Goal: Task Accomplishment & Management: Manage account settings

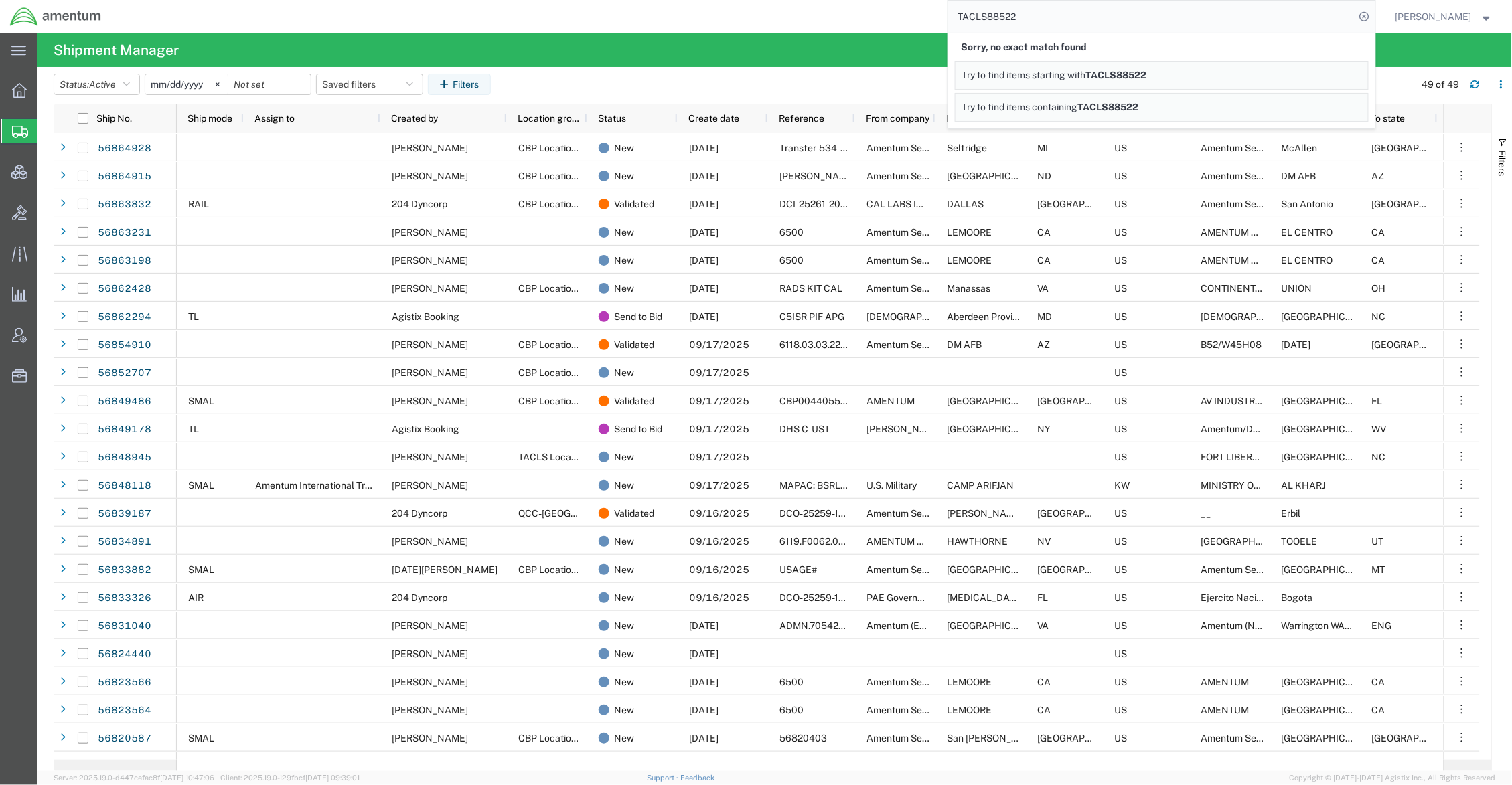
drag, startPoint x: 1032, startPoint y: 19, endPoint x: 853, endPoint y: 12, distance: 179.1
click at [853, 12] on div "TACLS88522 Sorry, no exact match found Try to find items starting with TACLS885…" at bounding box center [743, 16] width 1264 height 34
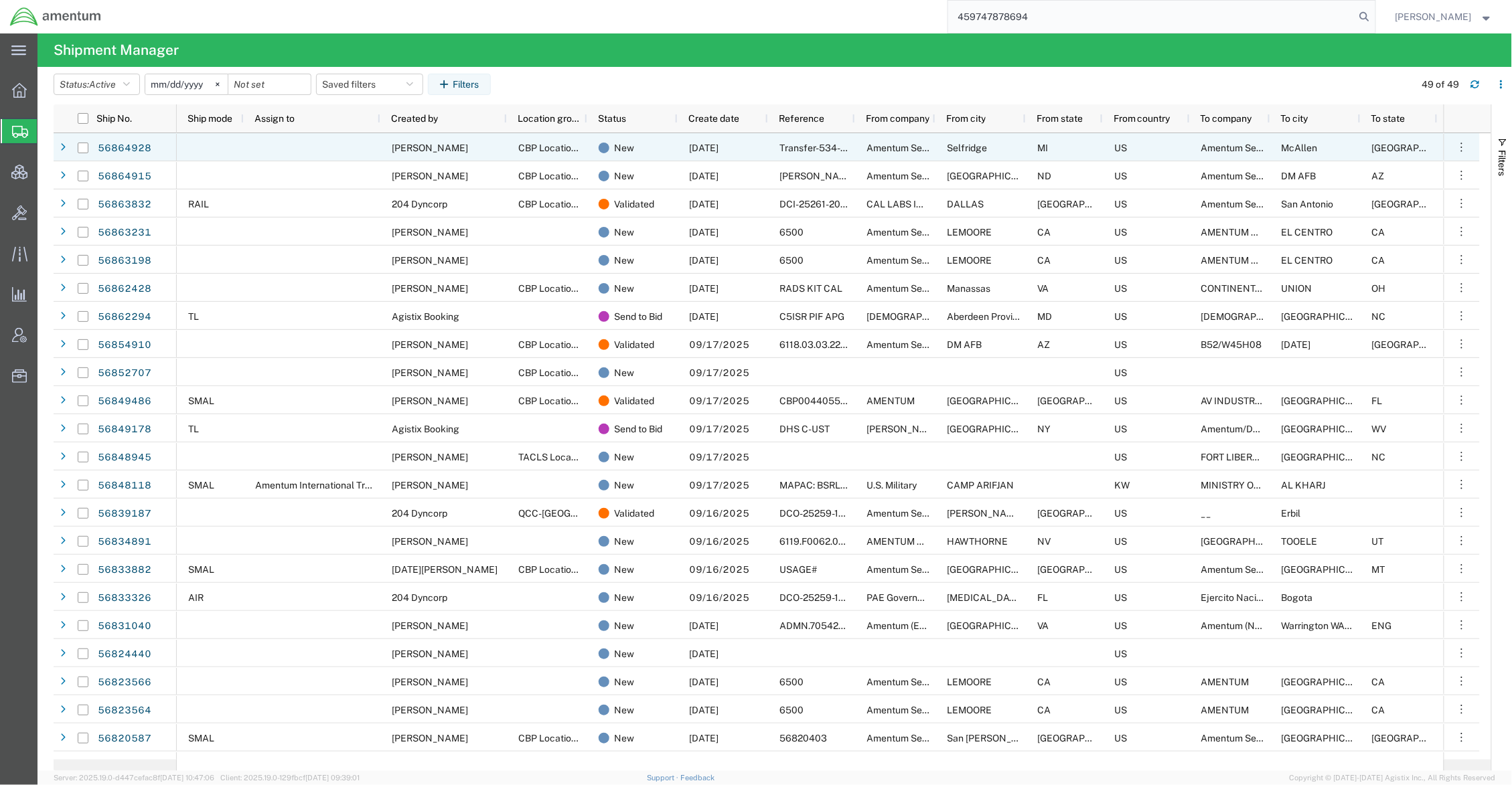
type input "459747878694"
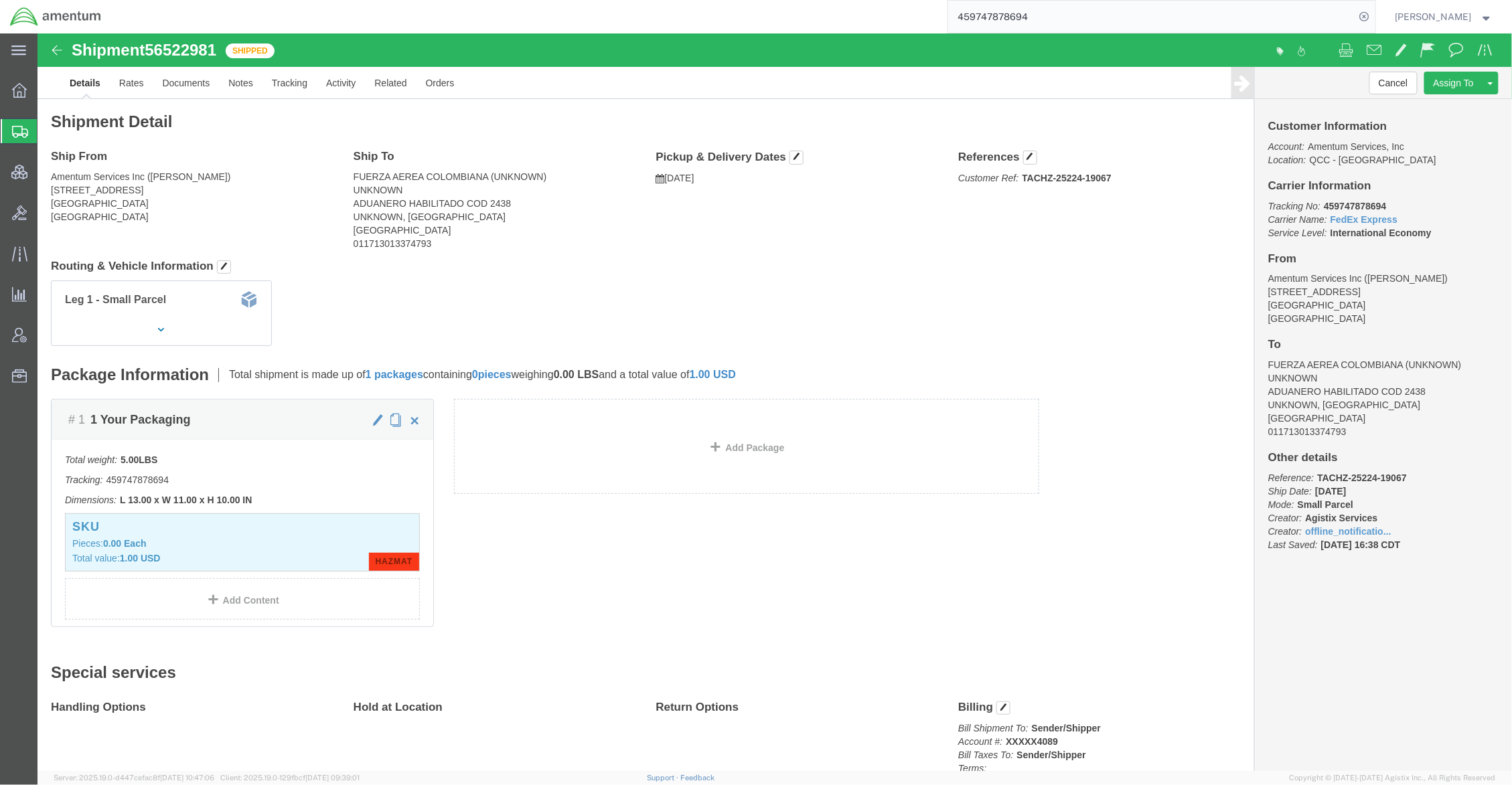
click div "# 1 1 Your Packaging Total weight: 5.00 LBS Tracking: 459747878694 Dimensions: …"
click at [47, 134] on span "Shipments" at bounding box center [43, 131] width 11 height 27
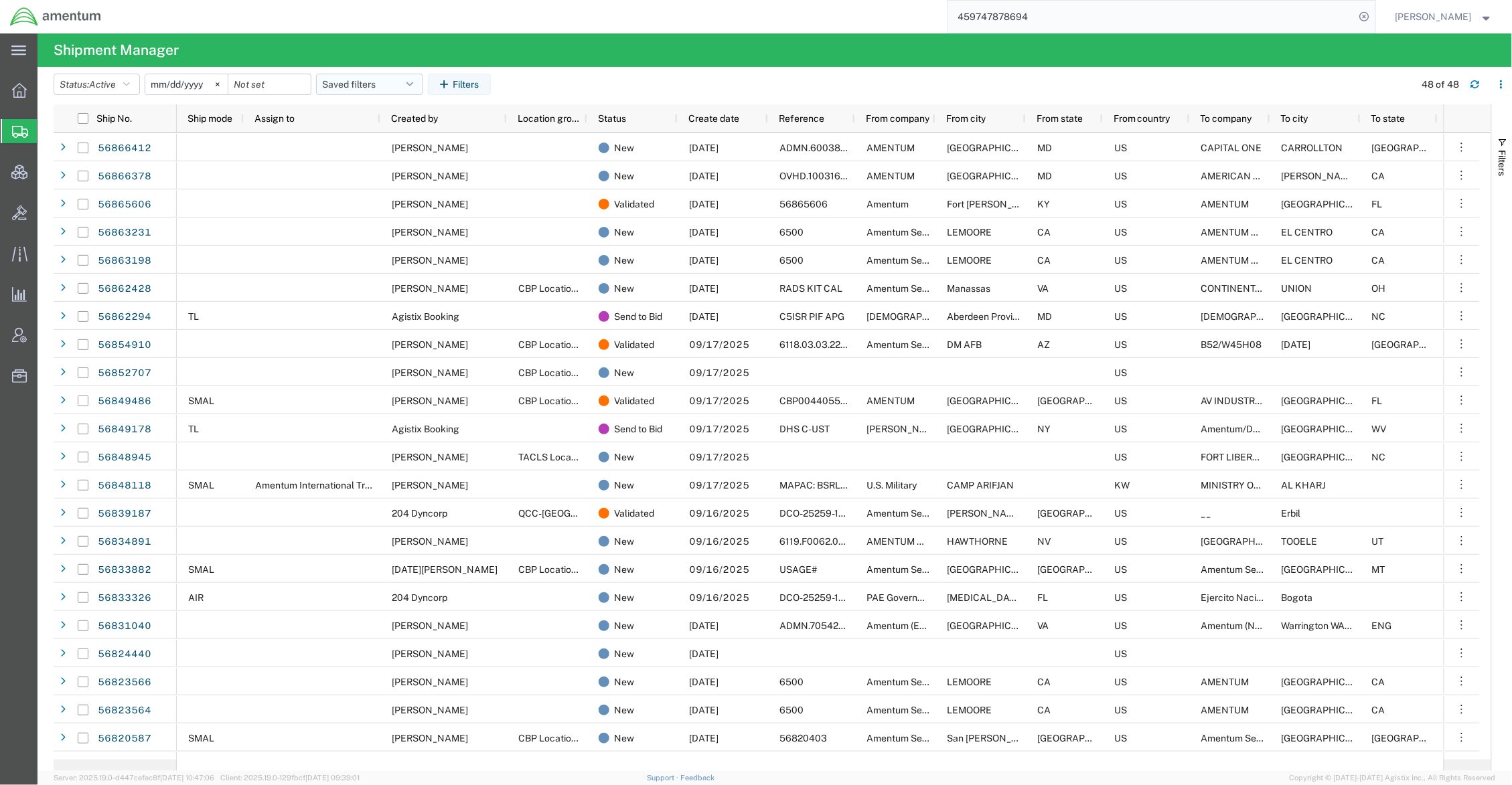
click at [413, 95] on button "Saved filters" at bounding box center [370, 84] width 107 height 21
click at [415, 169] on span "Active DCI shipments" at bounding box center [406, 168] width 176 height 25
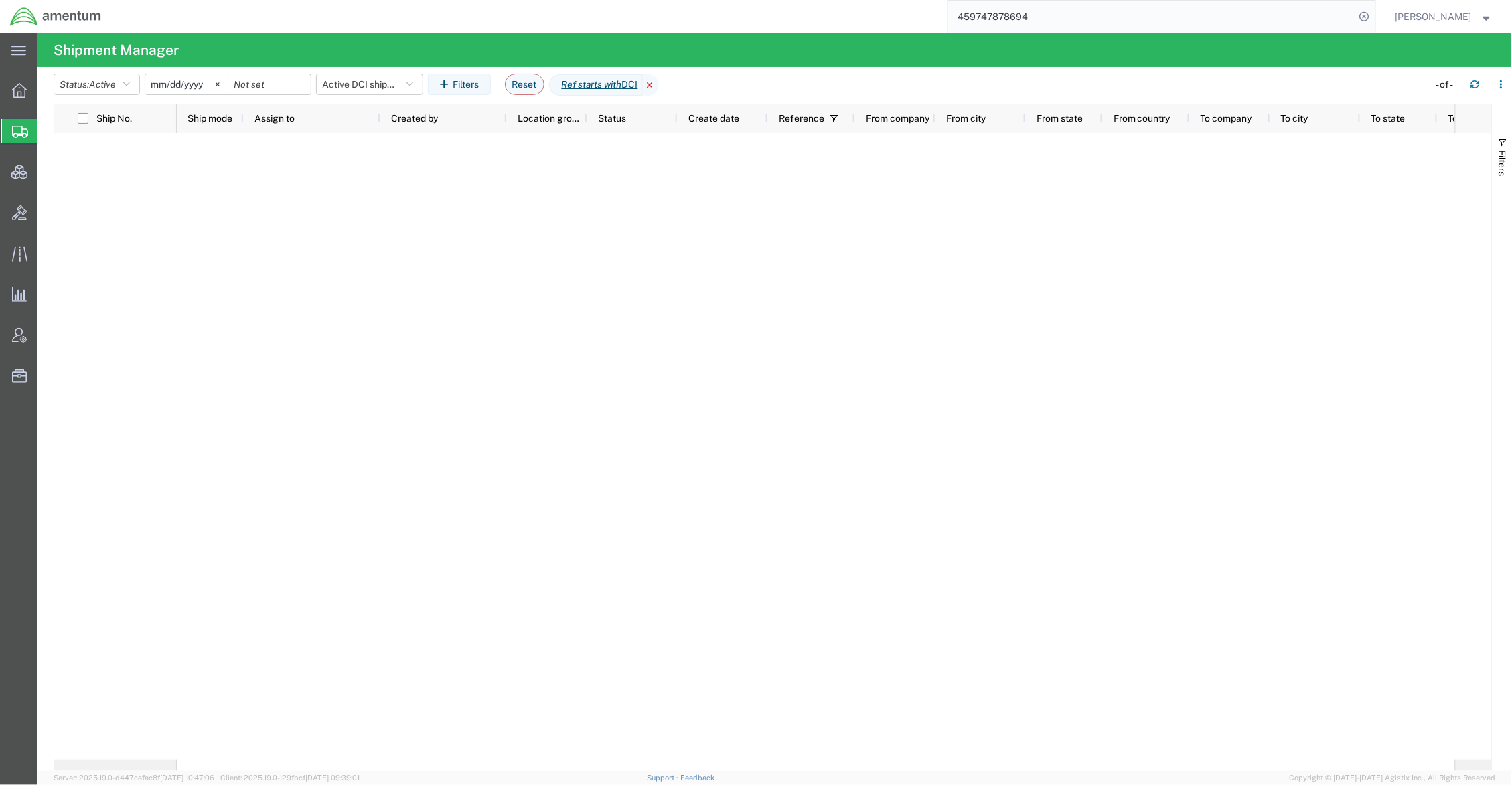
click at [659, 84] on icon at bounding box center [650, 84] width 16 height 21
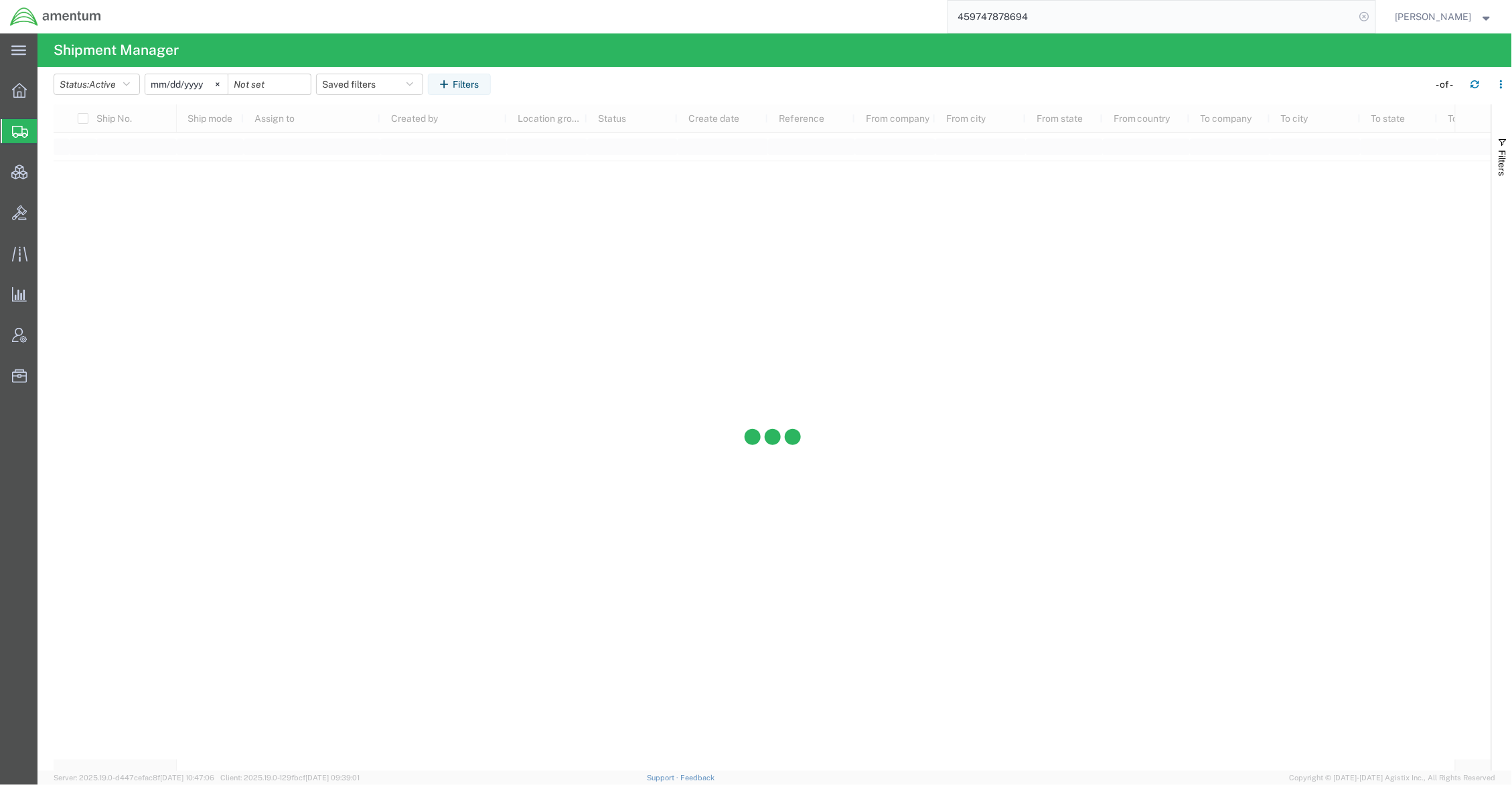
click at [1365, 17] on icon at bounding box center [1364, 16] width 19 height 19
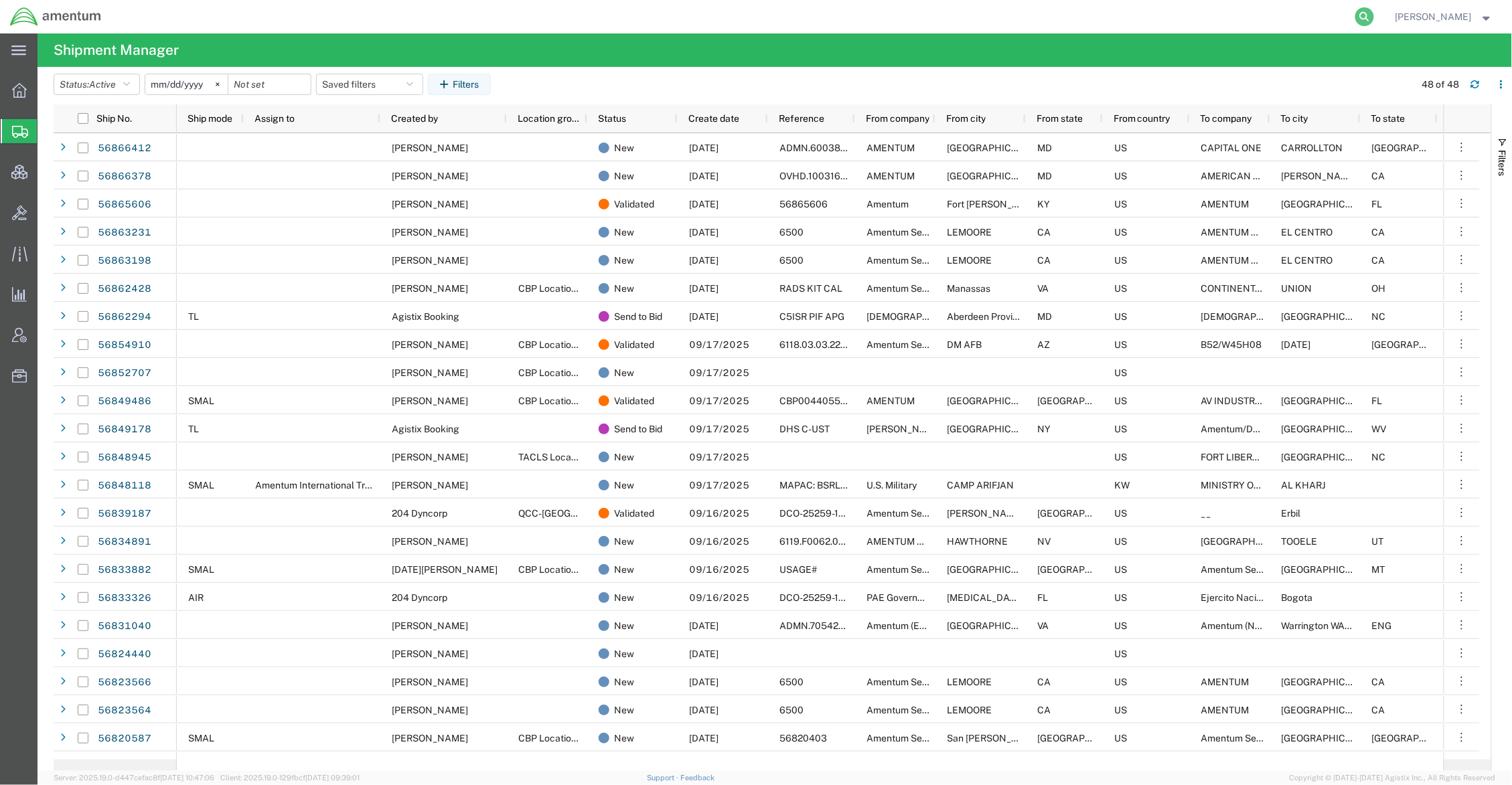
click at [1355, 17] on icon at bounding box center [1364, 16] width 19 height 19
click at [1186, 14] on input "search" at bounding box center [1152, 16] width 407 height 32
paste input "459747878694"
click at [1248, 12] on input "459747878694" at bounding box center [1152, 16] width 407 height 32
type input "459747878694"
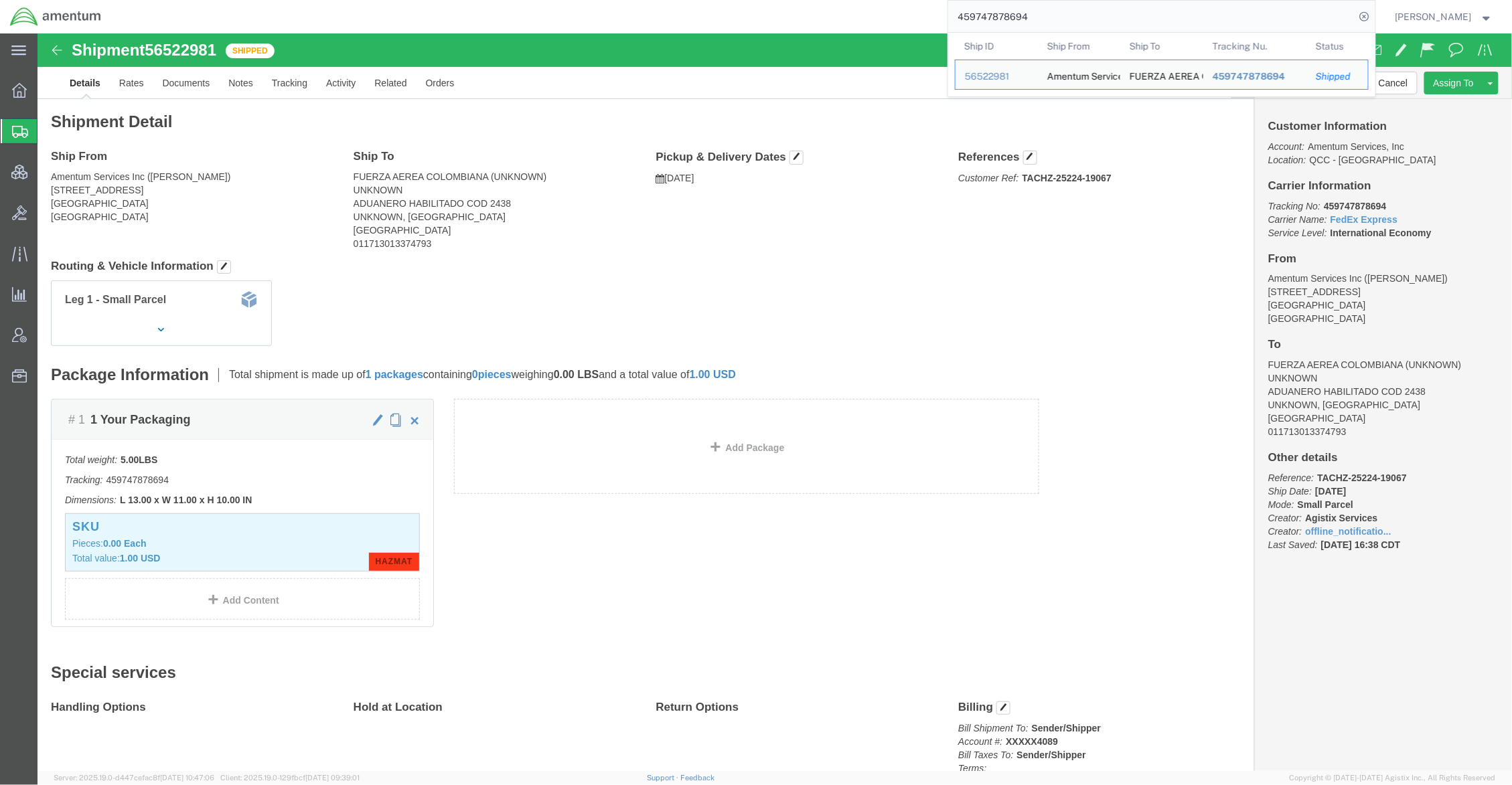
click div "Customer Information Account: Amentum Services, Inc Location: QCC - TX Carrier …"
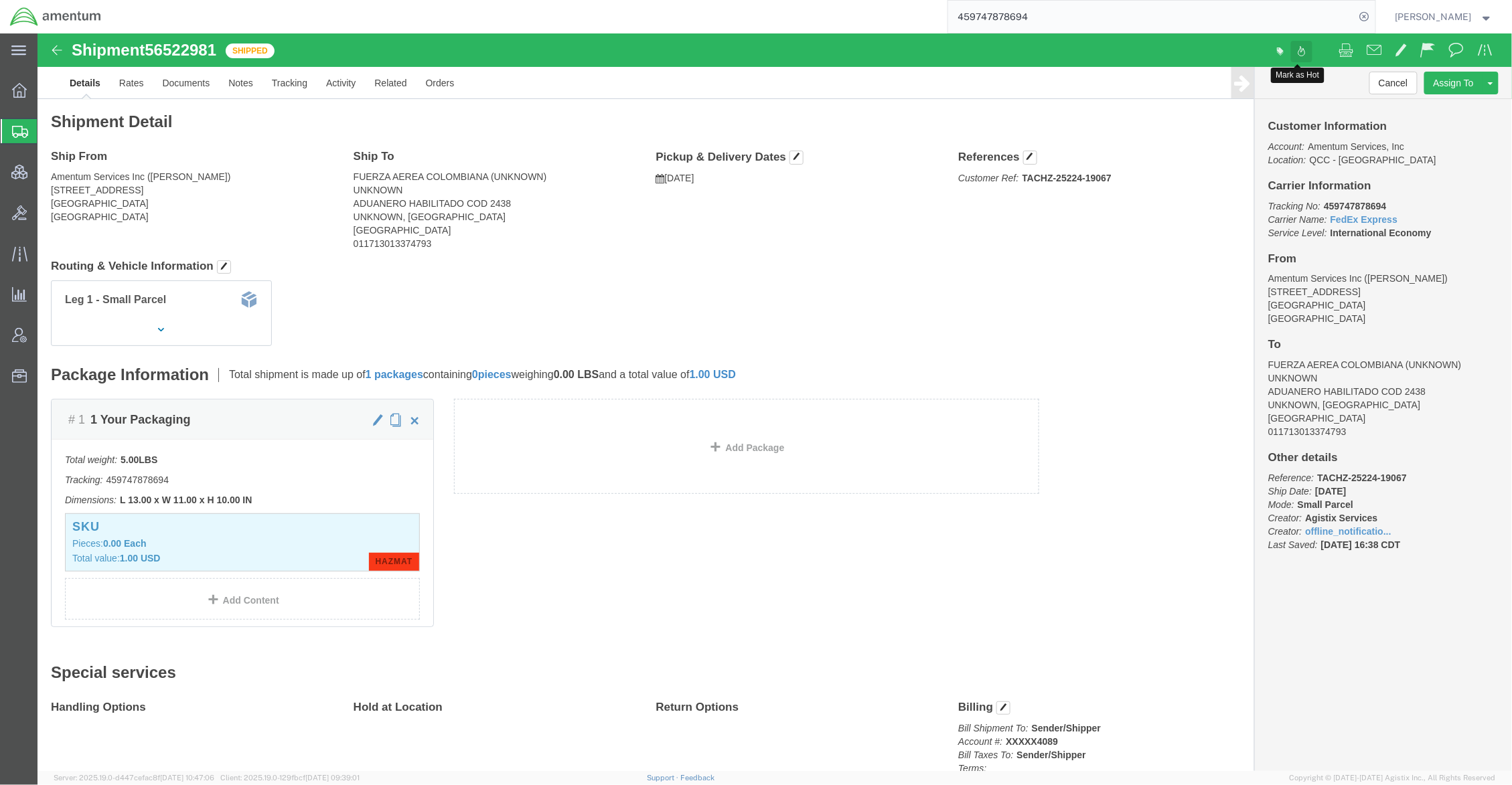
click button
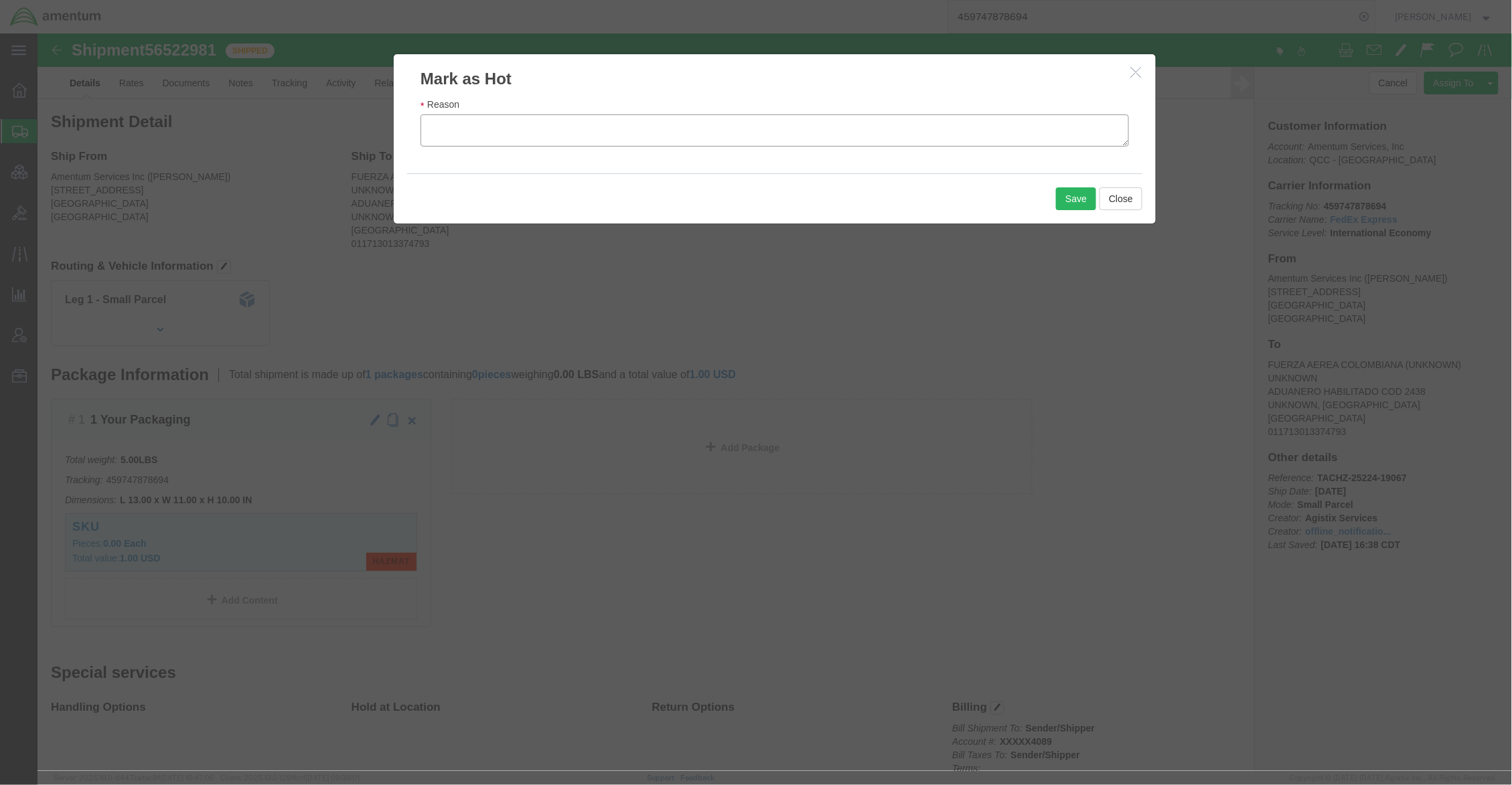
click textarea "Reason"
type textarea "AOG"
click button "Save"
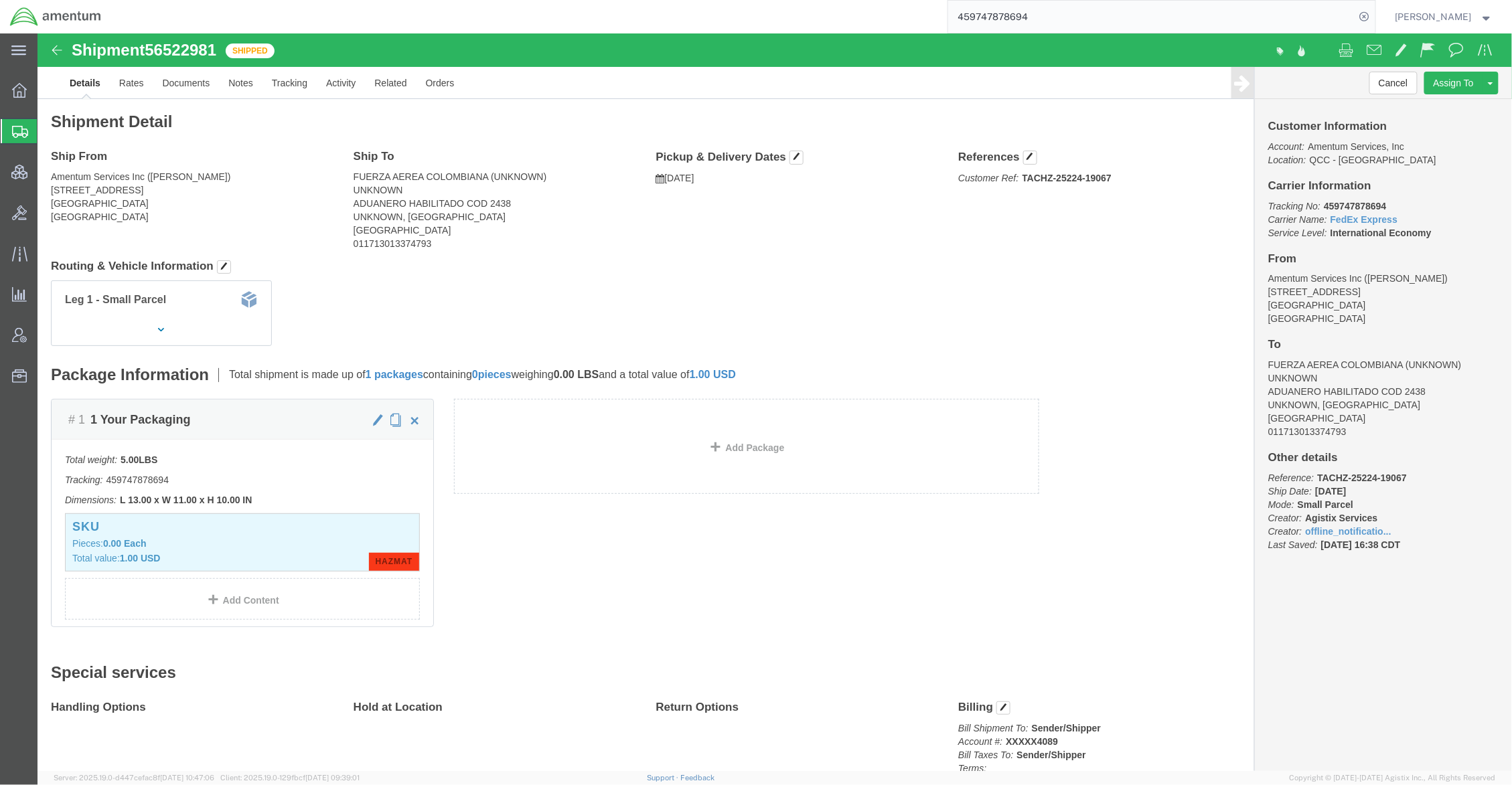
click at [47, 126] on span "Shipments" at bounding box center [43, 131] width 11 height 27
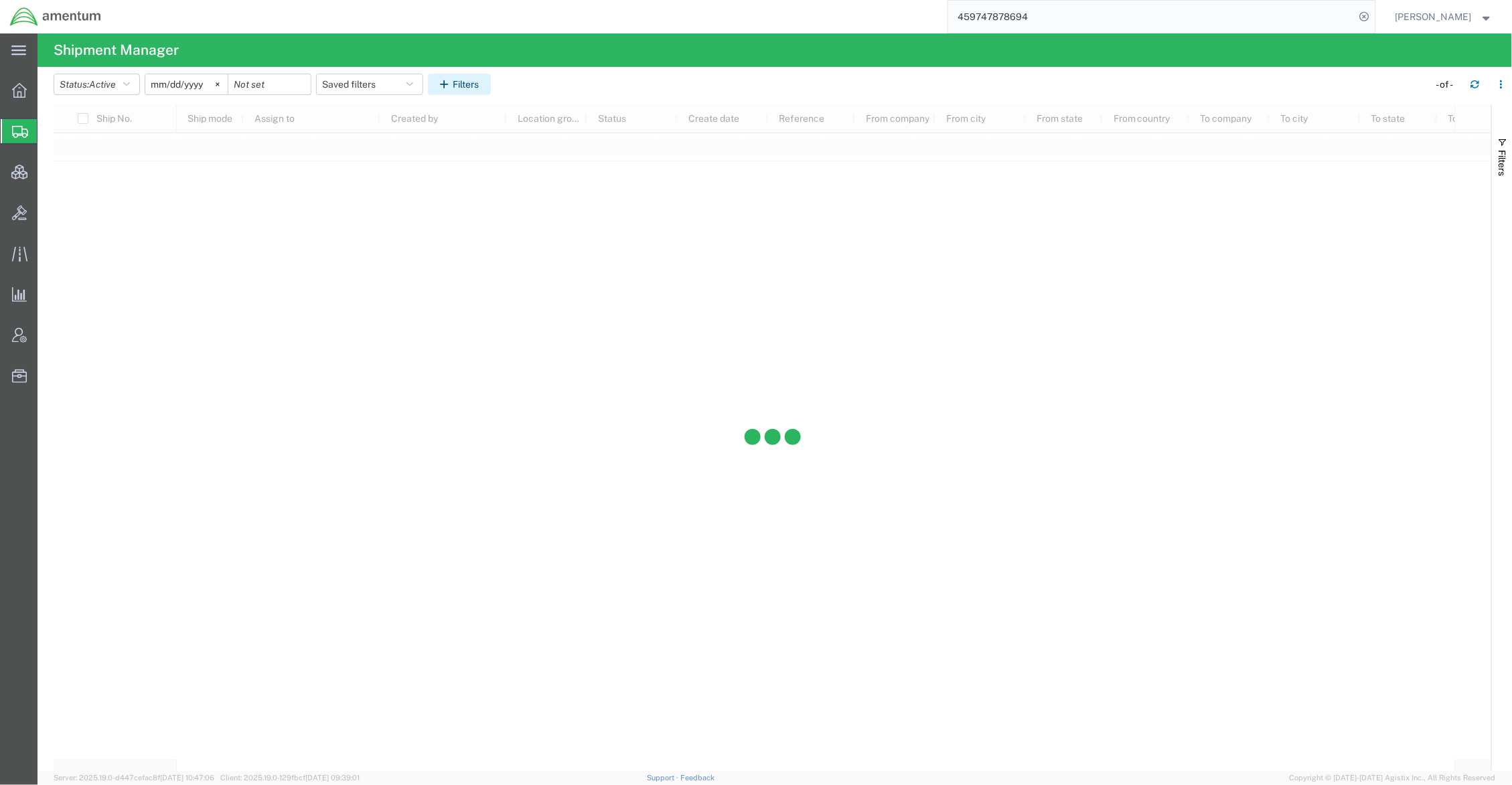
click at [481, 83] on button "Filters" at bounding box center [459, 84] width 63 height 21
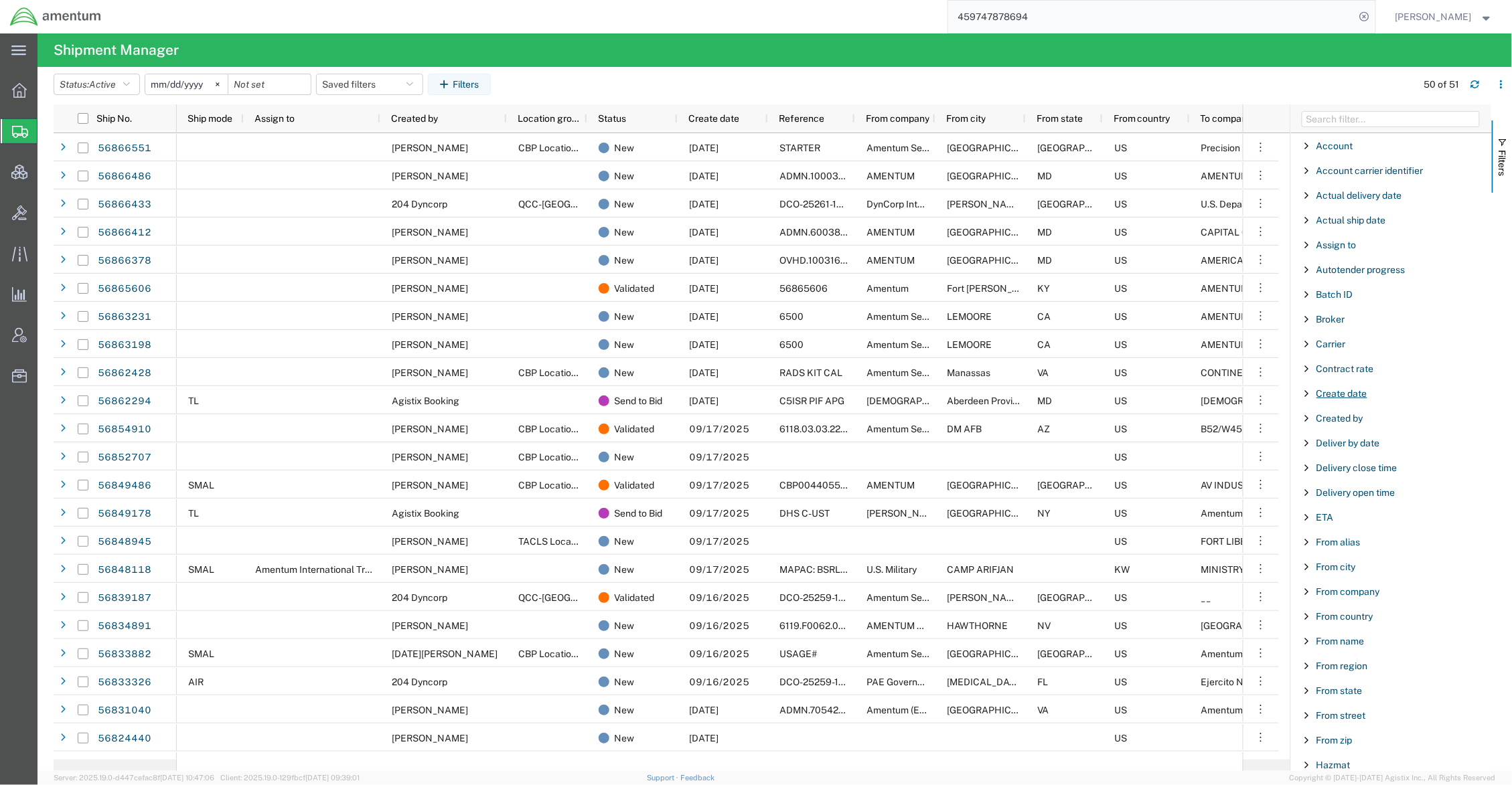
click at [1358, 399] on span "Create date" at bounding box center [1342, 394] width 51 height 11
click at [1349, 424] on span "Created by" at bounding box center [1340, 418] width 47 height 11
click at [1354, 475] on input "Filter Value" at bounding box center [1396, 474] width 176 height 16
type input "bonnie"
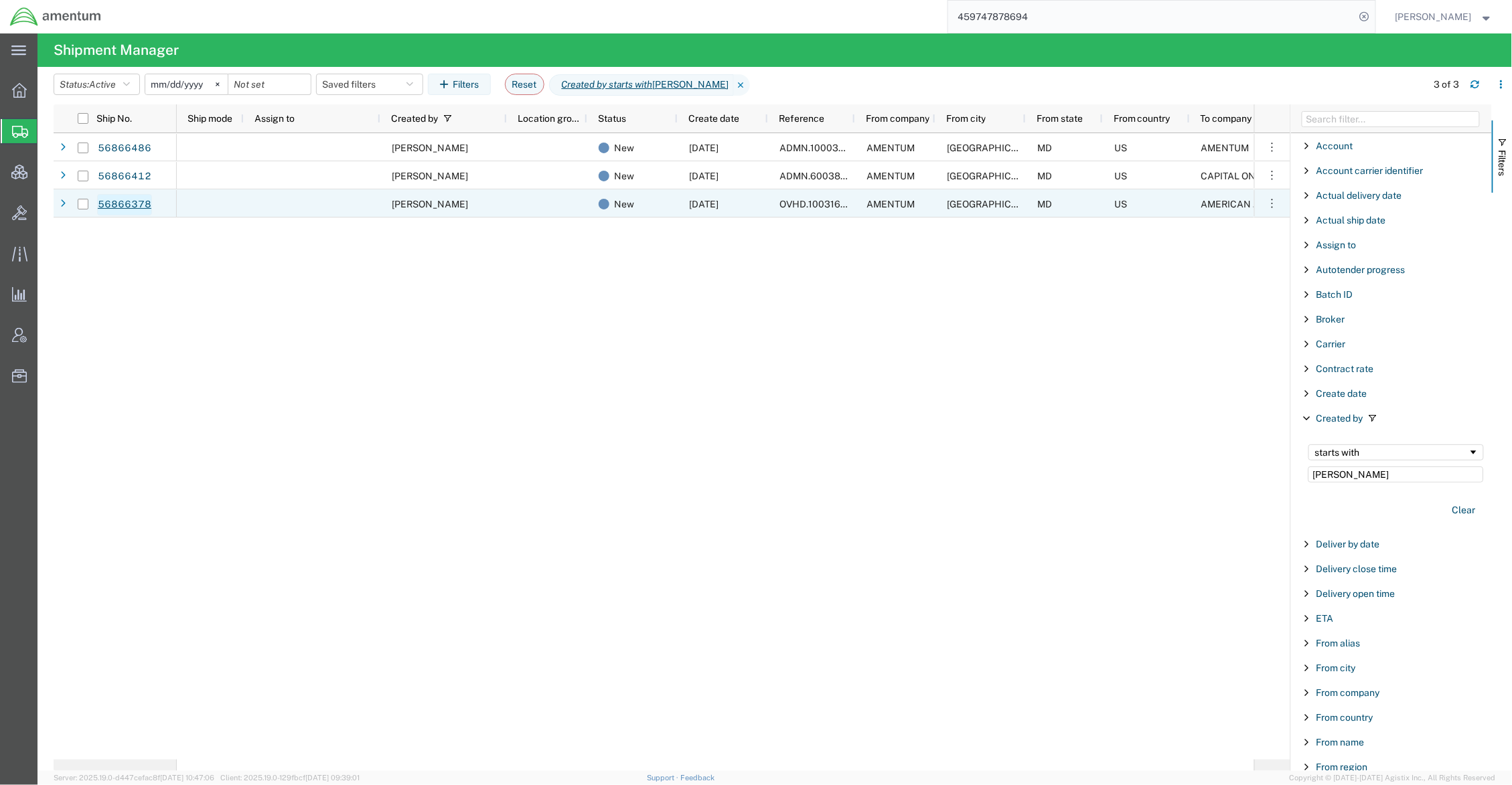
click at [125, 210] on link "56866378" at bounding box center [125, 204] width 55 height 21
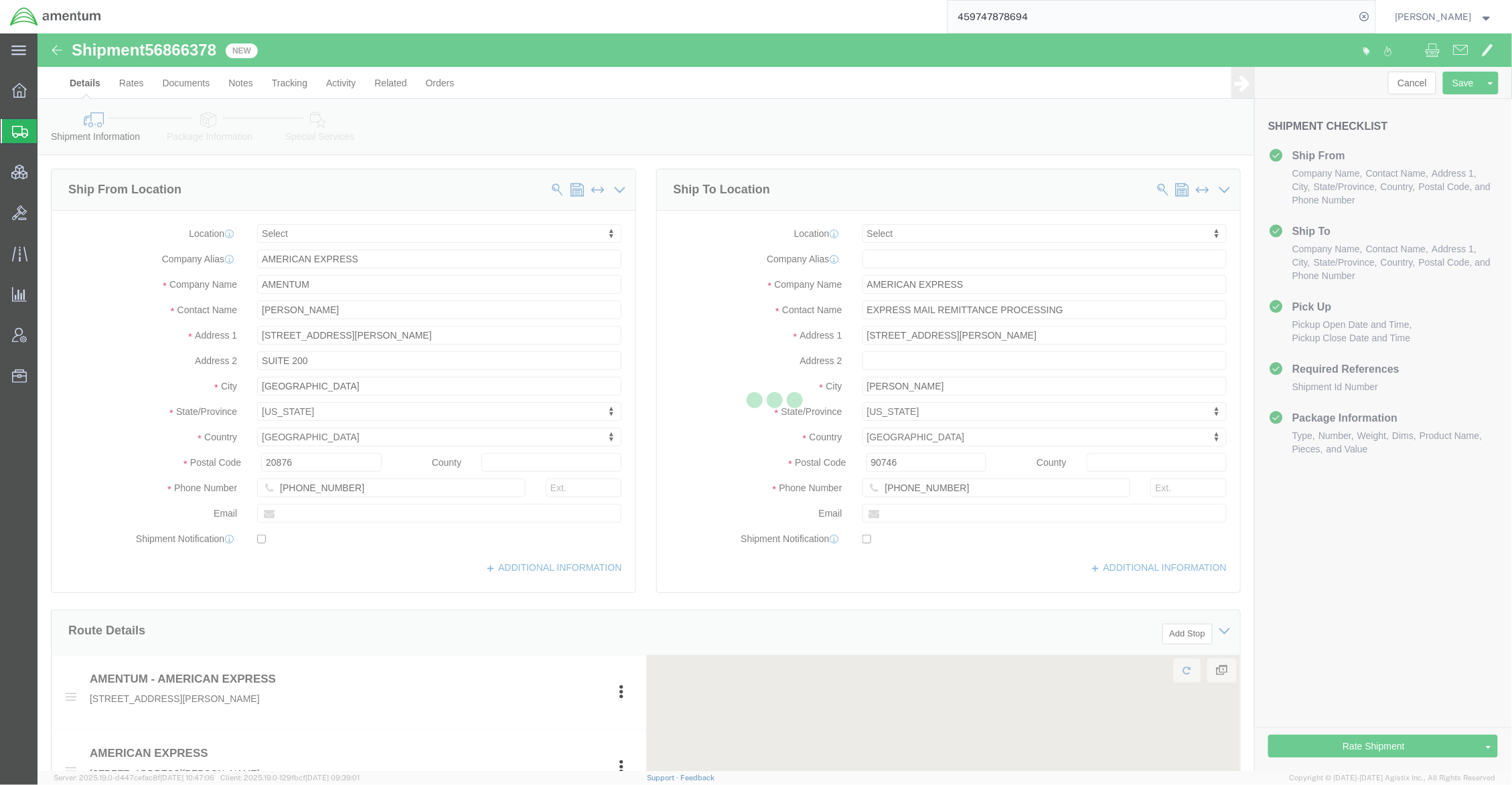
click at [1332, 742] on div at bounding box center [775, 402] width 1474 height 738
select select
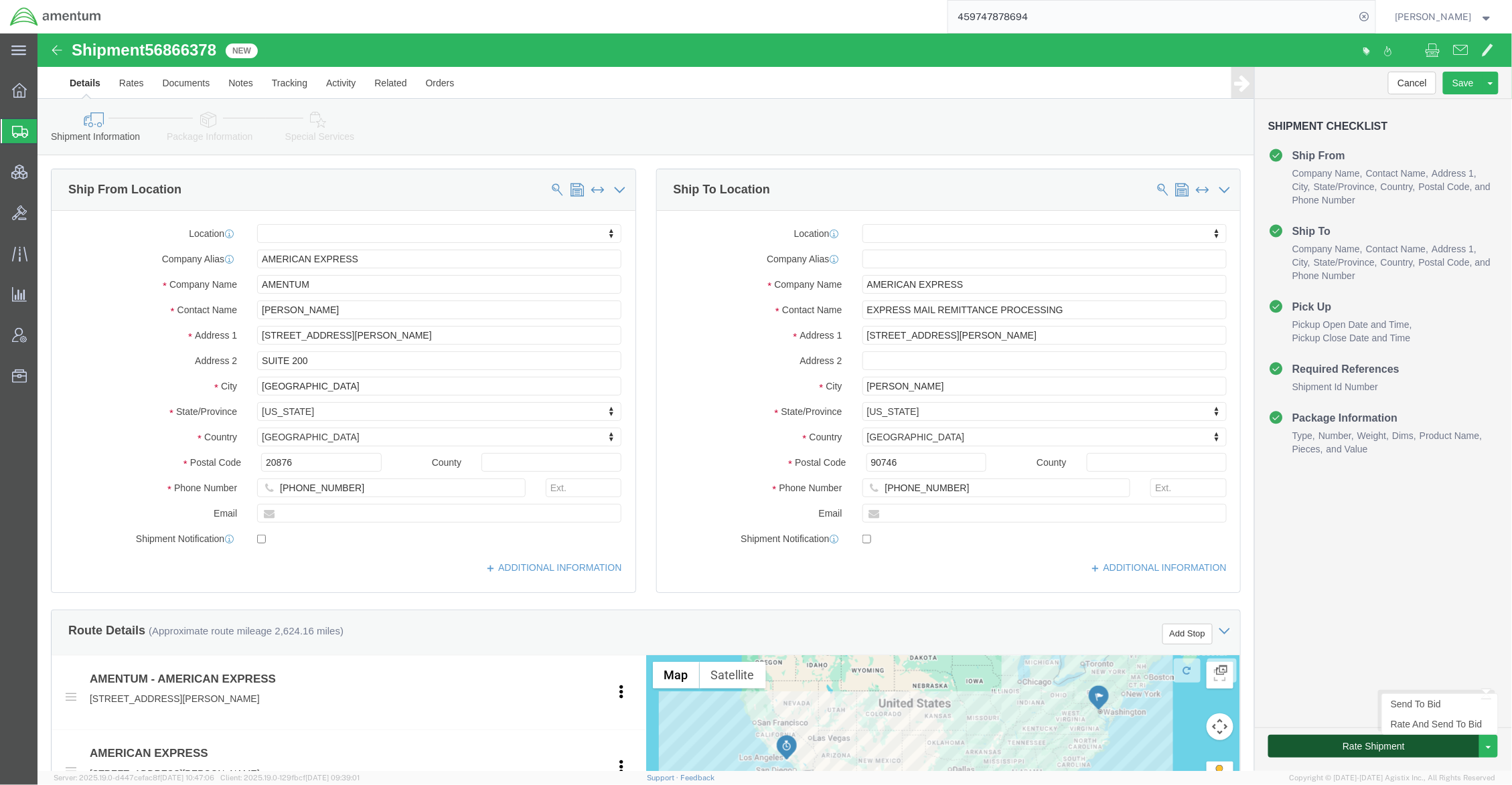
click button "Rate Shipment"
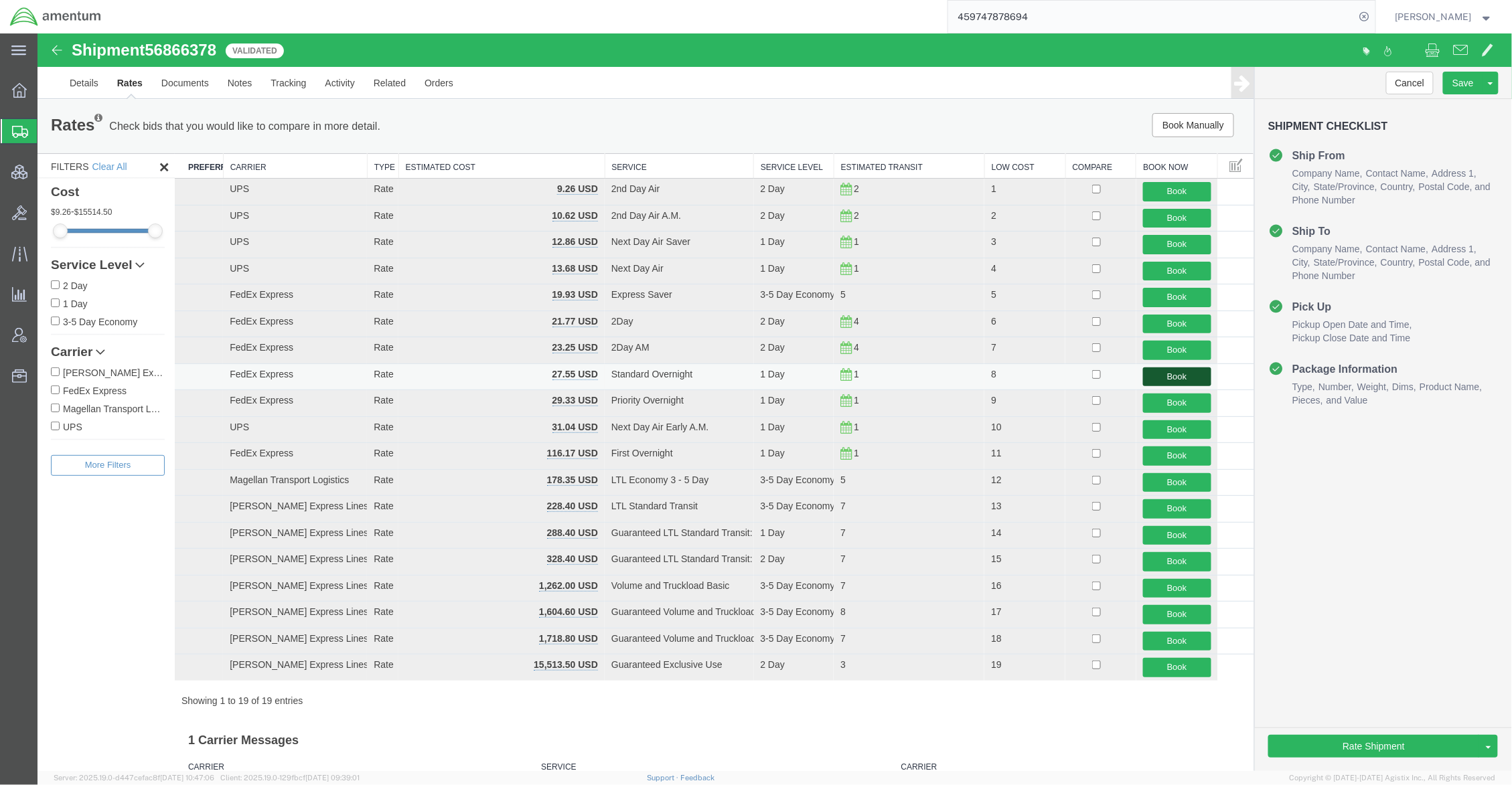
click at [1186, 381] on button "Book" at bounding box center [1177, 376] width 69 height 19
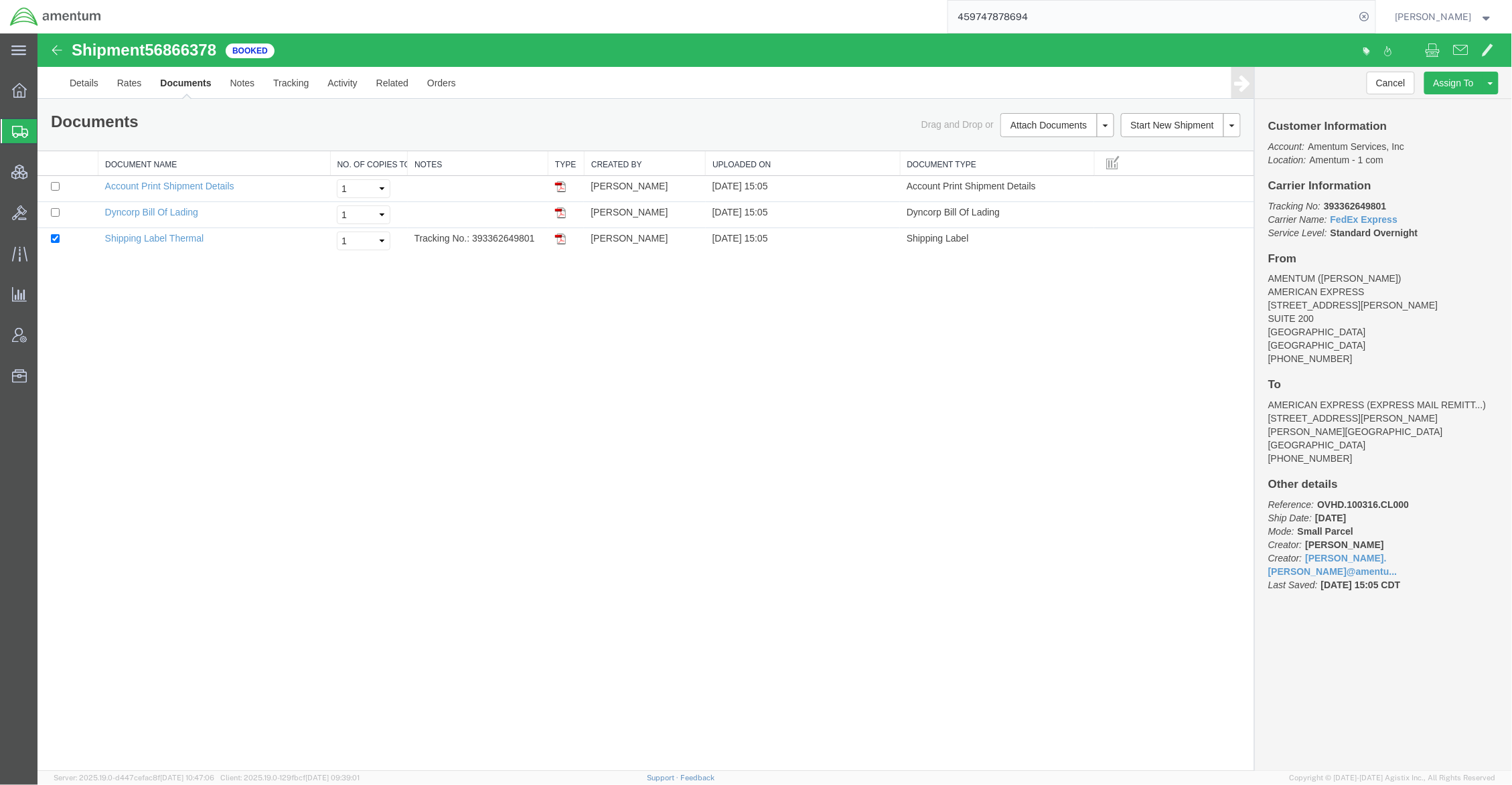
click at [47, 130] on span "Shipments" at bounding box center [43, 131] width 11 height 27
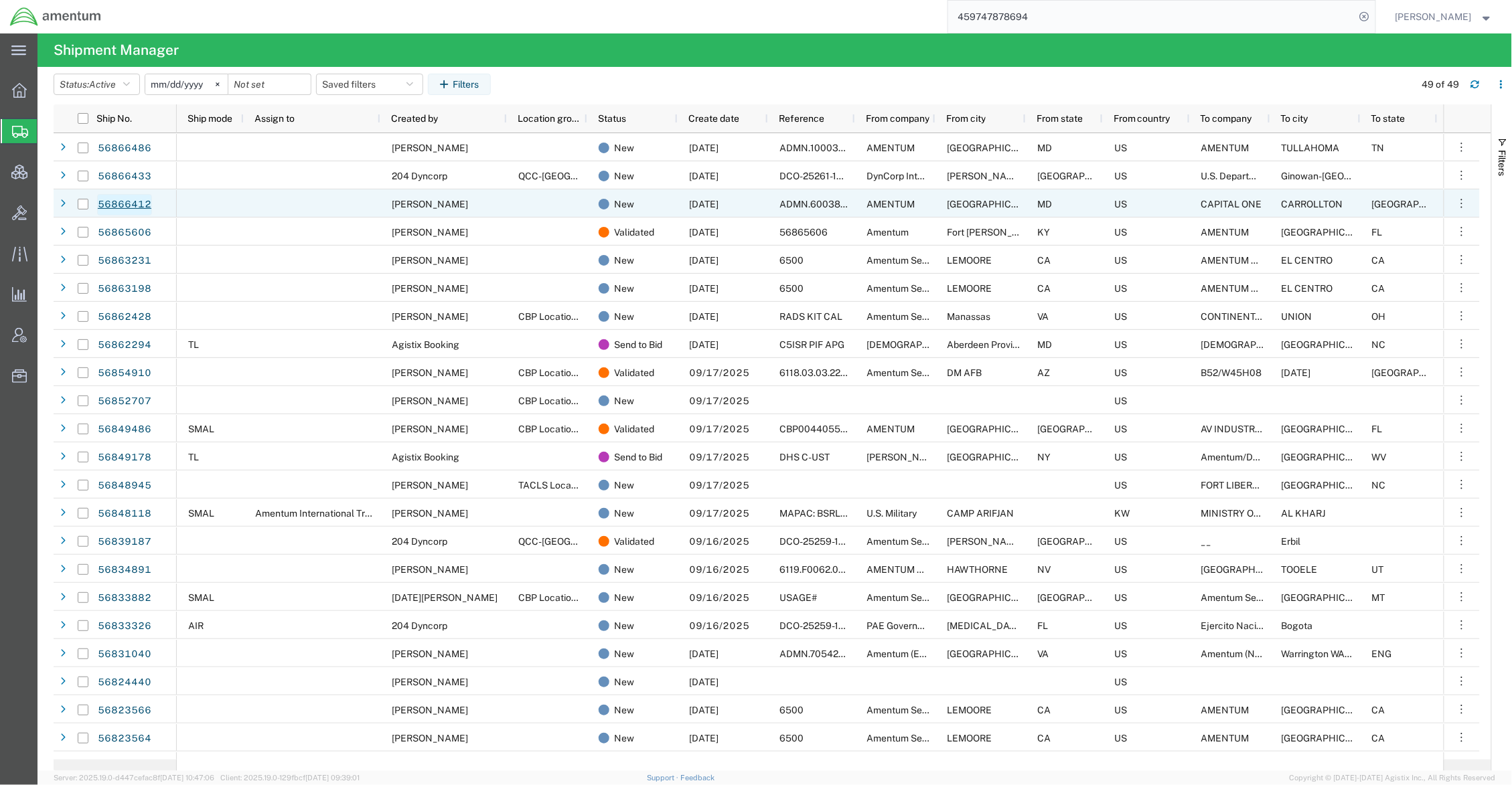
click at [112, 204] on link "56866412" at bounding box center [125, 204] width 55 height 21
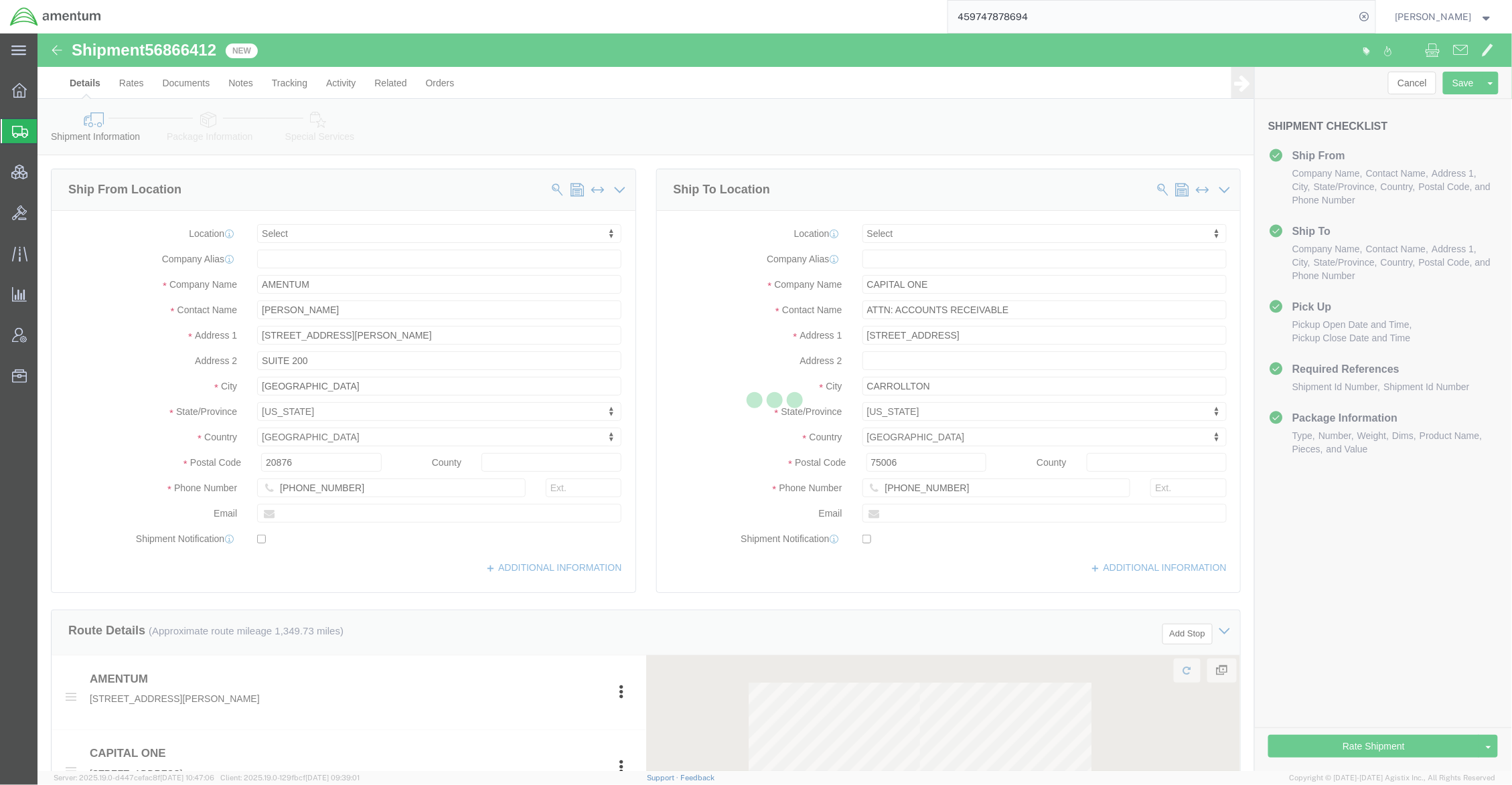
select select
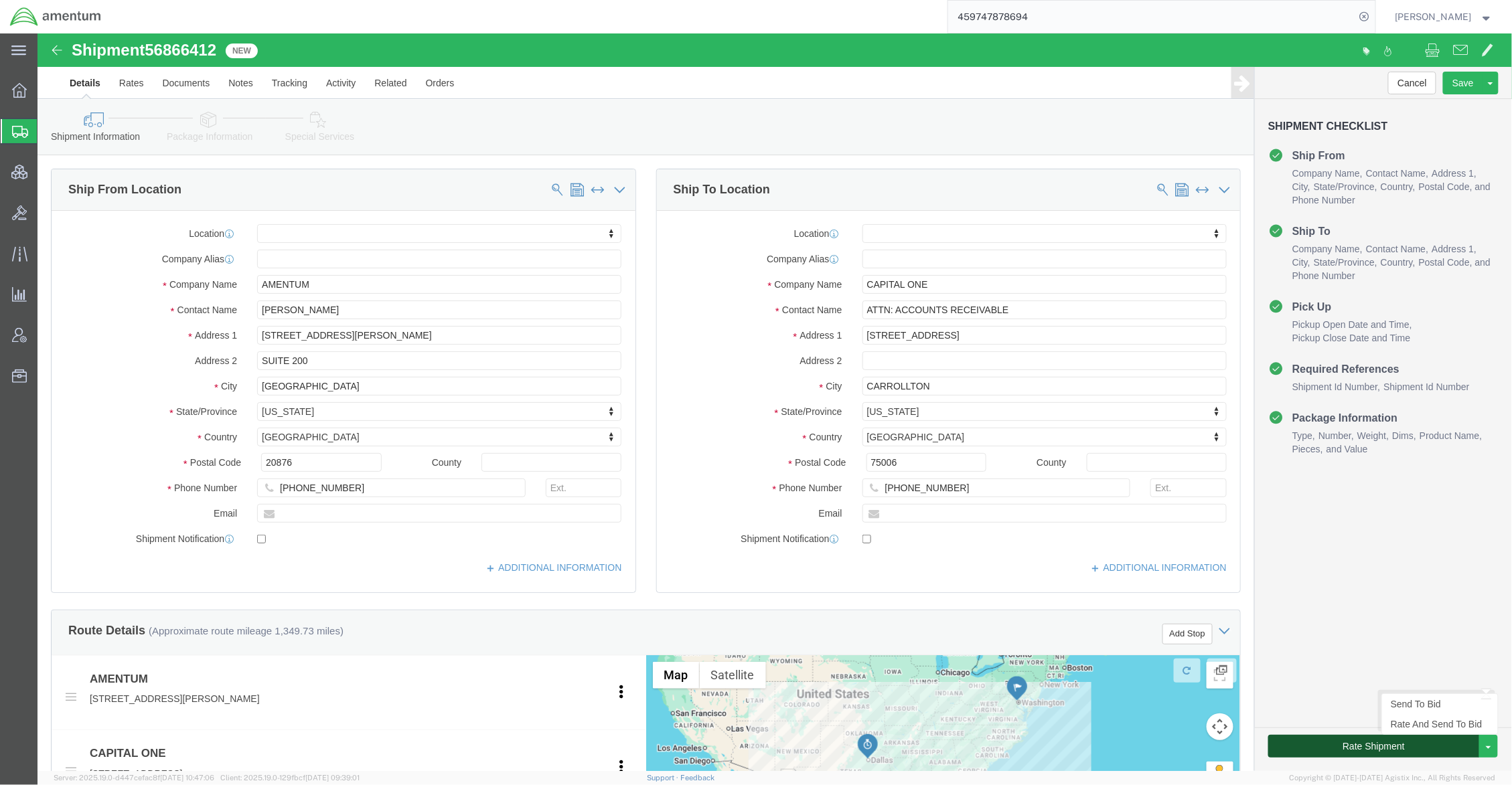
click button "Rate Shipment"
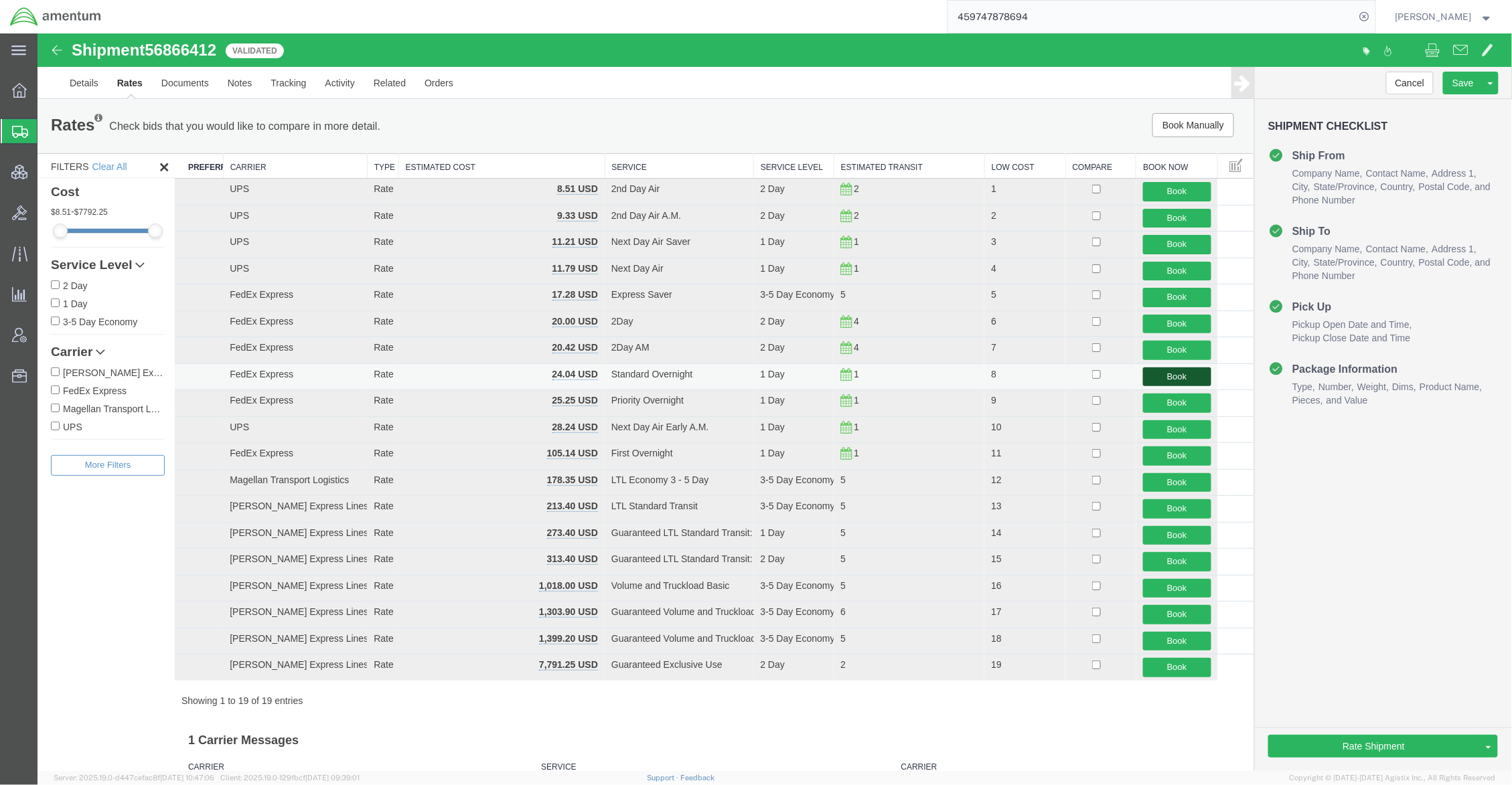
click at [1190, 372] on button "Book" at bounding box center [1177, 376] width 69 height 19
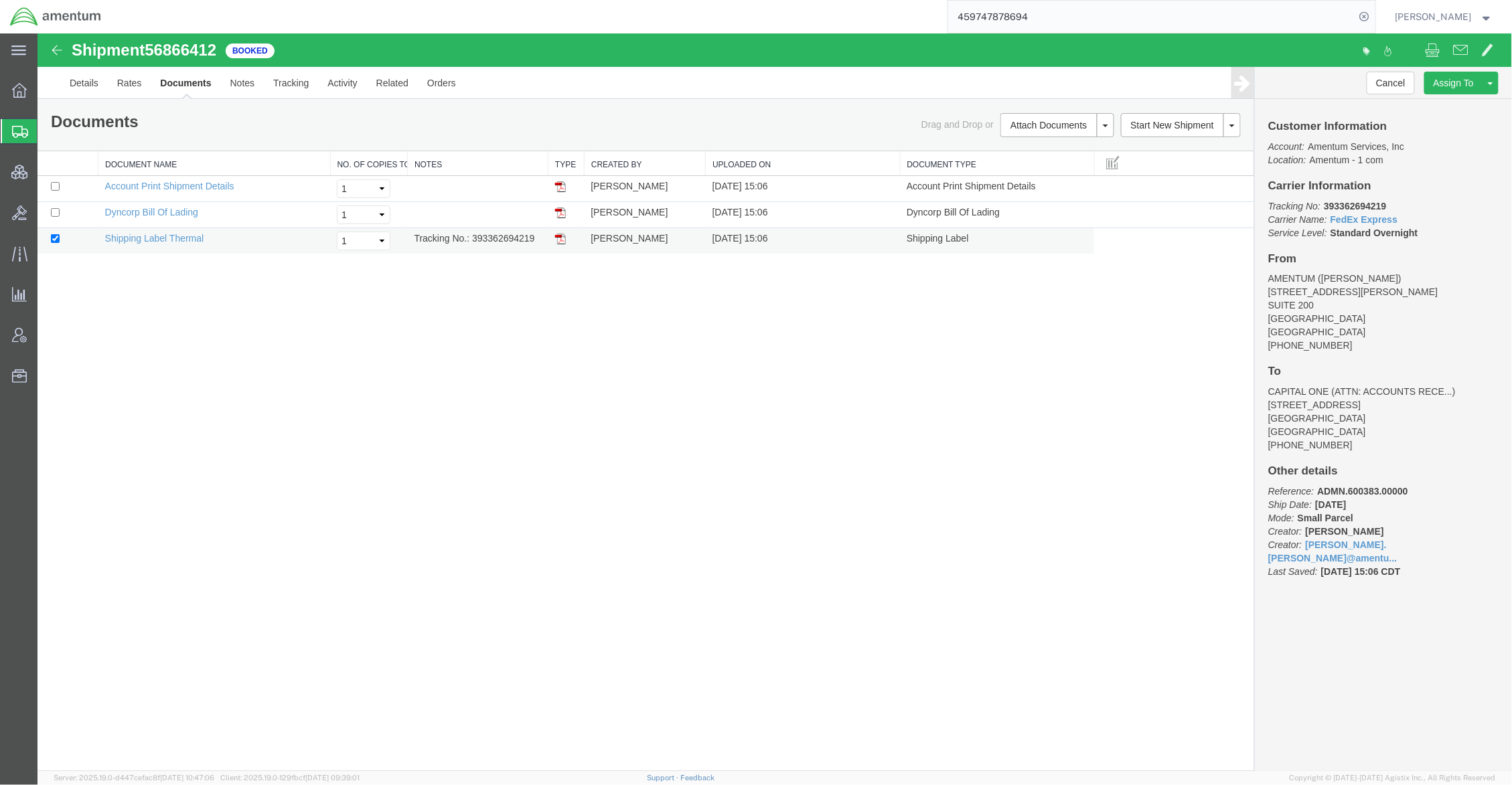
drag, startPoint x: 536, startPoint y: 239, endPoint x: 471, endPoint y: 237, distance: 65.0
click at [471, 237] on td "Tracking No.: 393362694219" at bounding box center [477, 241] width 141 height 26
copy td "393362694219"
click at [560, 241] on img at bounding box center [560, 239] width 11 height 11
click at [47, 134] on span "Shipments" at bounding box center [43, 131] width 11 height 27
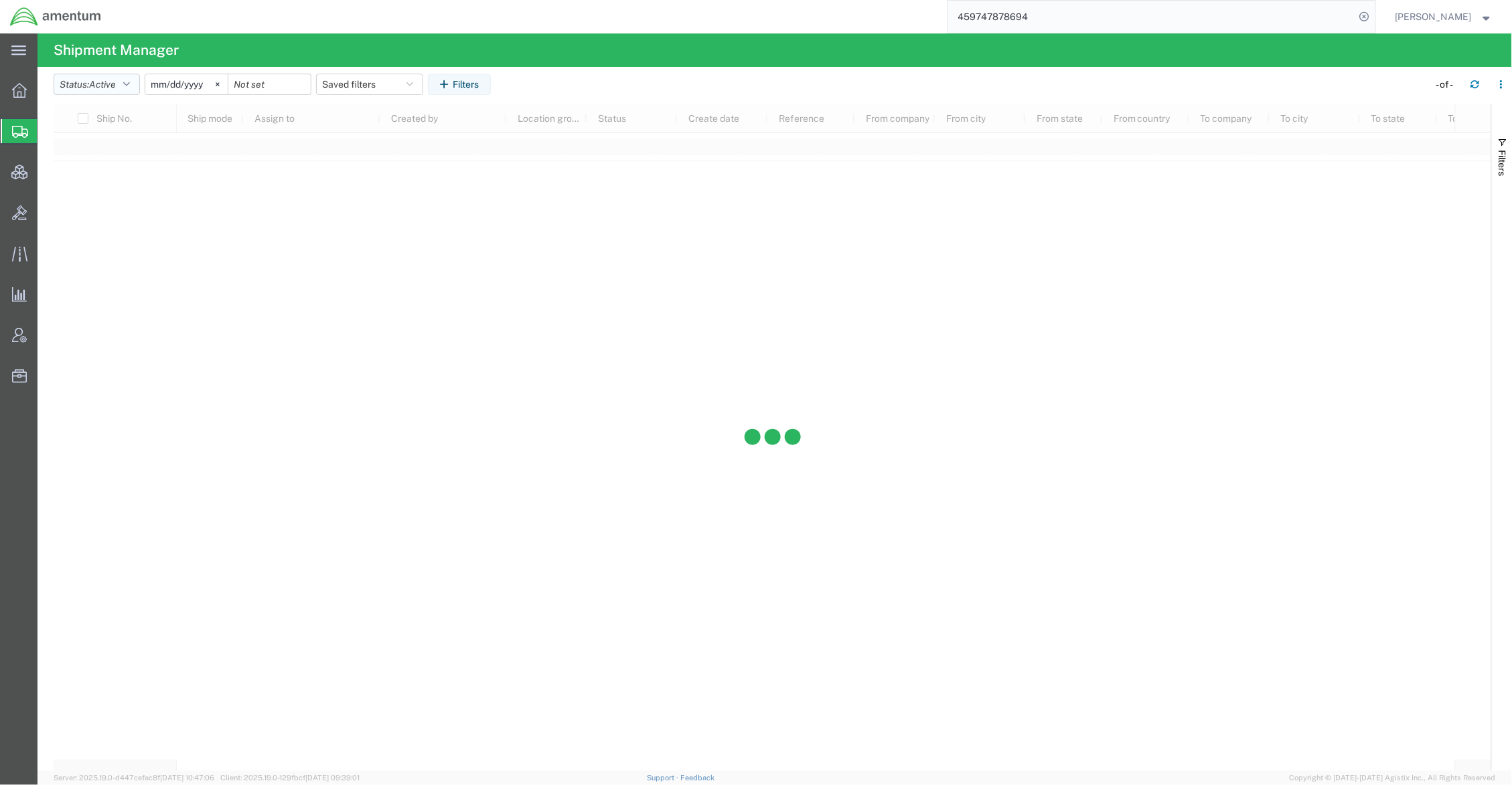
click at [125, 80] on button "Status: Active" at bounding box center [97, 84] width 86 height 21
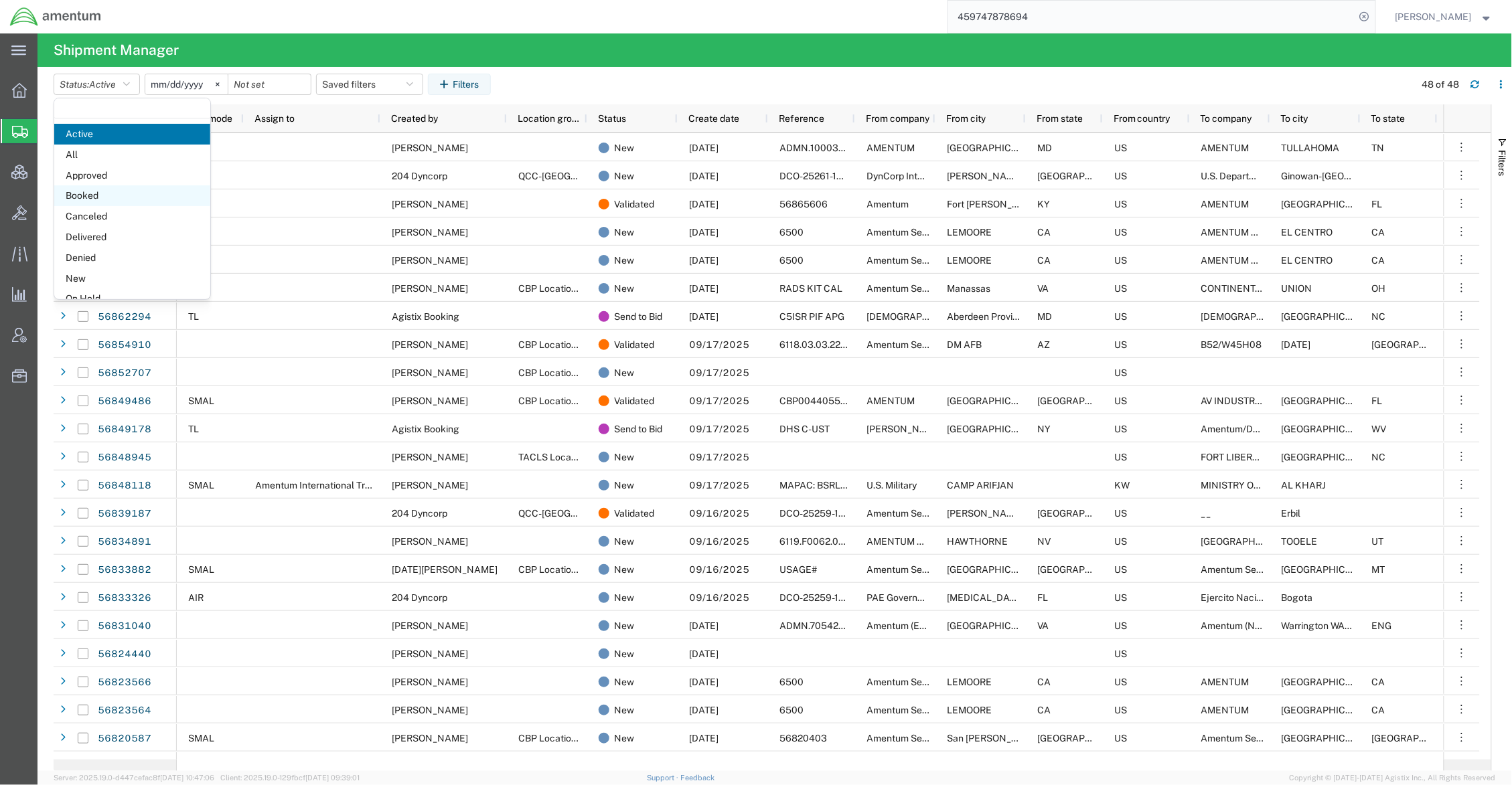
click at [97, 190] on span "Booked" at bounding box center [132, 195] width 156 height 21
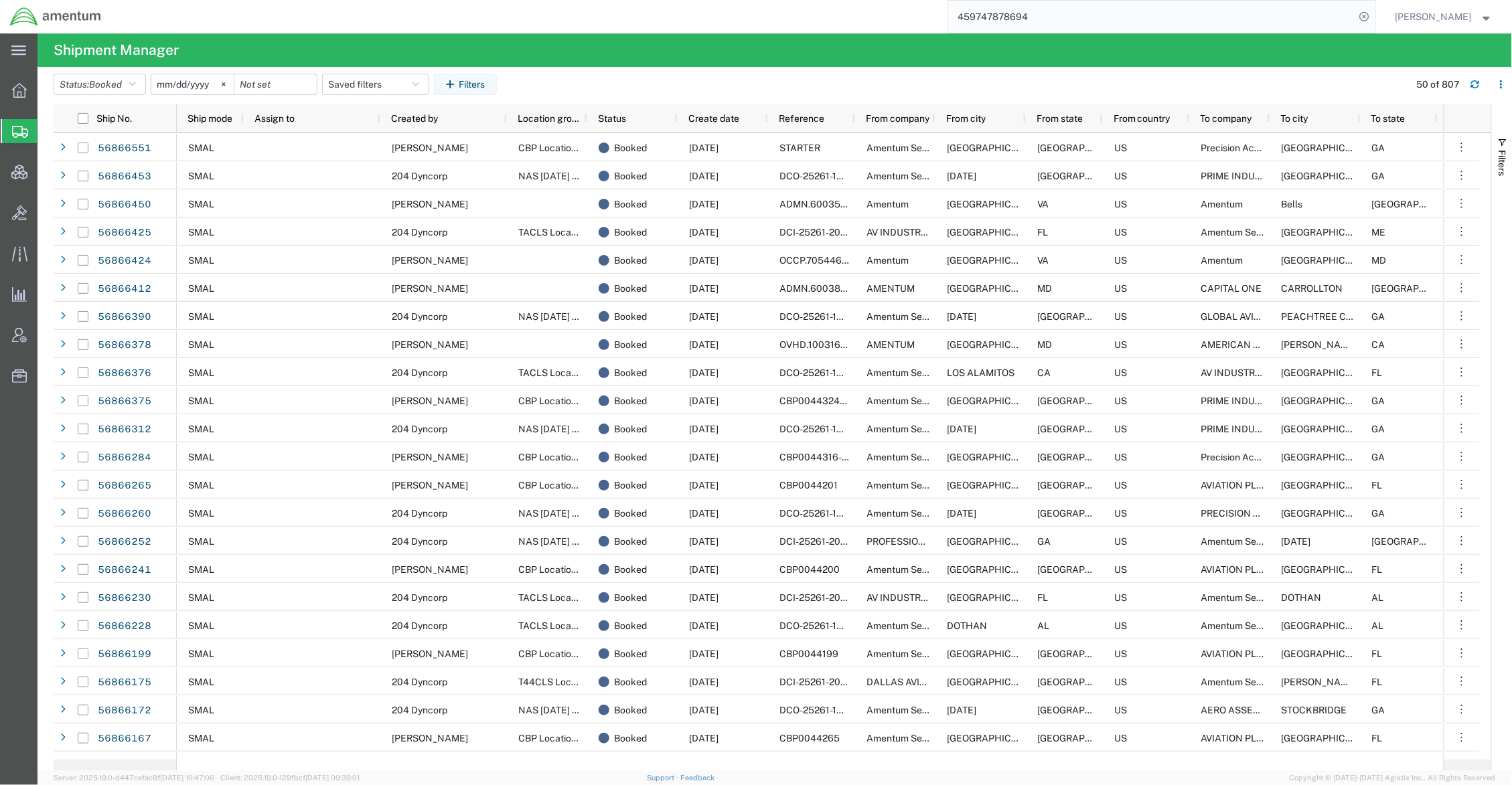
click at [169, 82] on input "2025-08-18" at bounding box center [193, 84] width 82 height 20
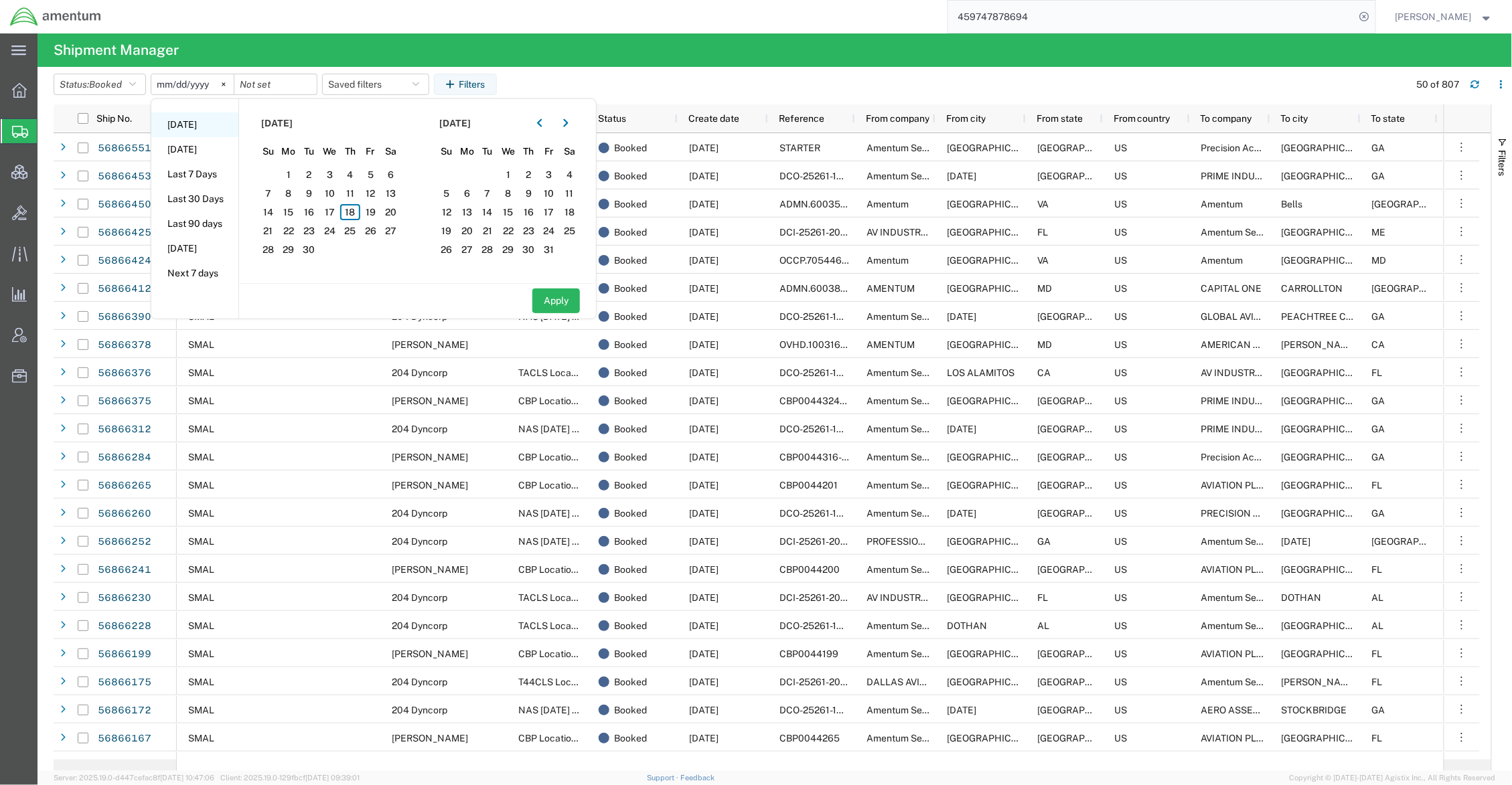
click at [190, 124] on li "Today" at bounding box center [195, 125] width 87 height 25
type input "2025-09-18"
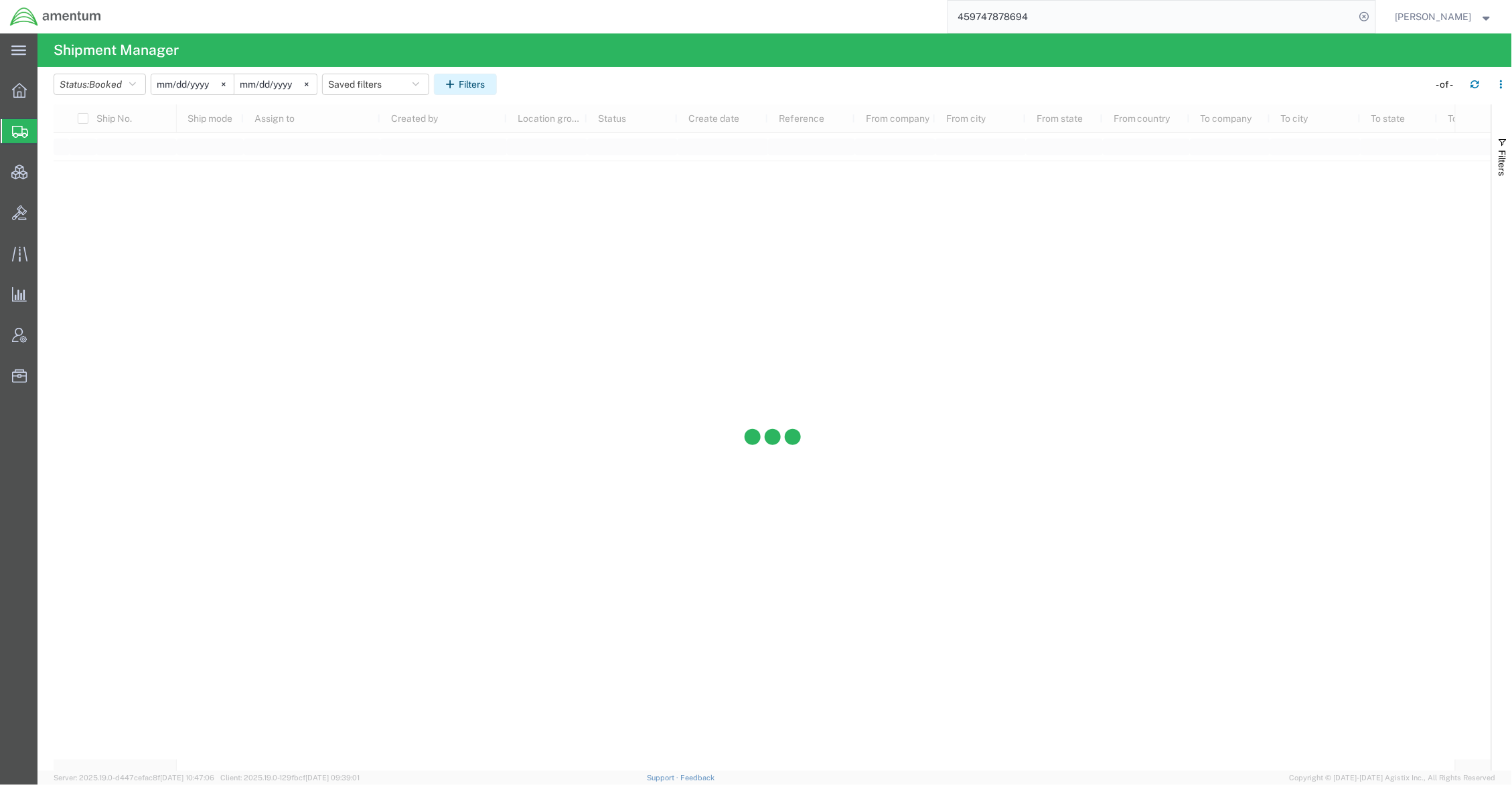
click at [466, 87] on button "Filters" at bounding box center [466, 84] width 63 height 21
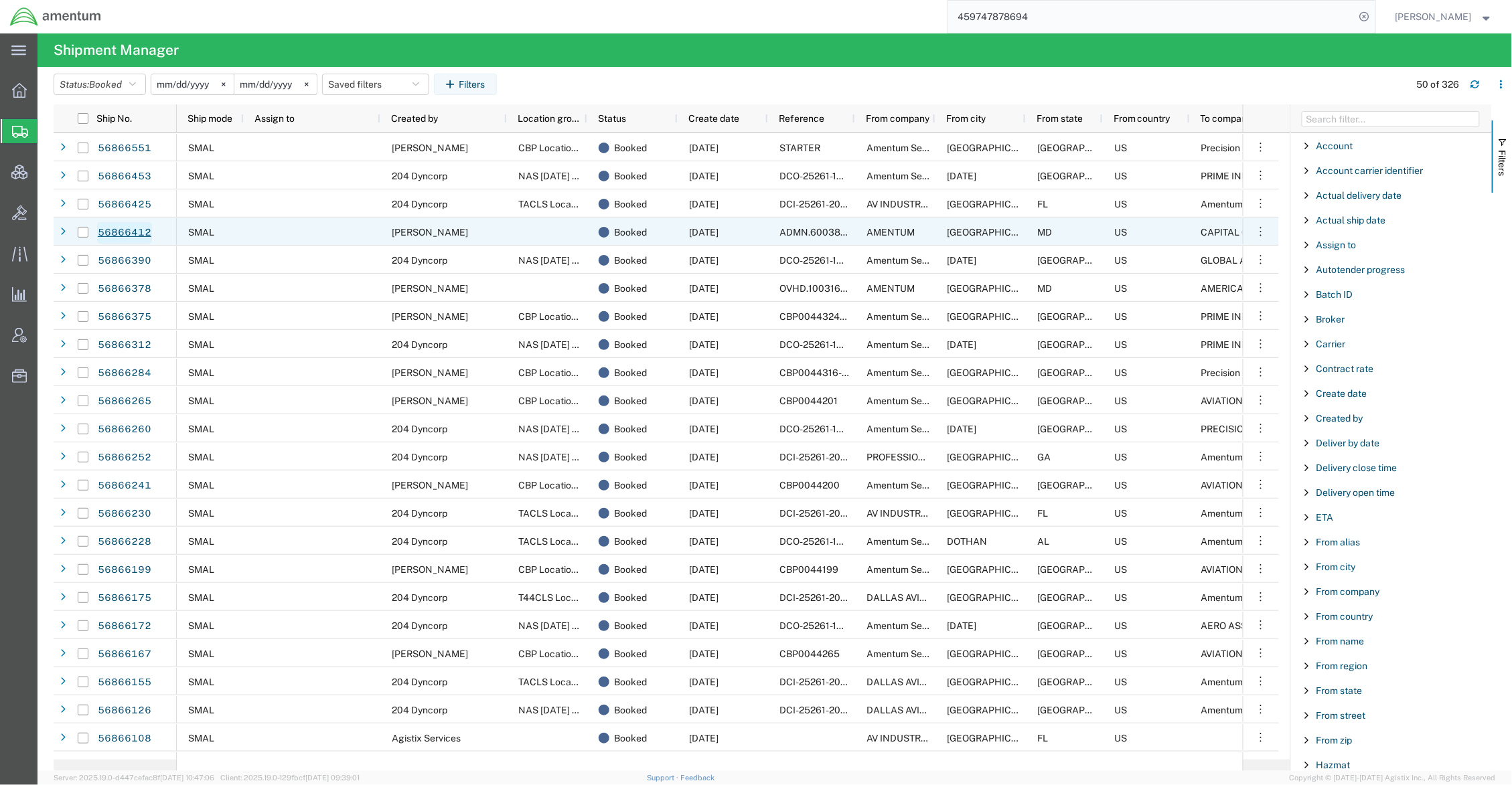
click at [137, 232] on link "56866412" at bounding box center [125, 232] width 55 height 21
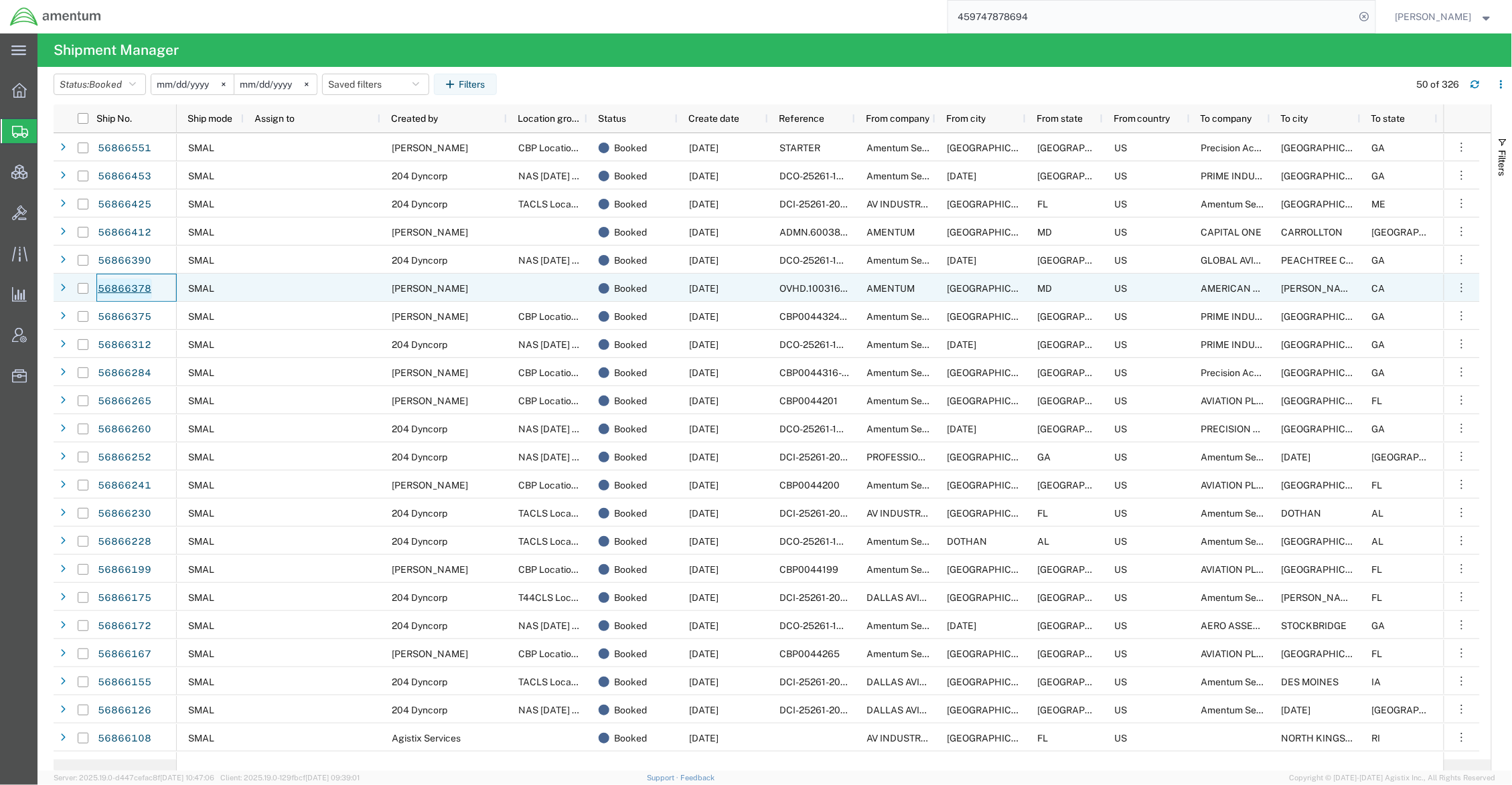
click at [142, 290] on link "56866378" at bounding box center [125, 289] width 55 height 21
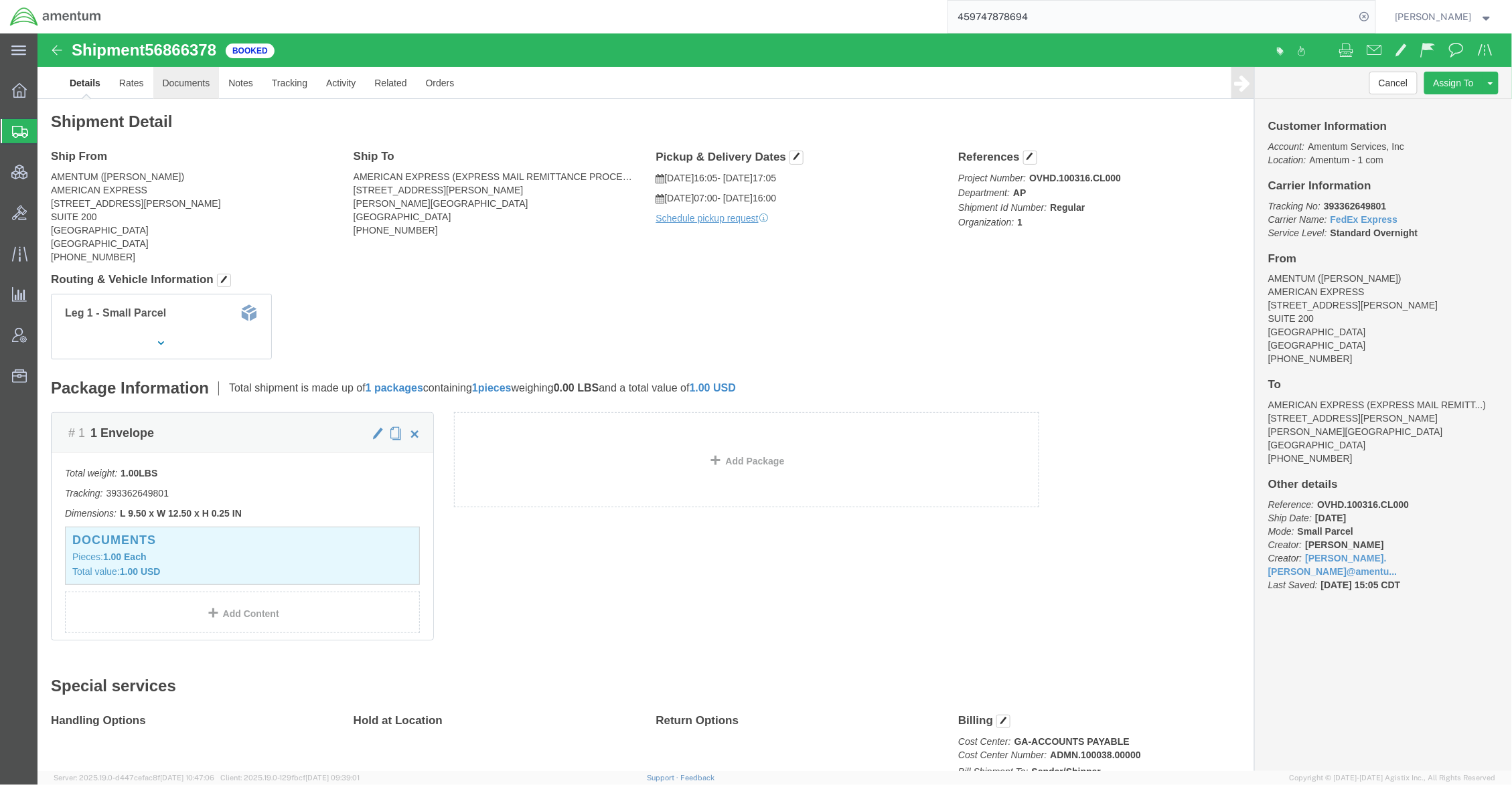
click link "Documents"
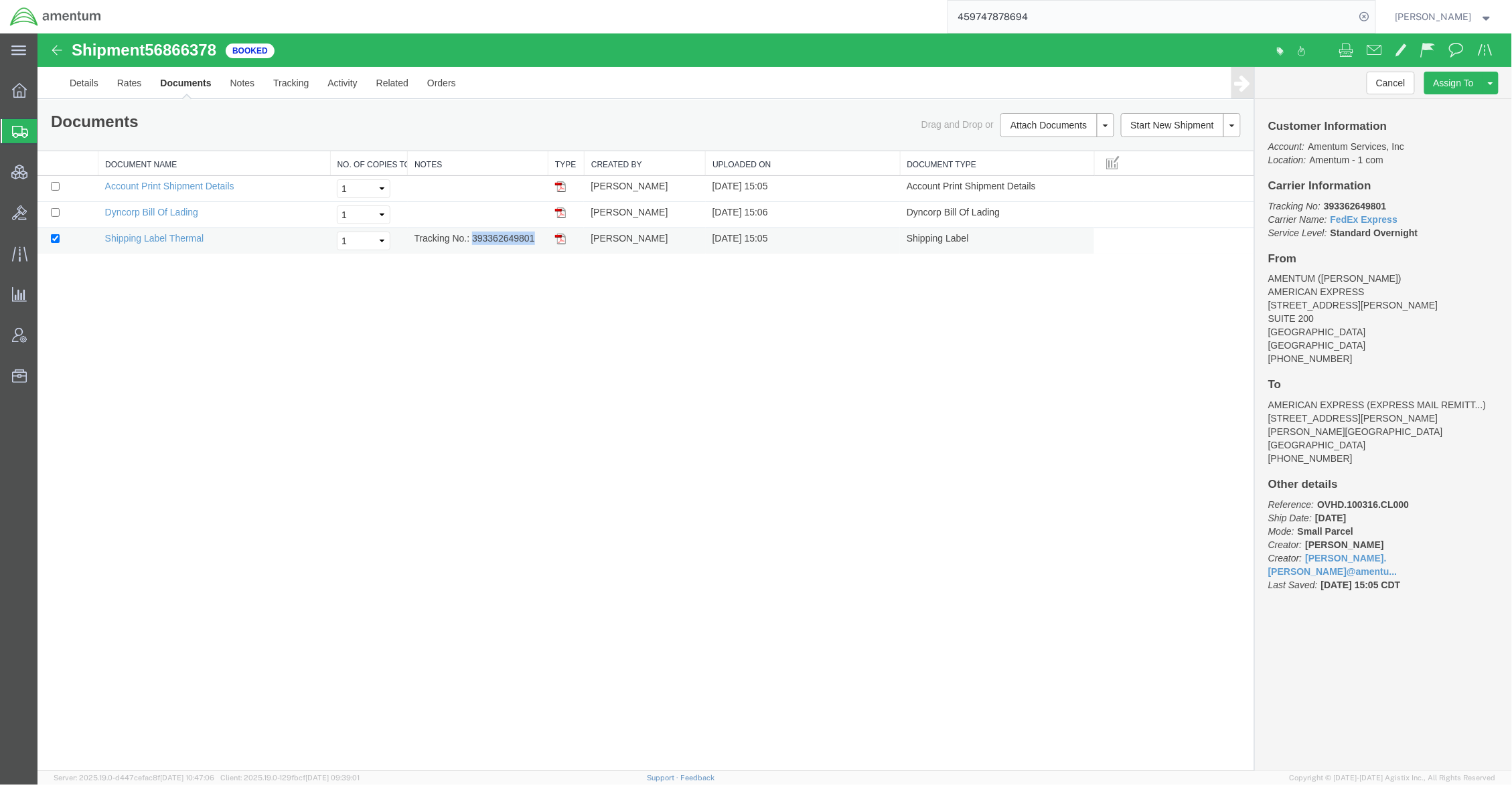
drag, startPoint x: 533, startPoint y: 241, endPoint x: 472, endPoint y: 239, distance: 61.0
click at [472, 239] on td "Tracking No.: 393362649801" at bounding box center [477, 241] width 141 height 26
copy td "393362649801"
click at [562, 241] on img at bounding box center [560, 239] width 11 height 11
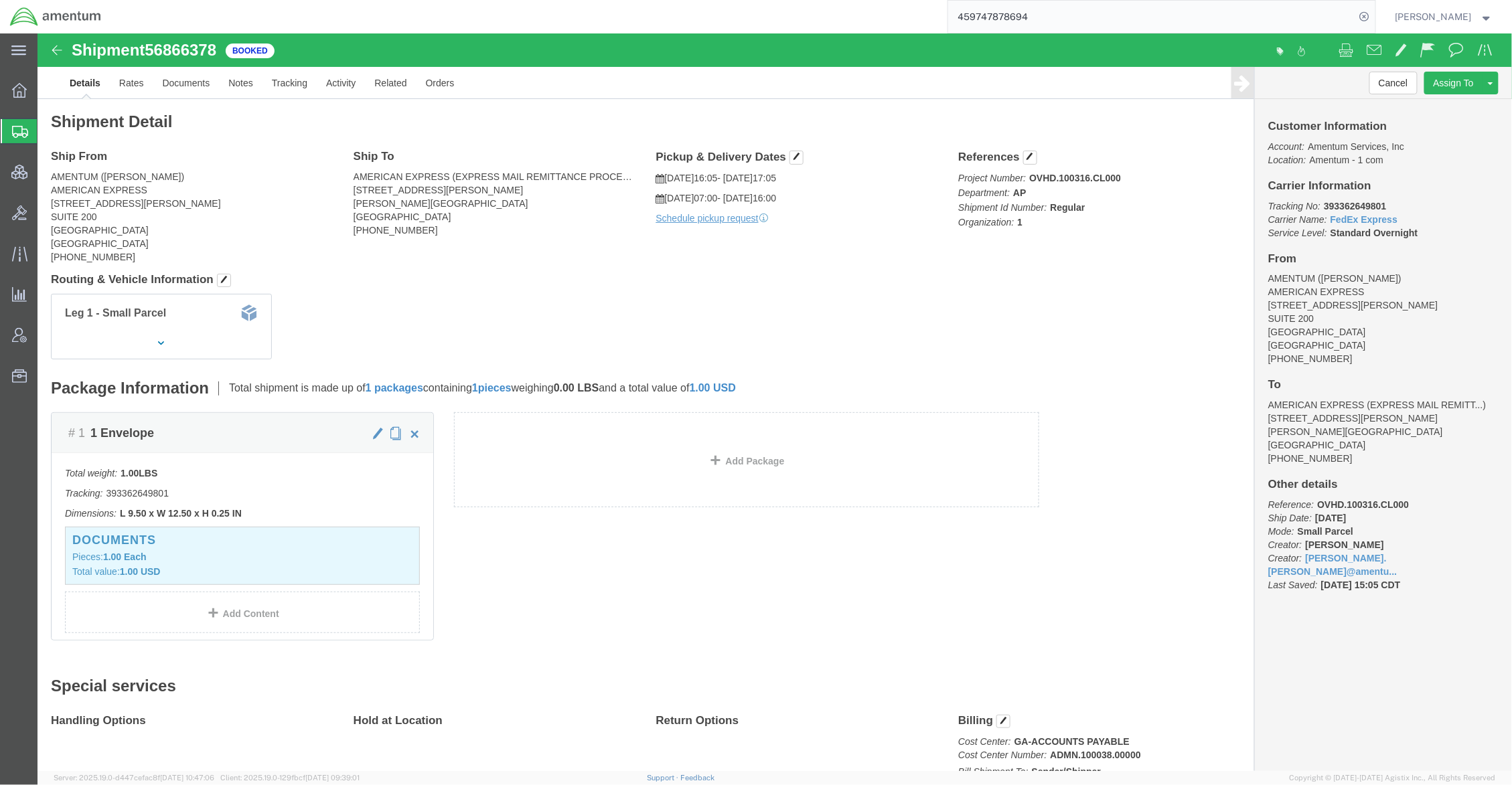
drag, startPoint x: 84, startPoint y: 132, endPoint x: 103, endPoint y: 134, distance: 19.1
click at [47, 132] on span "Shipments" at bounding box center [43, 131] width 11 height 27
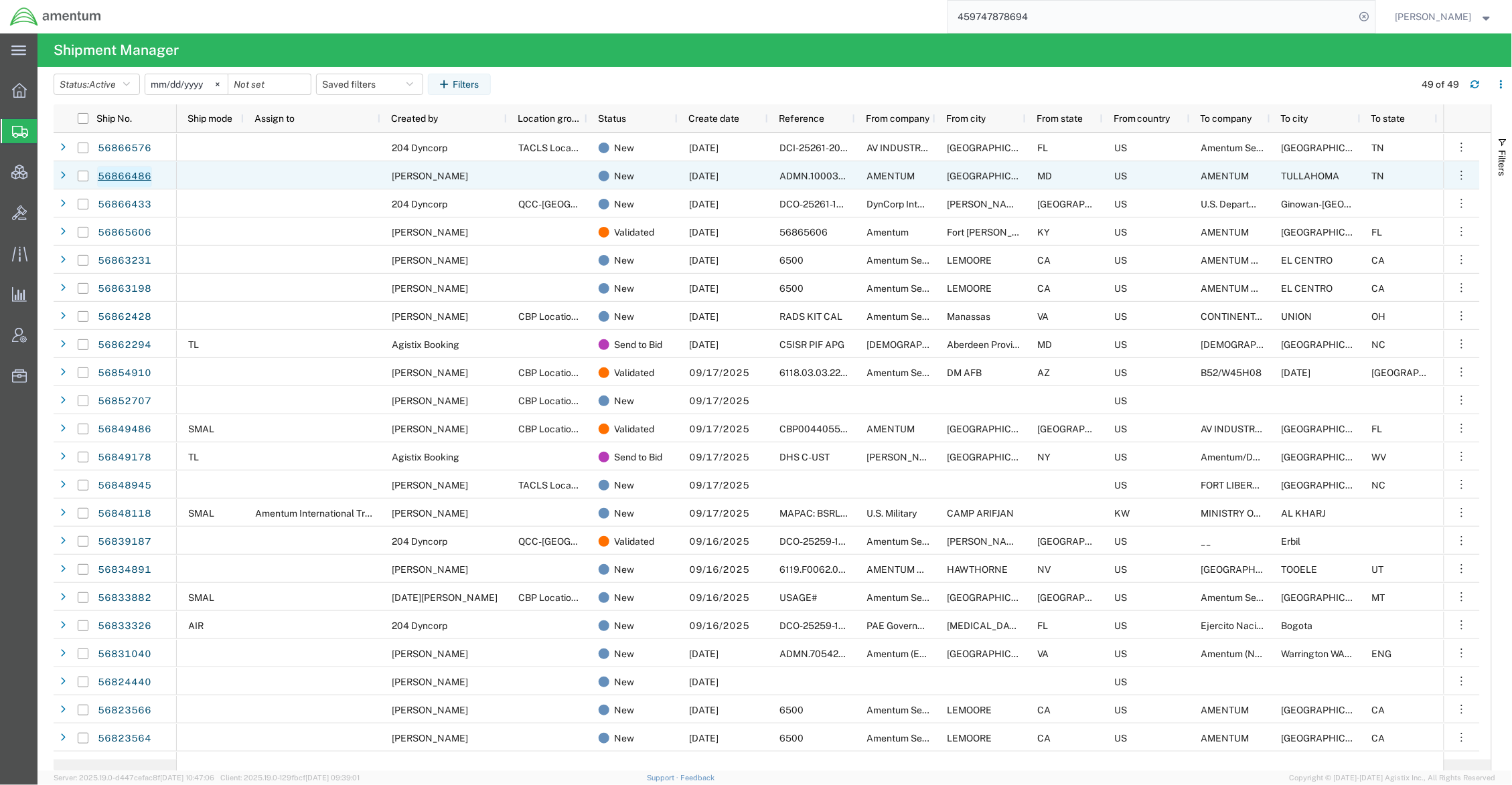
click at [145, 180] on link "56866486" at bounding box center [125, 176] width 55 height 21
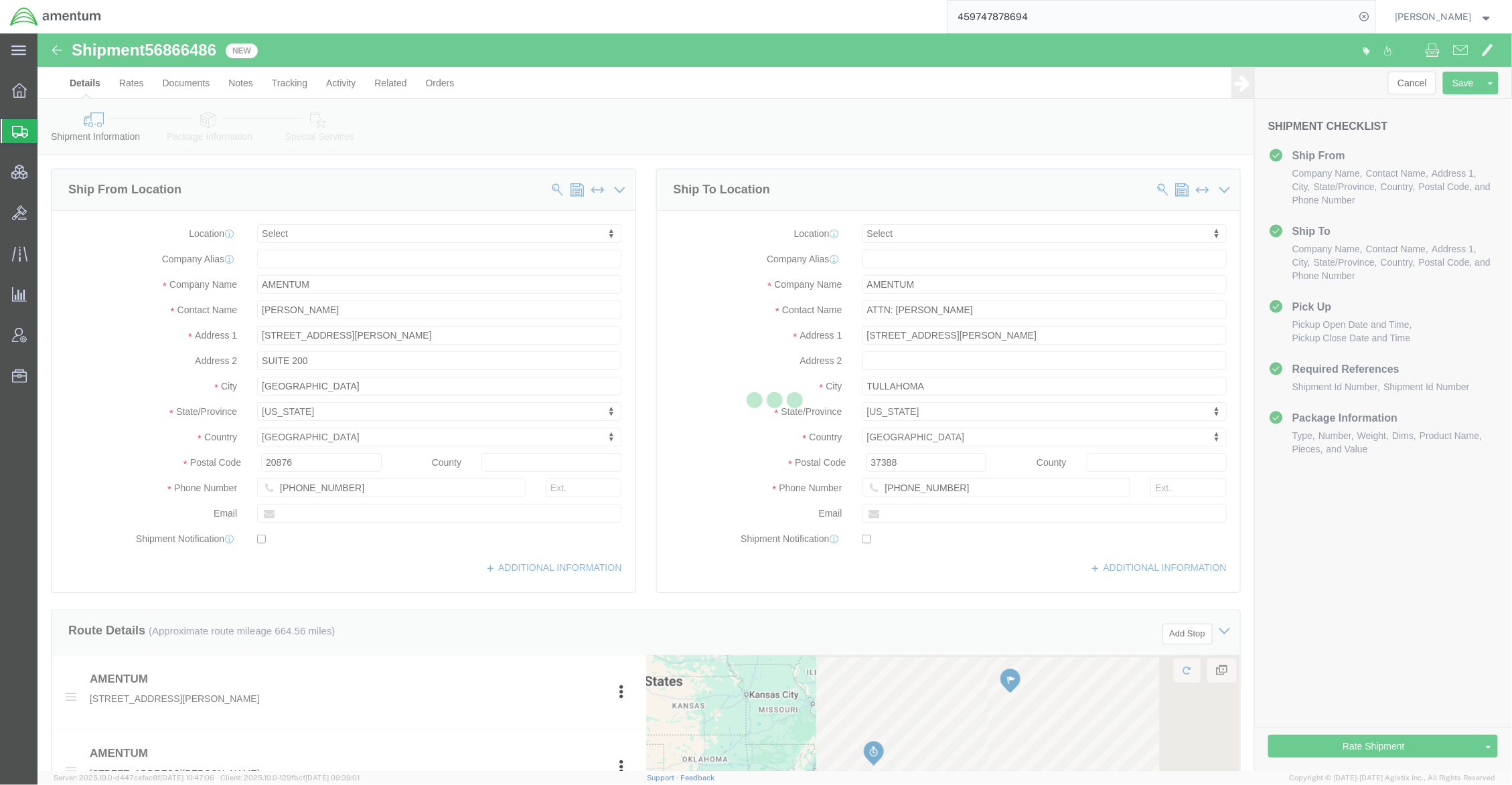
select select
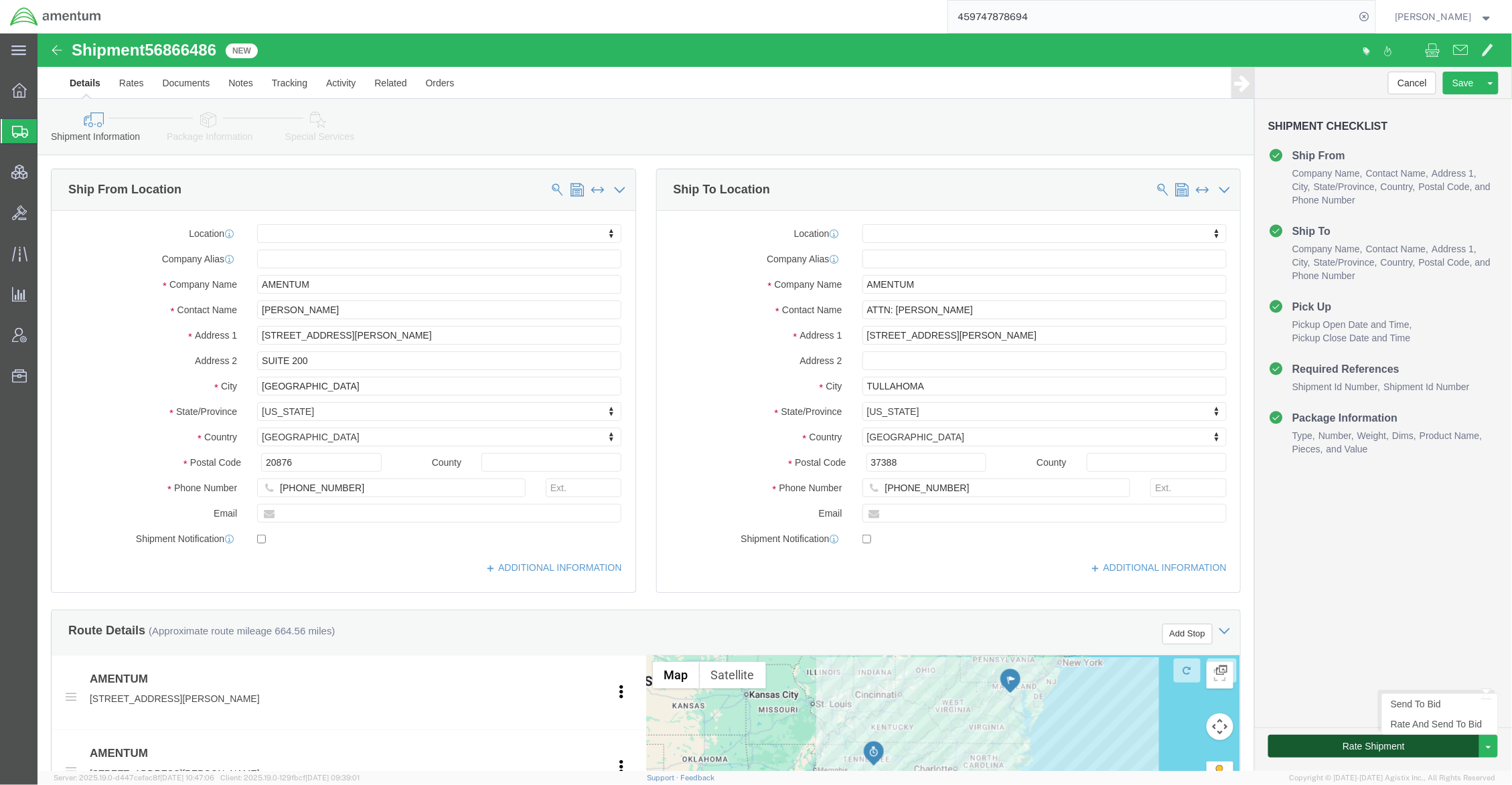
click button "Rate Shipment"
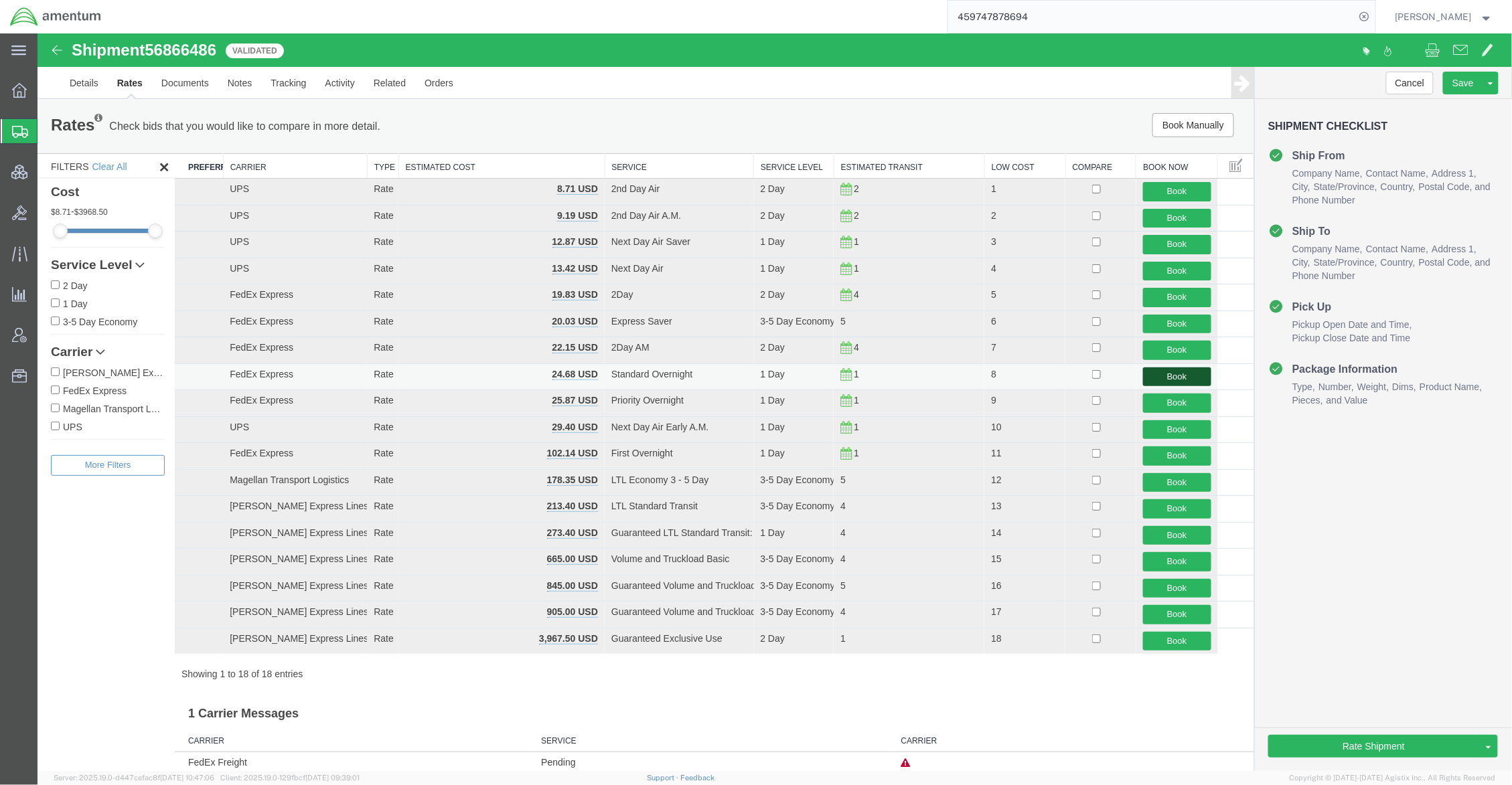
click at [1162, 377] on button "Book" at bounding box center [1177, 376] width 69 height 19
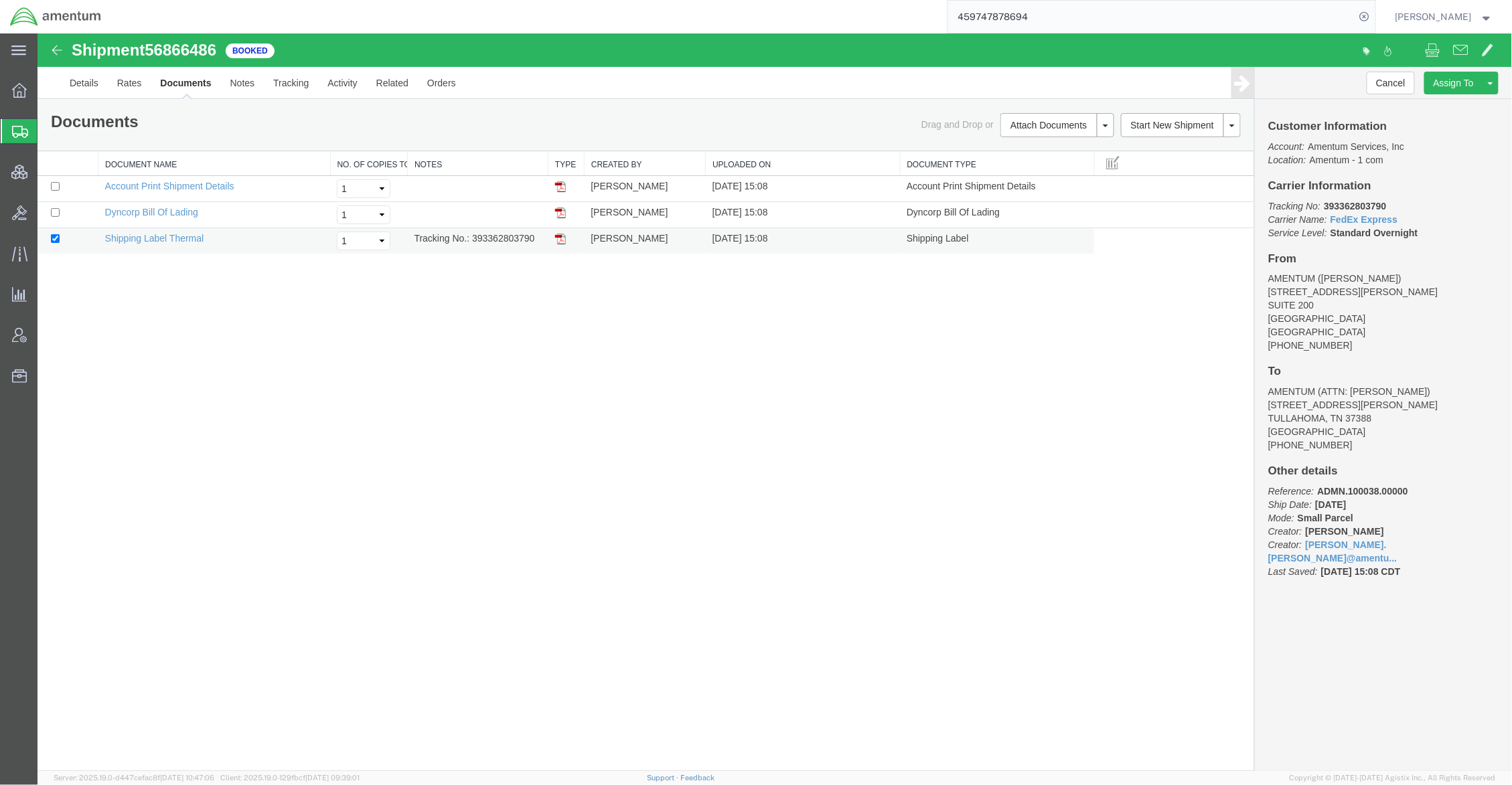
drag, startPoint x: 538, startPoint y: 239, endPoint x: 472, endPoint y: 239, distance: 66.0
click at [472, 239] on td "Tracking No.: 393362803790" at bounding box center [477, 241] width 141 height 26
click at [556, 239] on img at bounding box center [560, 239] width 11 height 11
click at [680, 779] on link "Support" at bounding box center [663, 778] width 34 height 8
click at [47, 134] on span "Shipments" at bounding box center [43, 131] width 11 height 27
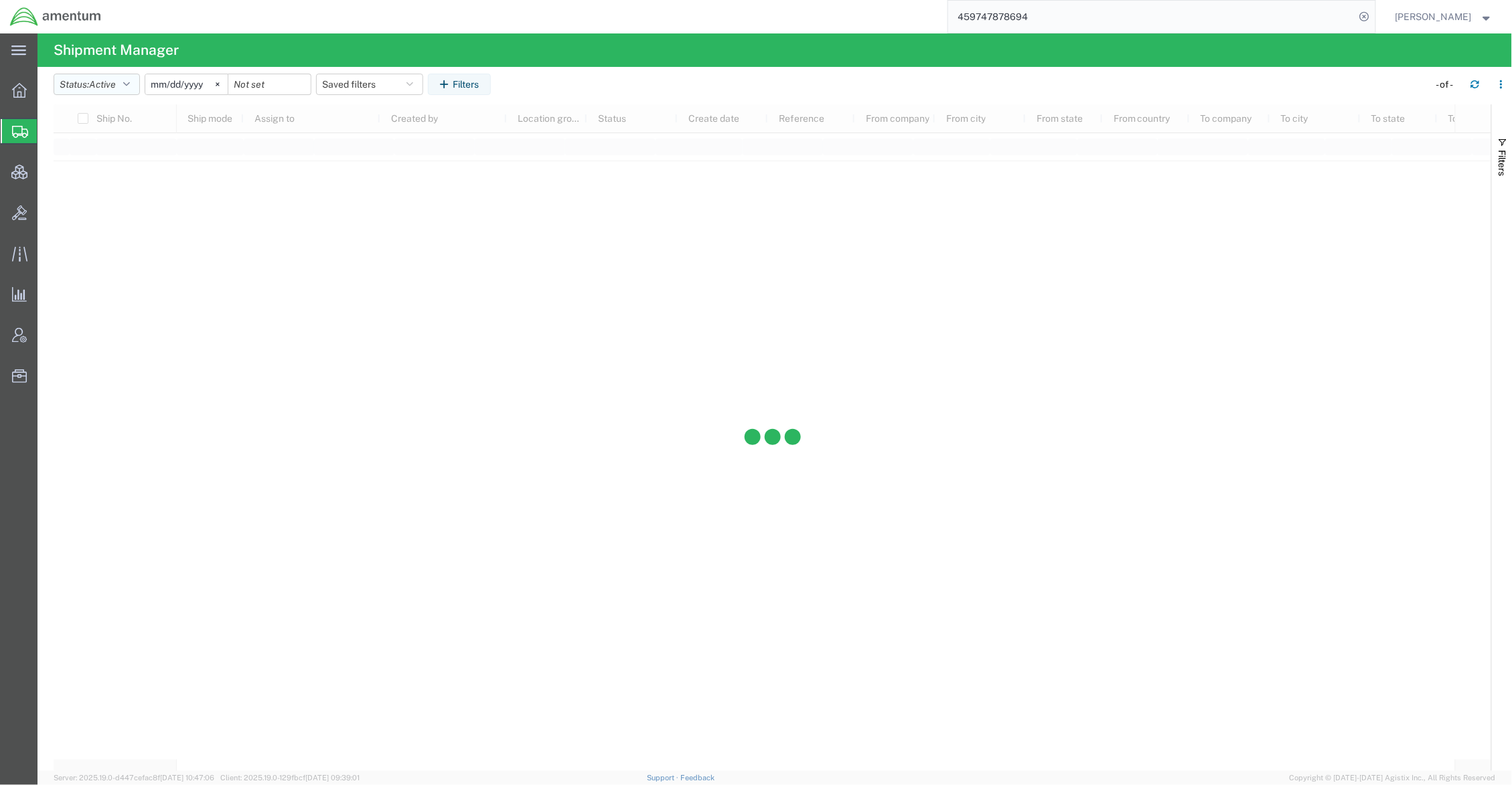
click at [140, 92] on button "Status: Active" at bounding box center [97, 84] width 86 height 21
click at [95, 191] on span "Booked" at bounding box center [132, 195] width 156 height 21
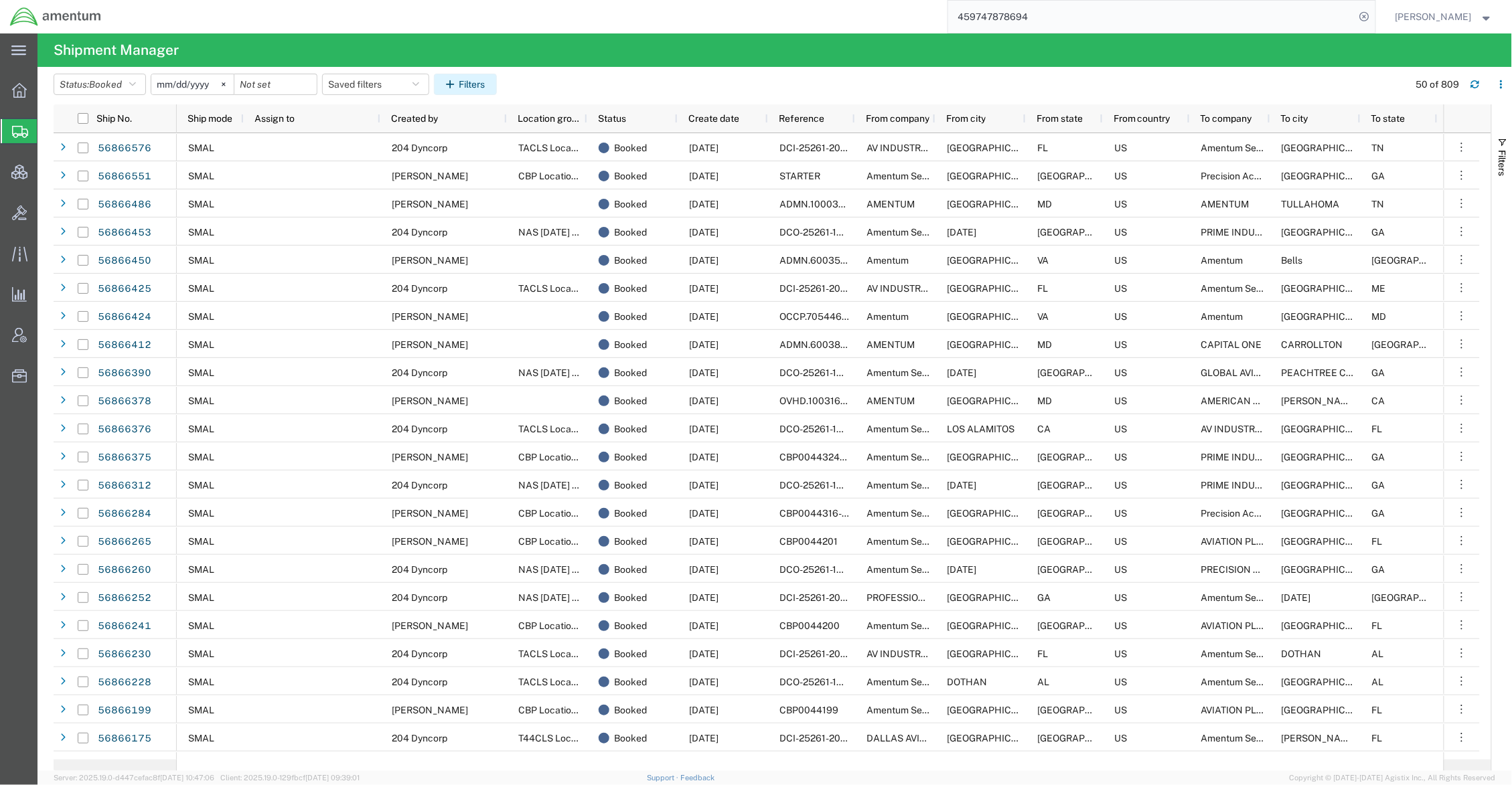
click at [496, 84] on button "Filters" at bounding box center [466, 84] width 63 height 21
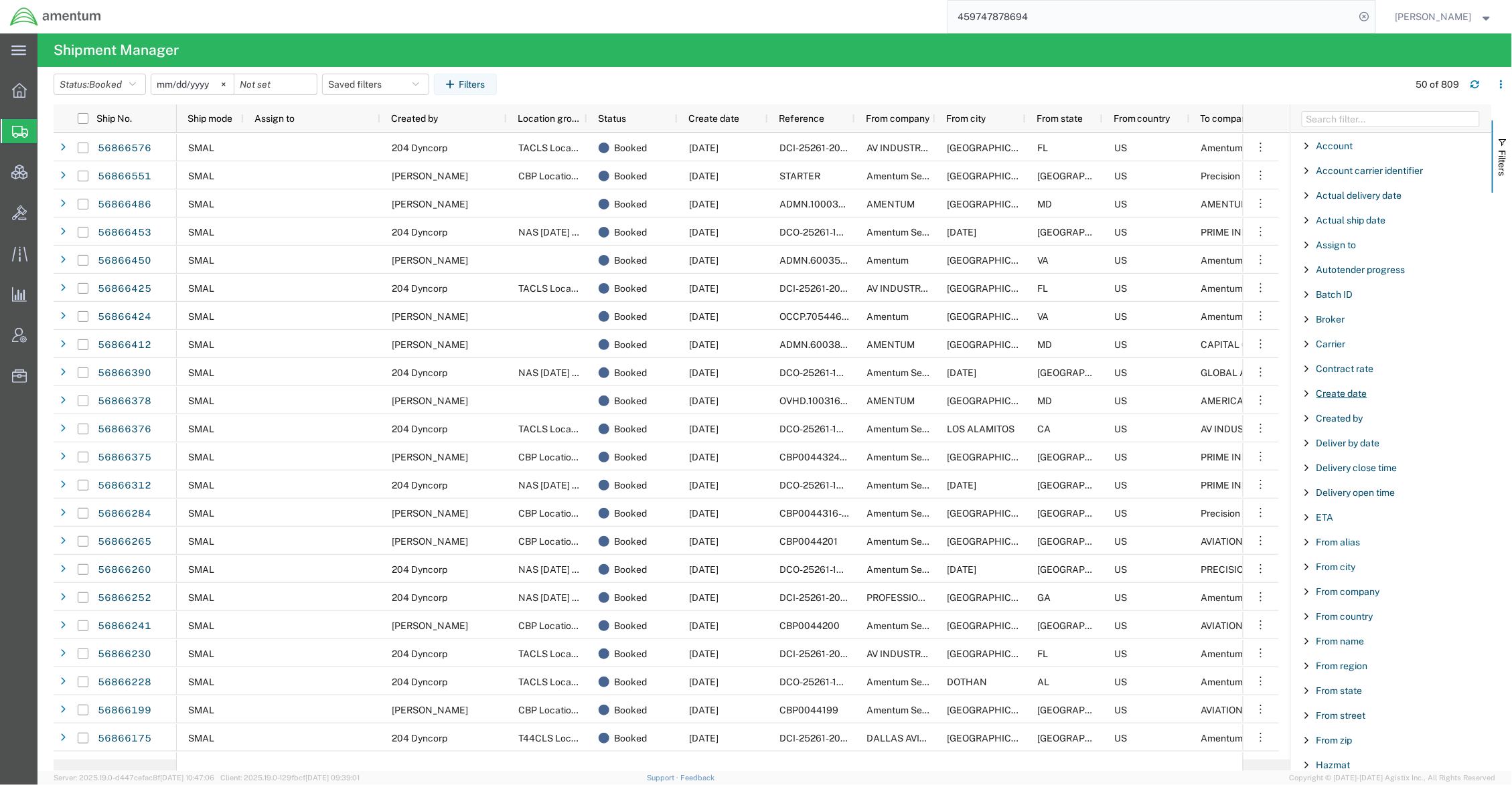
click at [1360, 394] on span "Create date" at bounding box center [1342, 394] width 51 height 11
click at [1331, 530] on div "Created by" at bounding box center [1391, 521] width 201 height 24
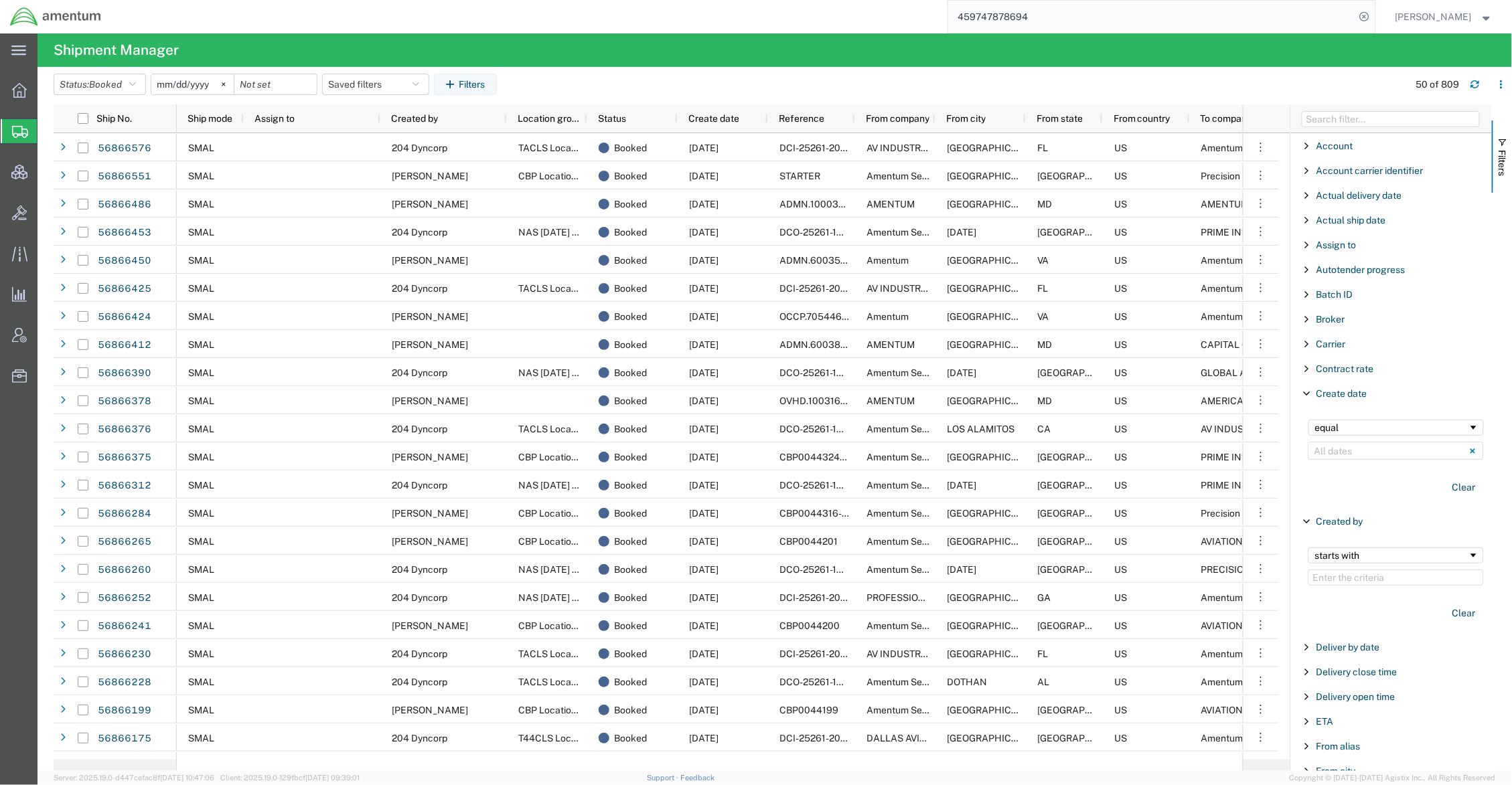
click at [1334, 573] on input "Filter Value" at bounding box center [1396, 577] width 176 height 16
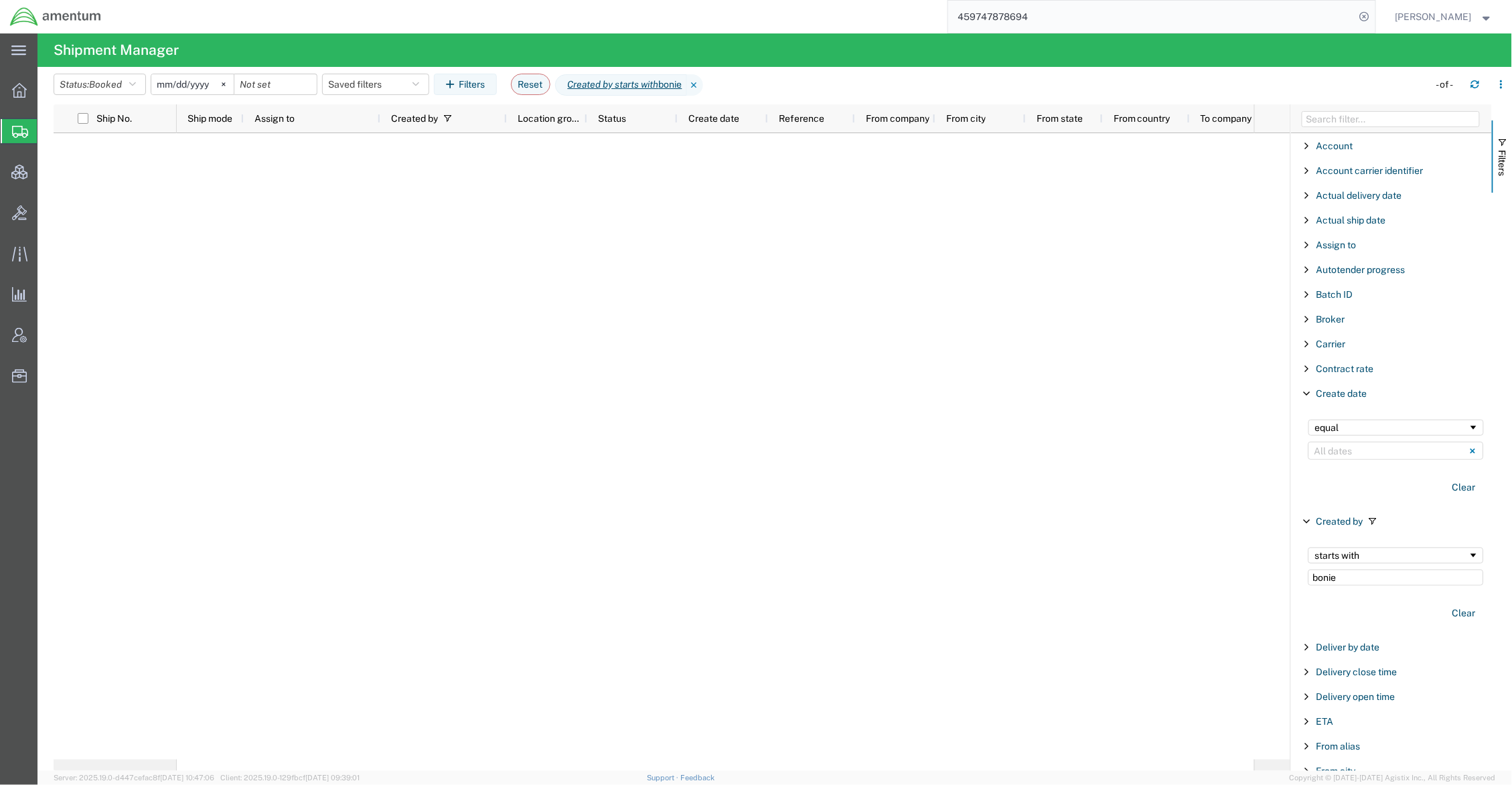
click at [1332, 581] on input "bonie" at bounding box center [1396, 577] width 176 height 16
click at [1329, 585] on input "bonie" at bounding box center [1396, 577] width 176 height 16
type input "bonnie"
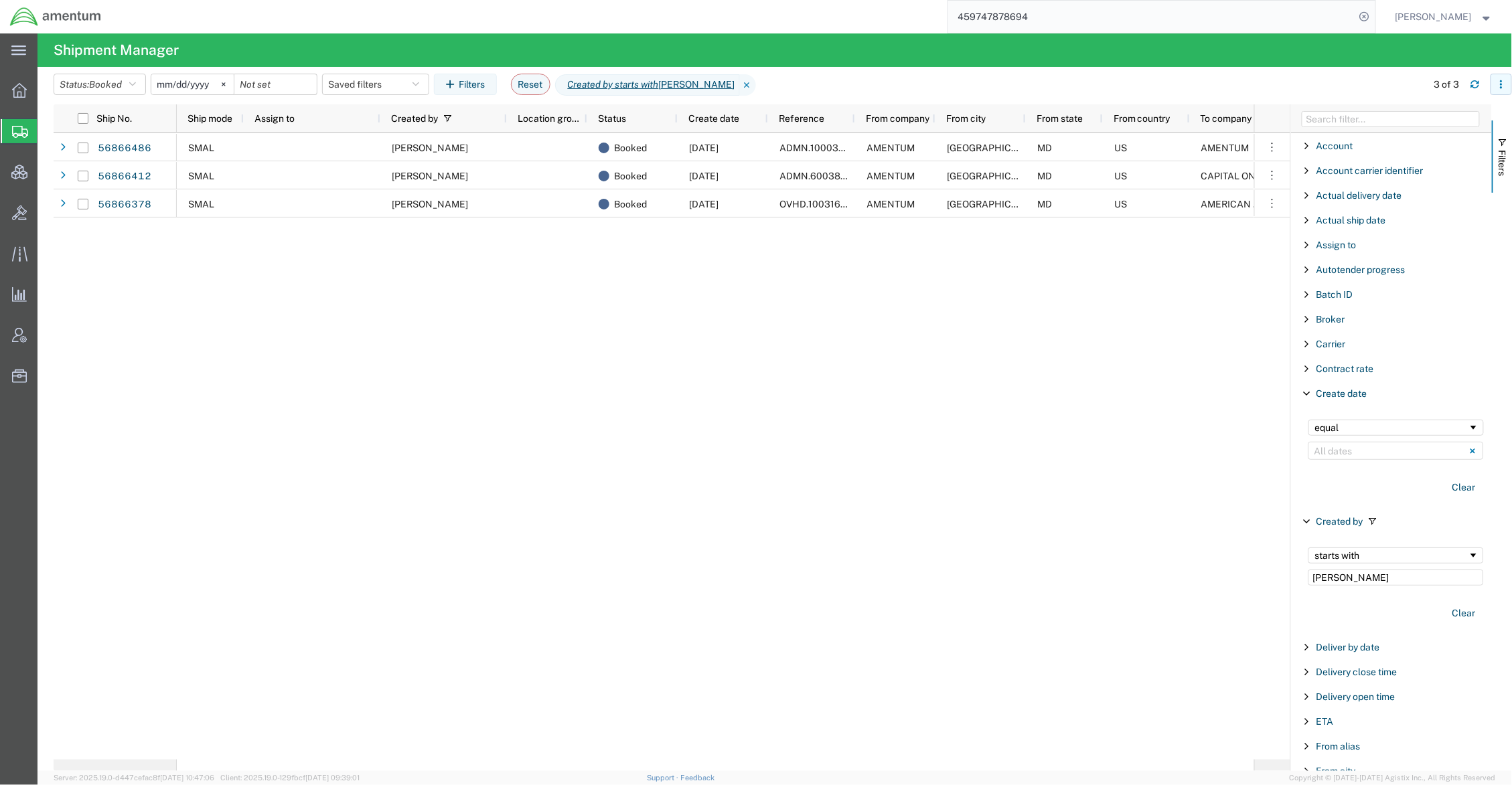
click at [1504, 86] on icon "button" at bounding box center [1501, 84] width 10 height 10
click at [1444, 125] on div "Download" at bounding box center [1431, 120] width 74 height 27
drag, startPoint x: 608, startPoint y: 397, endPoint x: 457, endPoint y: 323, distance: 168.2
click at [607, 397] on div "SMAL Bonnie Moore Booked 09/18/2025 ADMN.100038.00000 AMENTUM GERMANTOWN MD US …" at bounding box center [715, 446] width 1077 height 627
click at [46, 335] on span "Account Admin" at bounding box center [42, 335] width 10 height 27
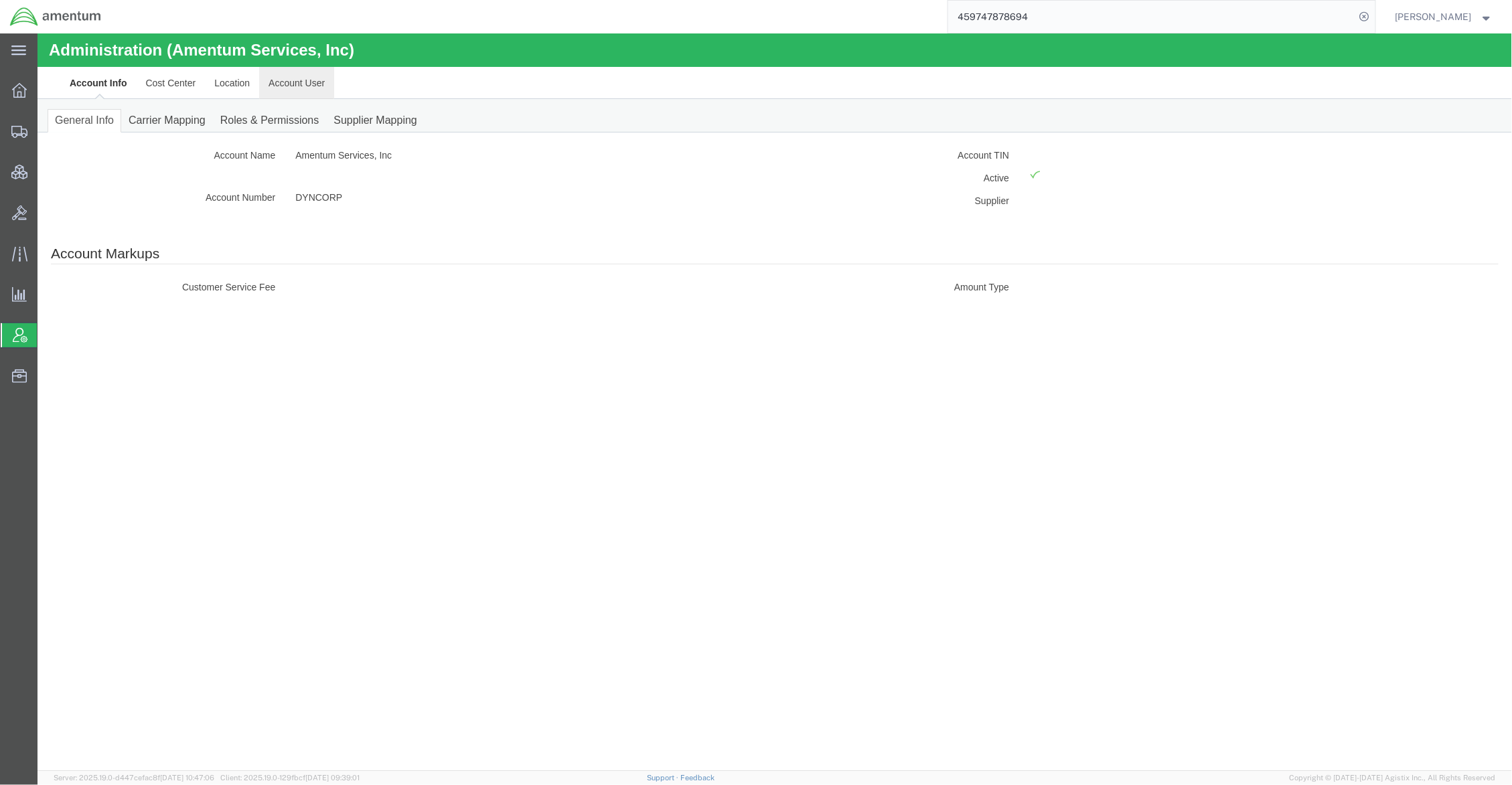
click at [290, 86] on link "Account User" at bounding box center [296, 82] width 75 height 32
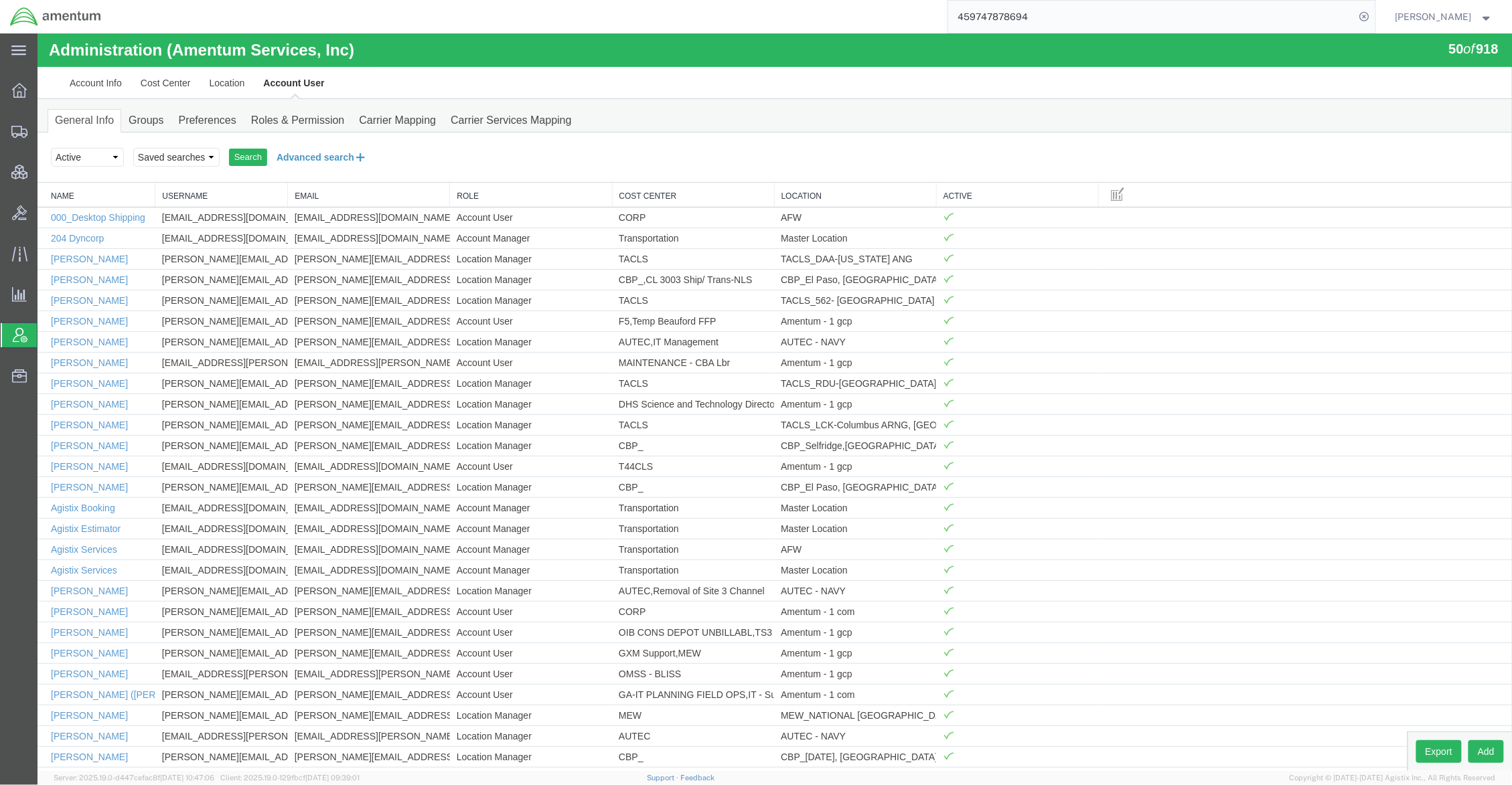
click at [341, 157] on button "Advanced search" at bounding box center [321, 156] width 109 height 23
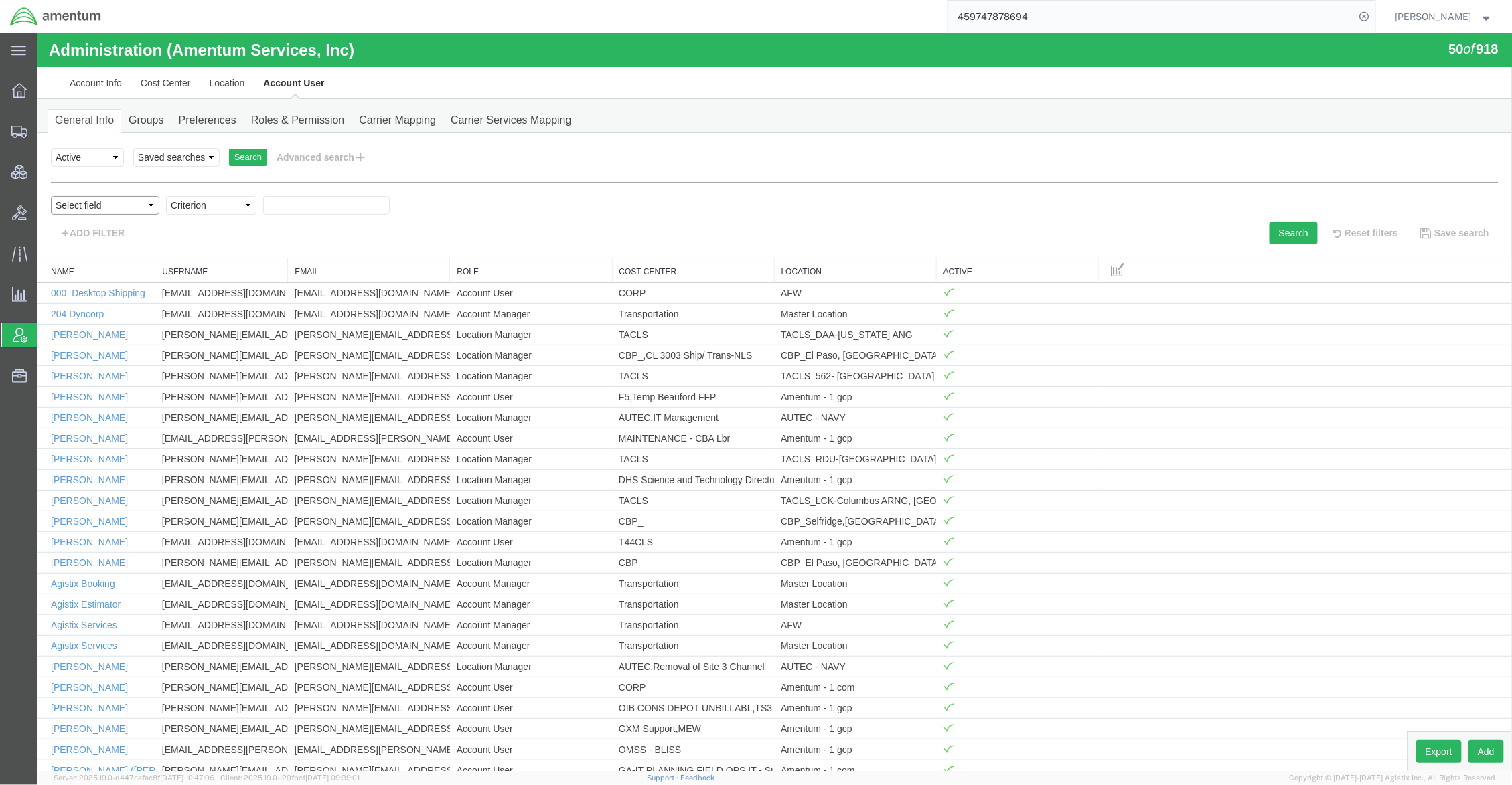
click at [139, 210] on select "Select field Cost Center Email Location Name Role Username" at bounding box center [104, 204] width 108 height 19
select select "email"
click at [50, 195] on select "Select field Cost Center Email Location Name Role Username" at bounding box center [104, 204] width 108 height 19
drag, startPoint x: 252, startPoint y: 247, endPoint x: 217, endPoint y: 213, distance: 48.8
click at [217, 208] on select "Criterion contains does not contain is is blank is not blank starts with" at bounding box center [211, 204] width 91 height 19
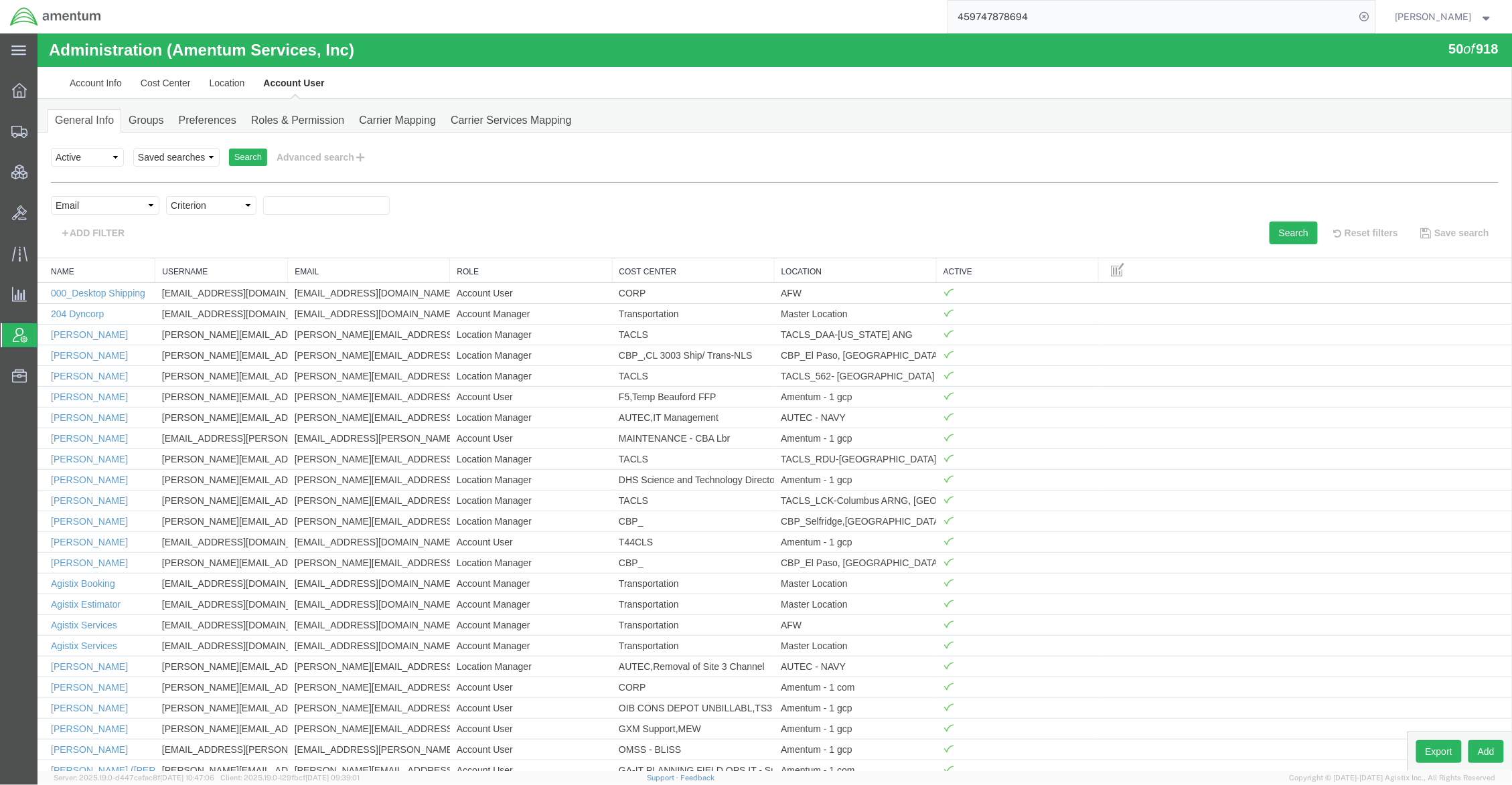
select select "contains"
click at [165, 195] on select "Criterion contains does not contain is is blank is not blank starts with" at bounding box center [211, 204] width 91 height 19
click at [313, 201] on input "text" at bounding box center [326, 204] width 127 height 19
type input "bonnie"
click at [1269, 238] on button "Search" at bounding box center [1293, 232] width 48 height 23
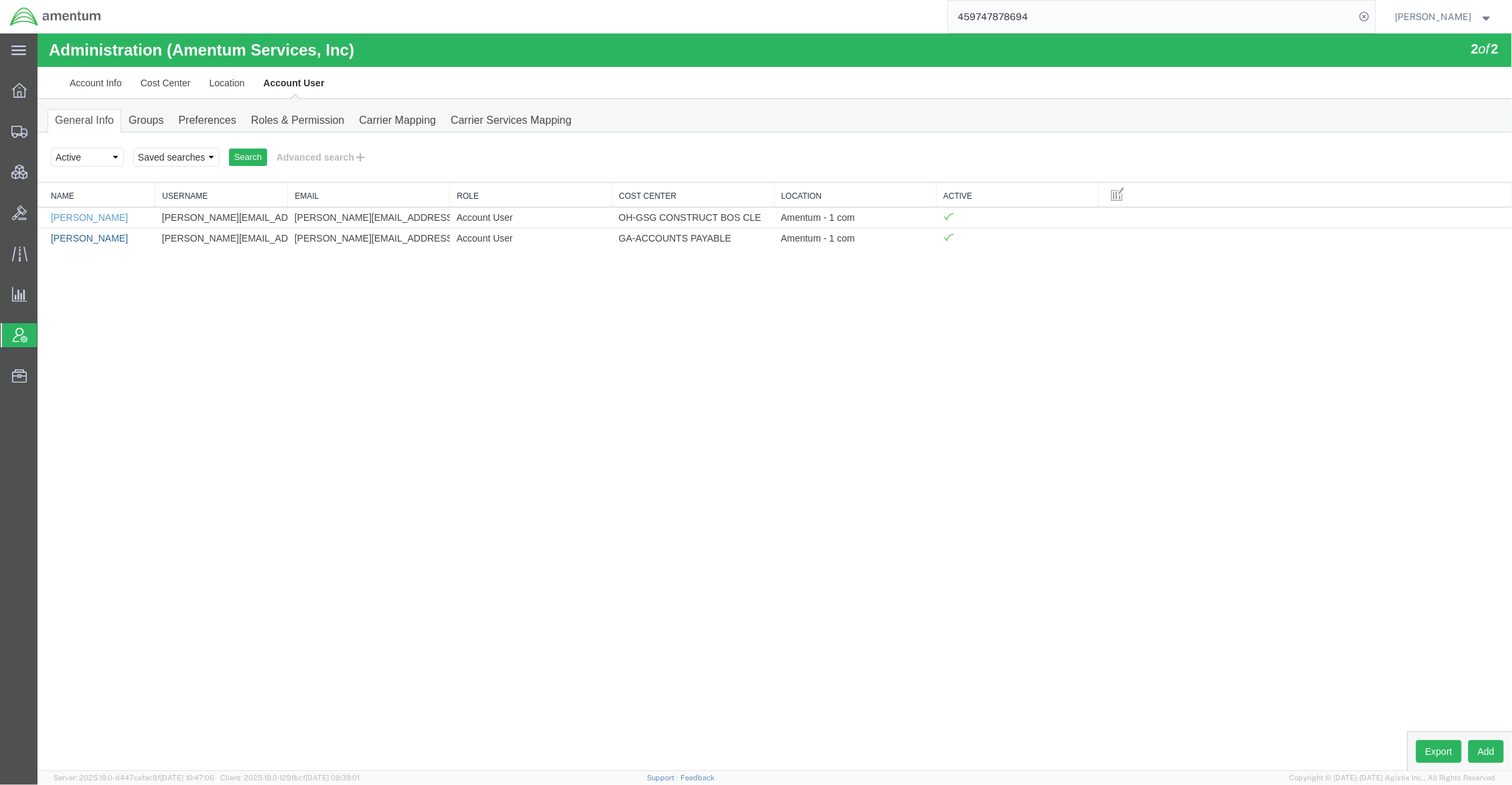
click at [85, 239] on link "Bonnie Moore" at bounding box center [88, 238] width 77 height 11
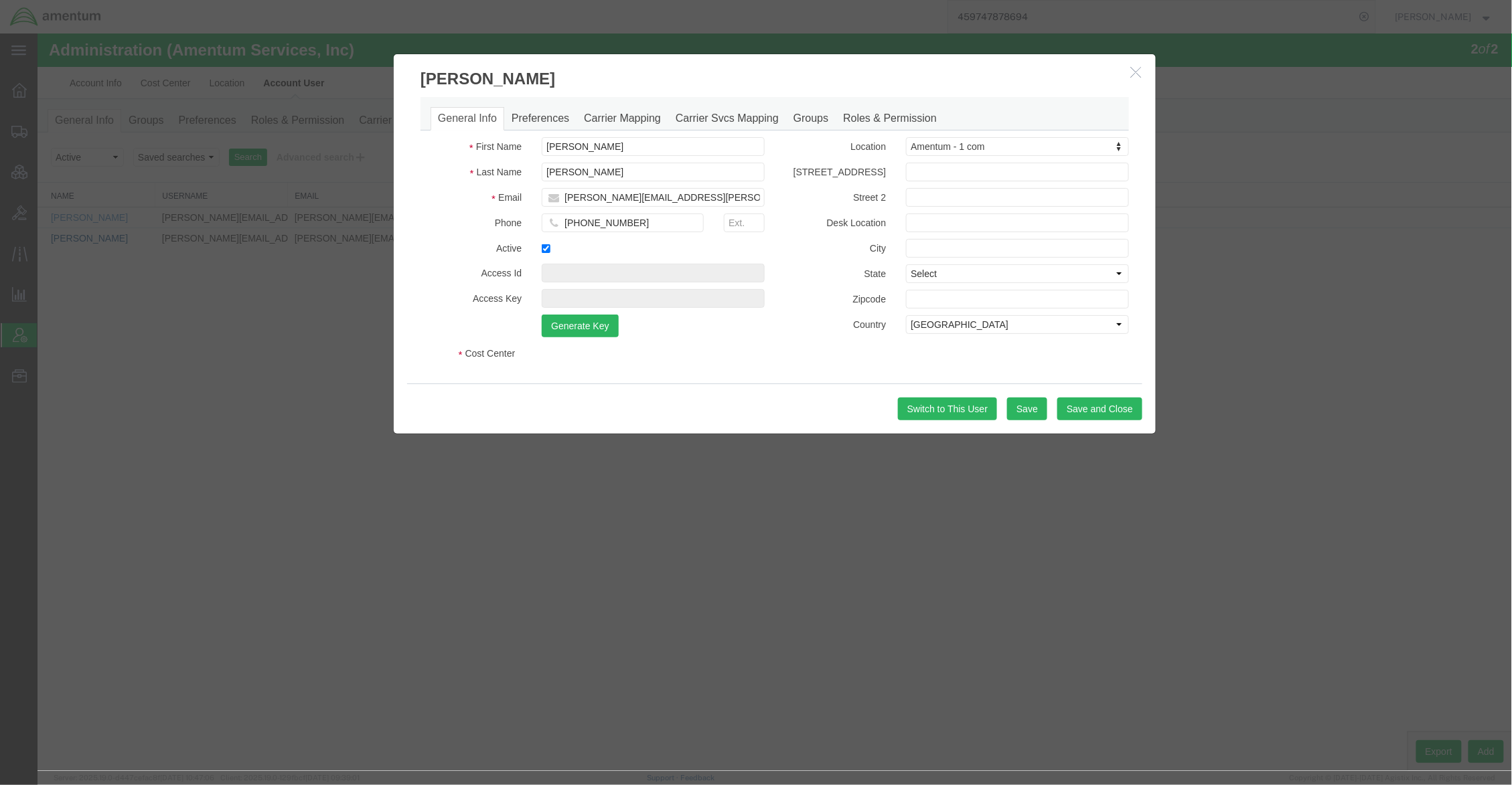
select select "COSTCENTER"
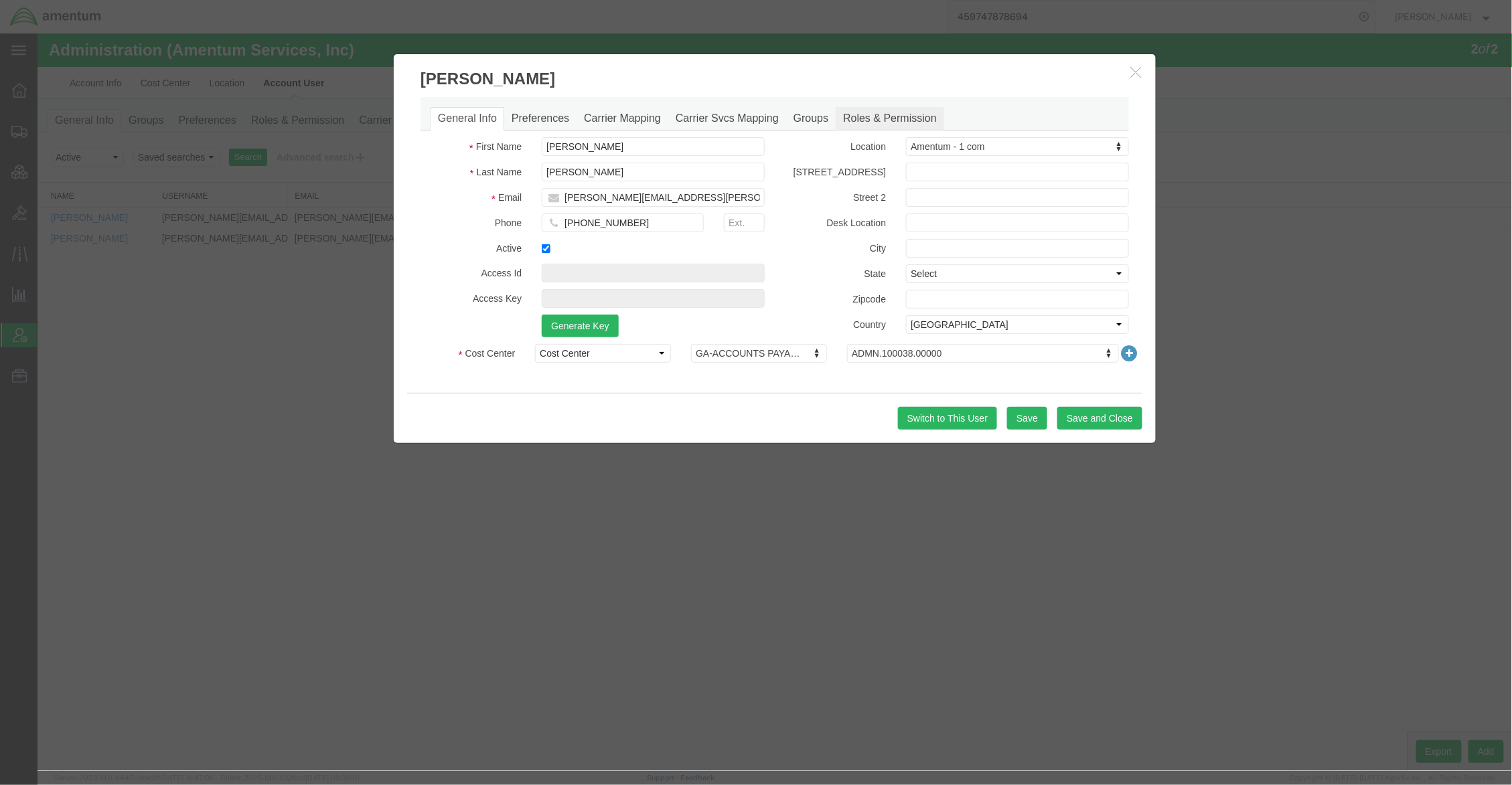
click at [870, 123] on link "Roles & Permission" at bounding box center [889, 118] width 108 height 23
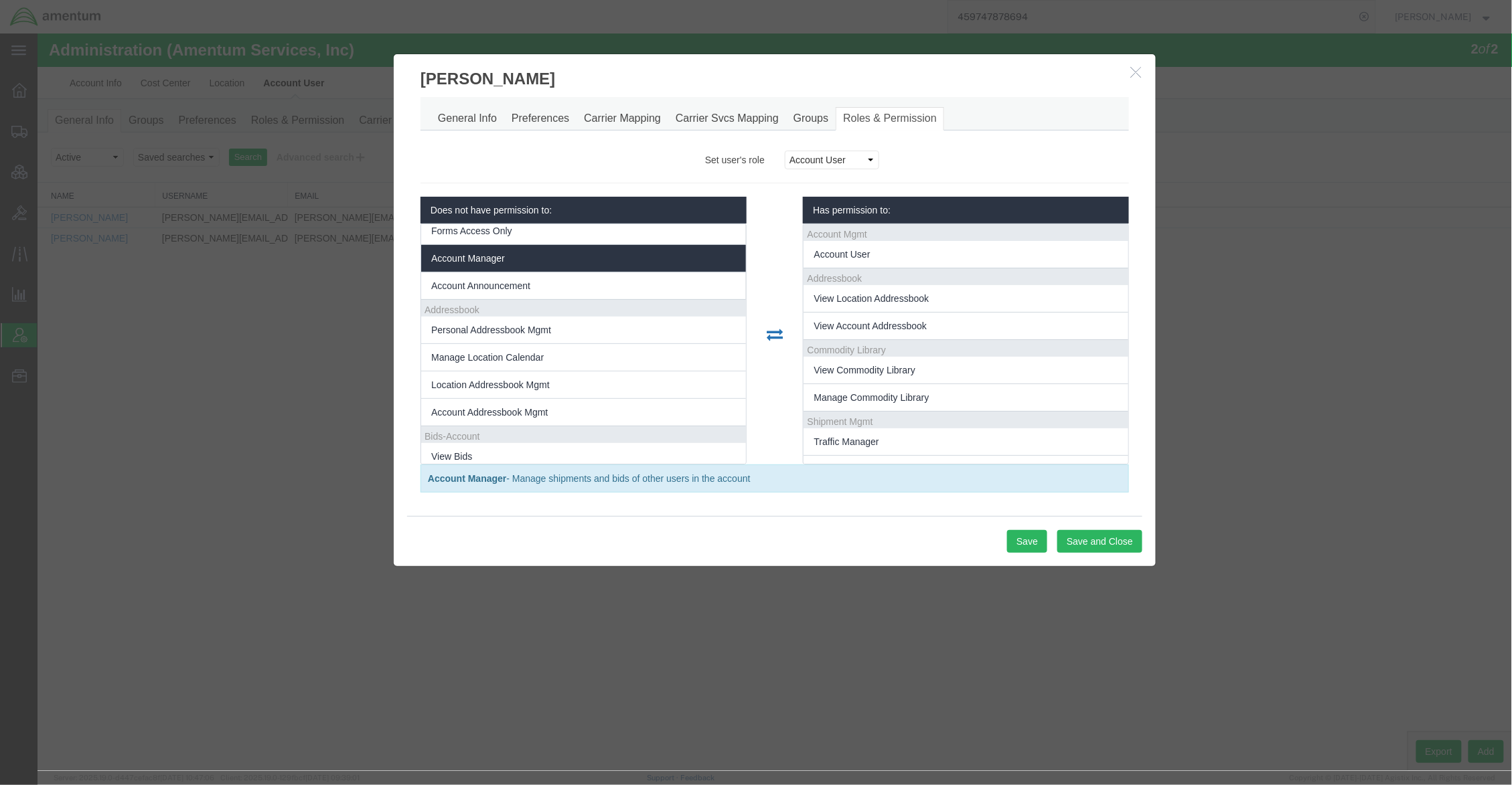
scroll to position [239, 0]
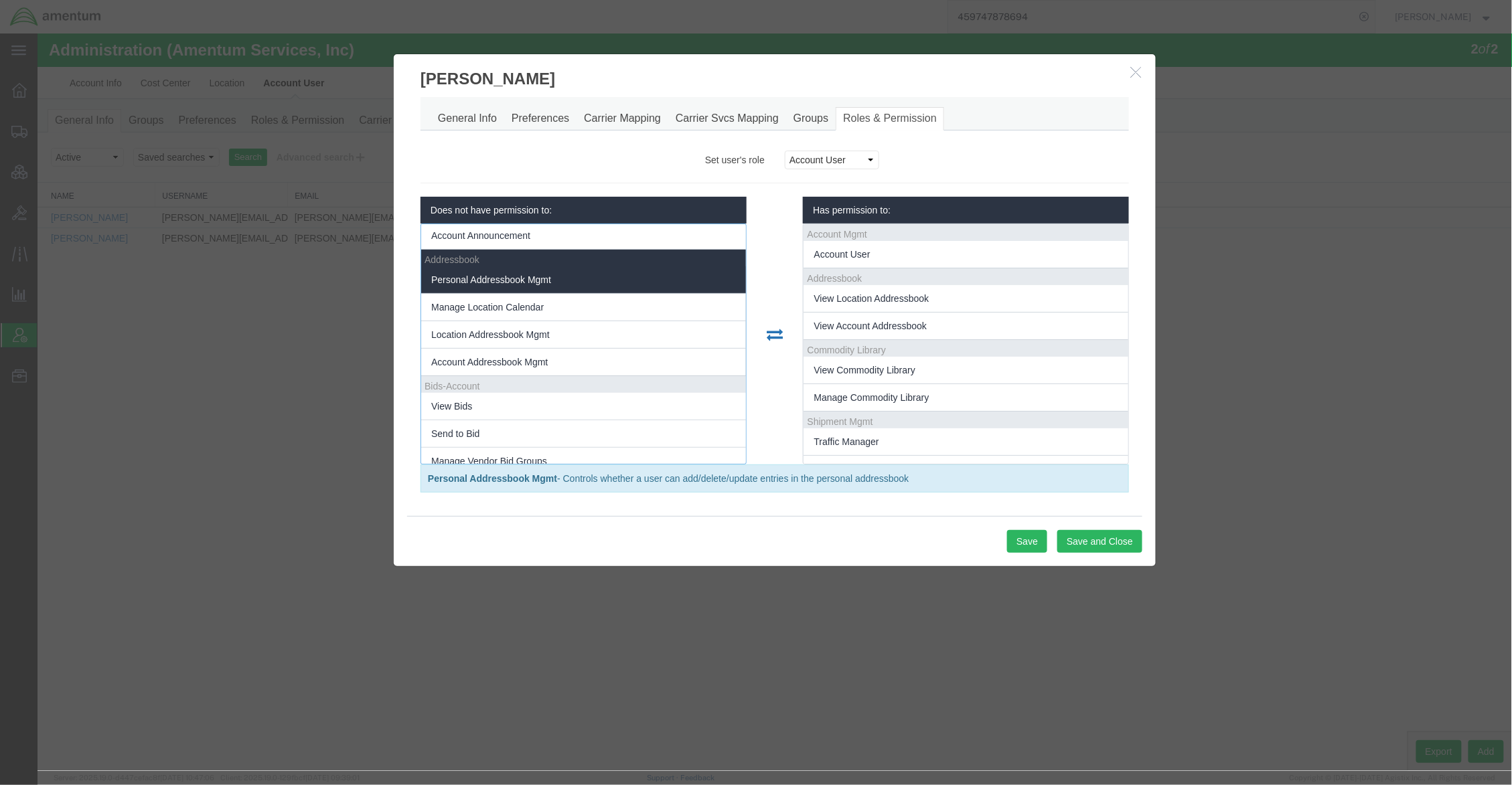
click at [583, 282] on li "Personal Addressbook Mgmt" at bounding box center [583, 280] width 325 height 27
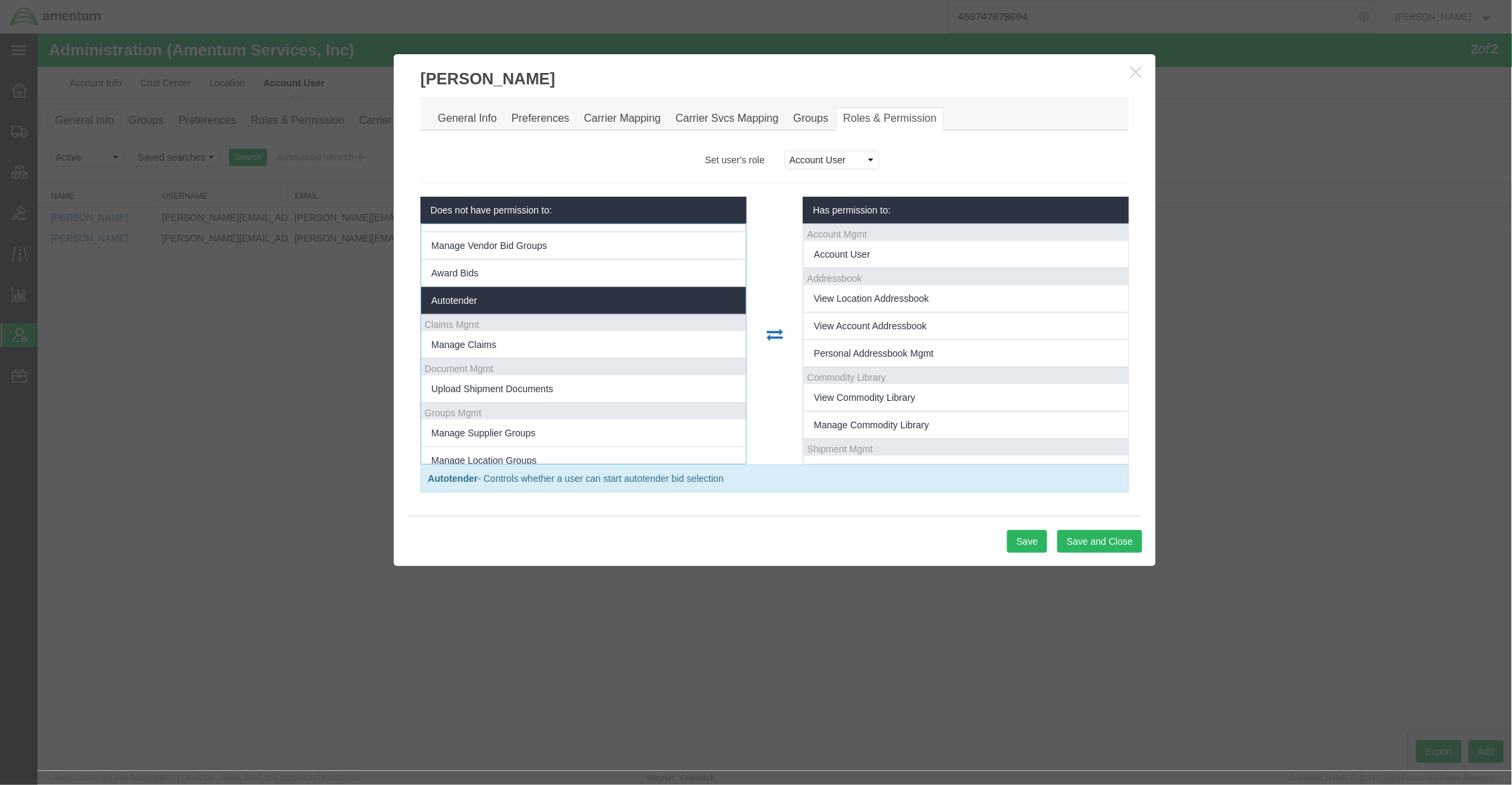
scroll to position [475, 0]
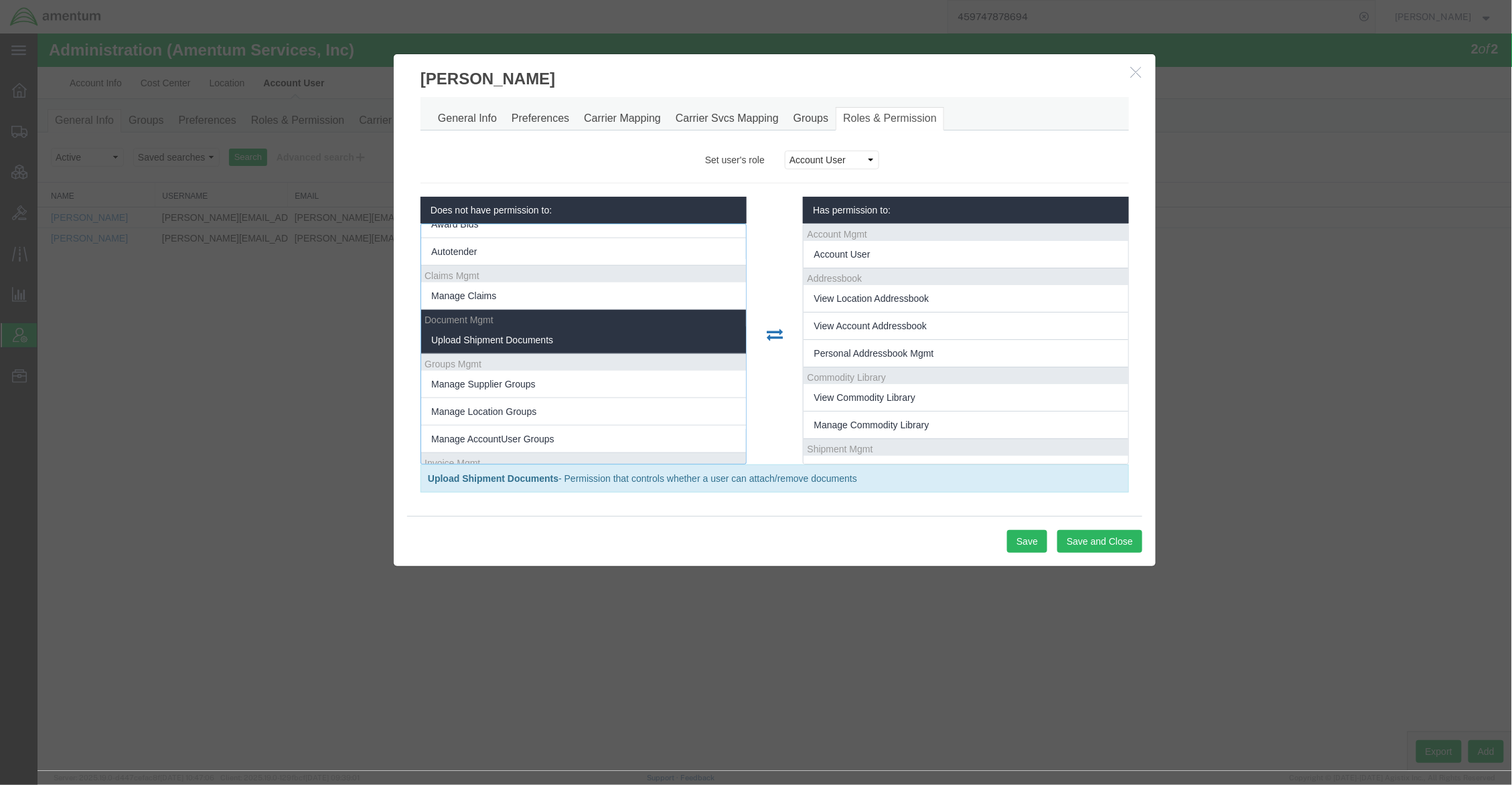
click at [567, 343] on li "Upload Shipment Documents" at bounding box center [583, 339] width 325 height 27
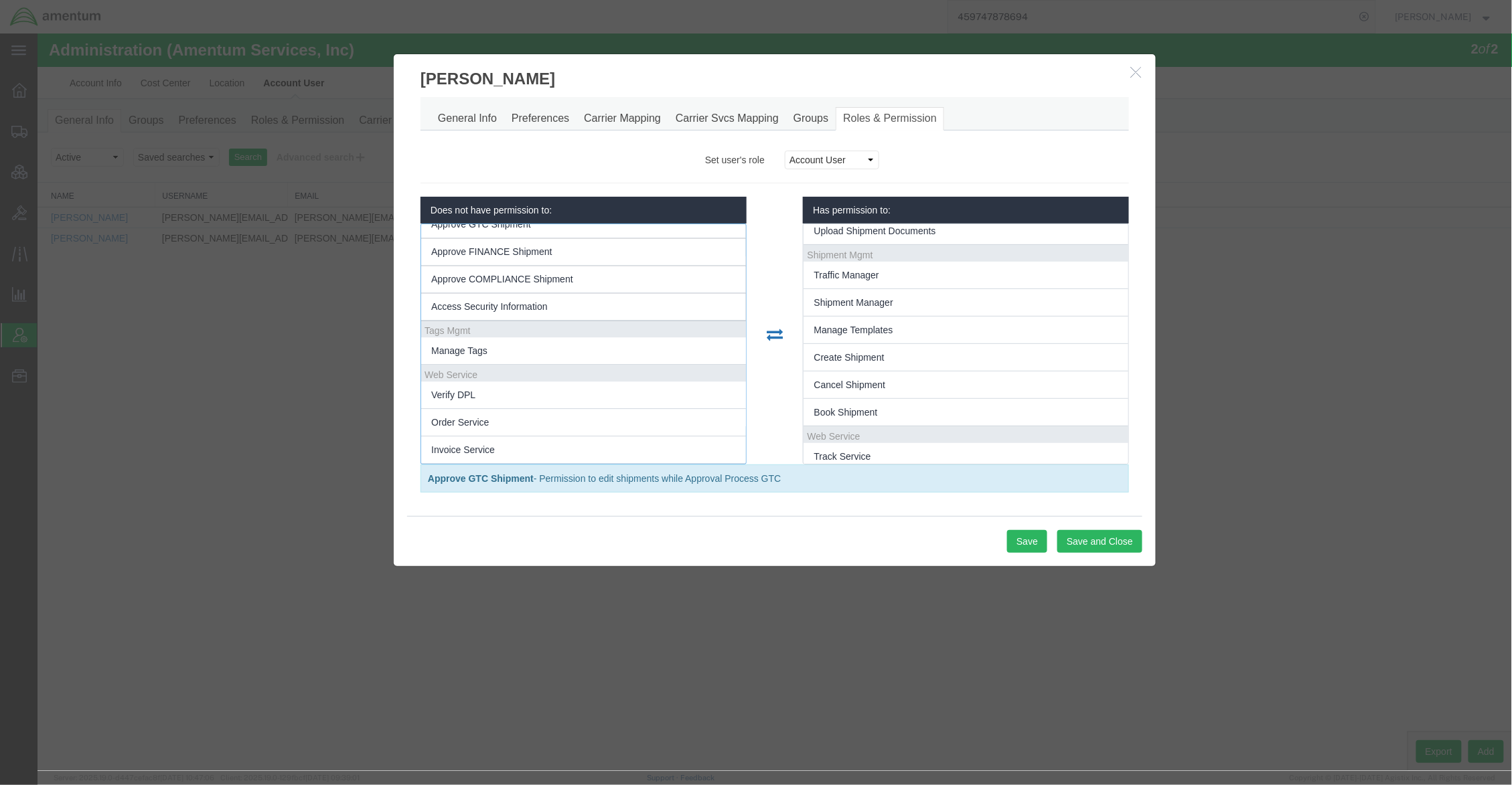
scroll to position [1683, 0]
click at [1114, 546] on button "Save and Close" at bounding box center [1099, 540] width 85 height 23
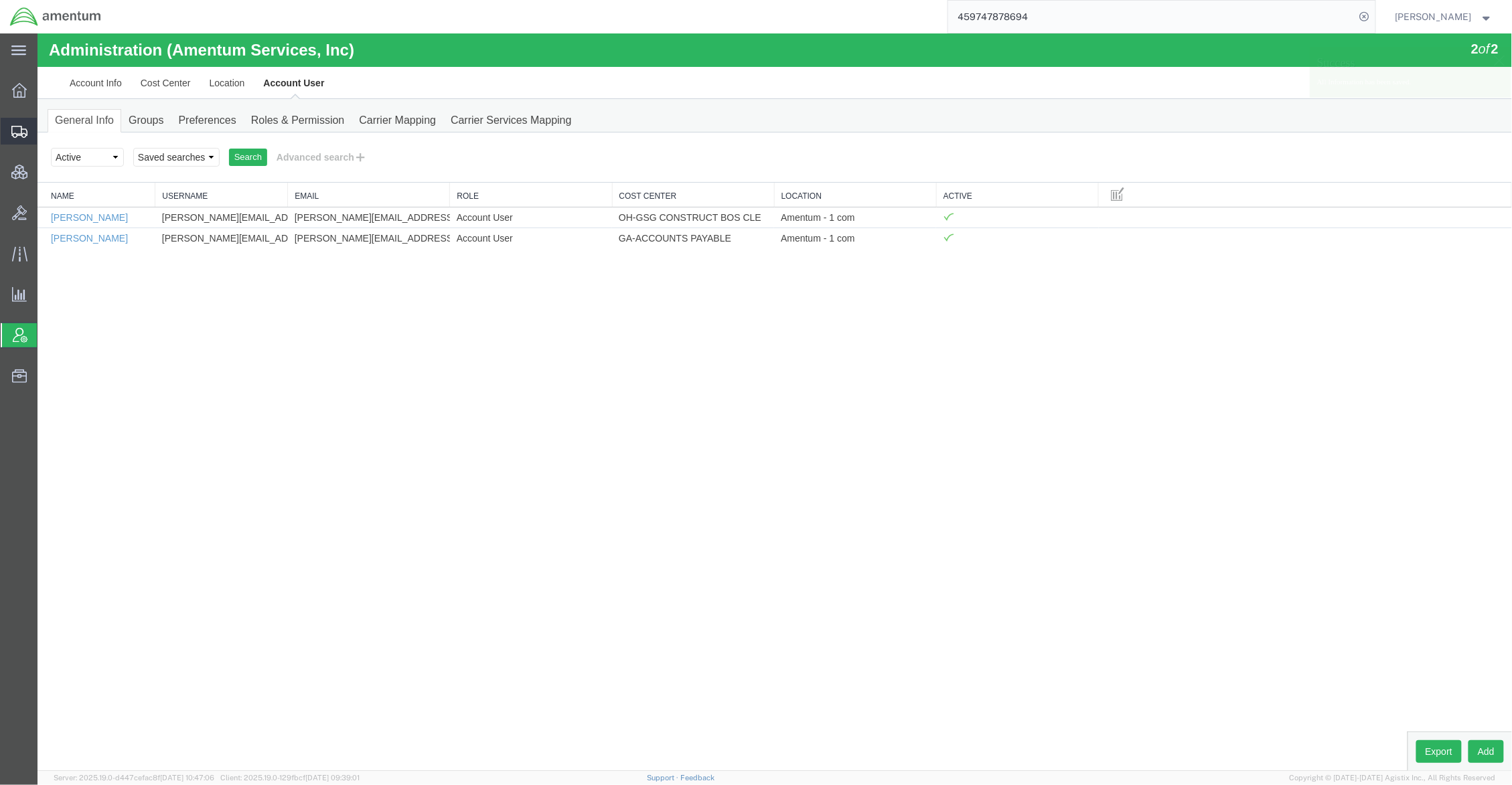
drag, startPoint x: 59, startPoint y: 128, endPoint x: 3, endPoint y: 130, distance: 56.0
click at [46, 128] on span "Shipments" at bounding box center [42, 131] width 10 height 27
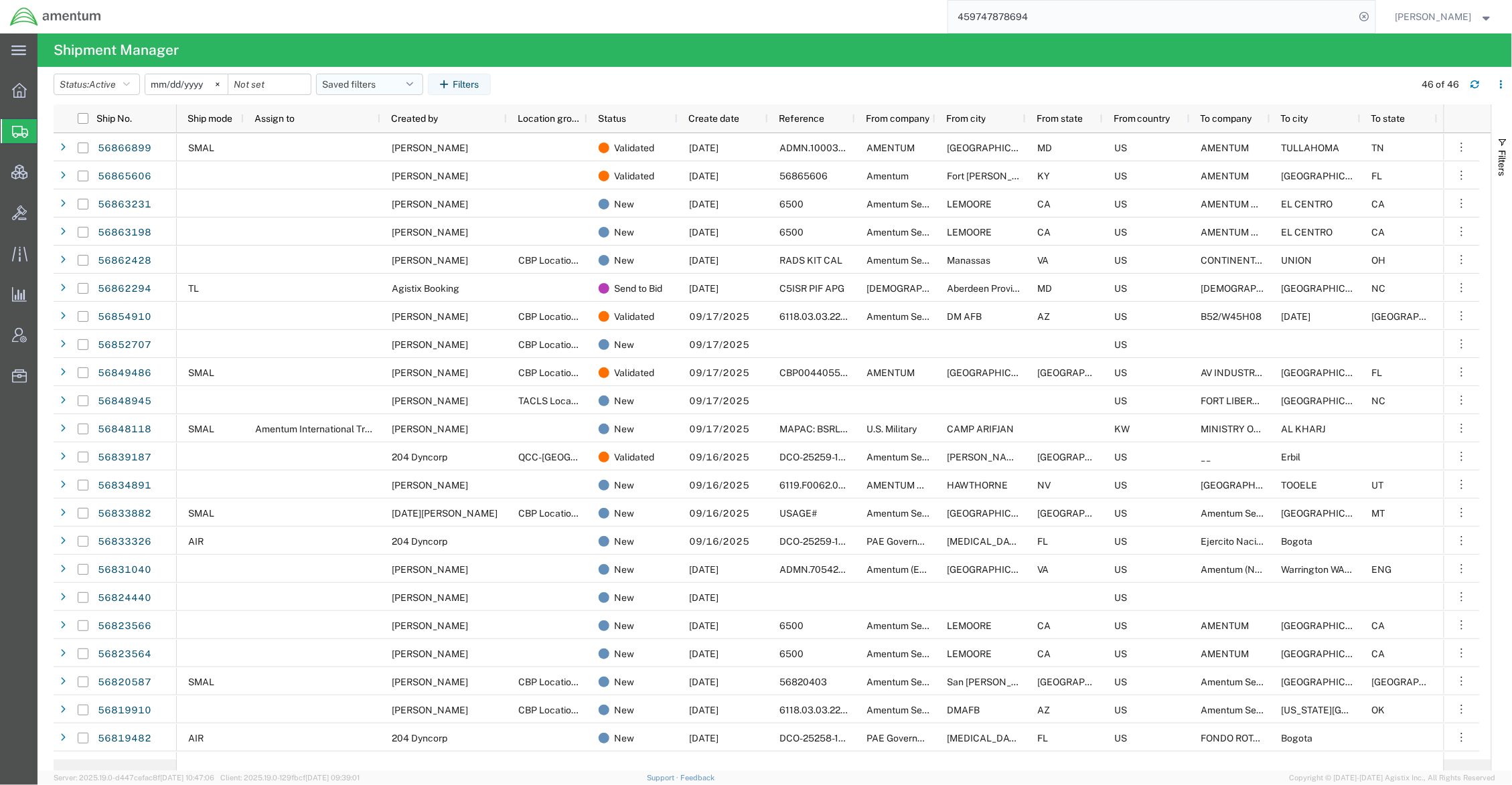
click at [355, 79] on button "Saved filters" at bounding box center [370, 84] width 107 height 21
click at [397, 167] on span "Active DCI shipments" at bounding box center [406, 168] width 176 height 25
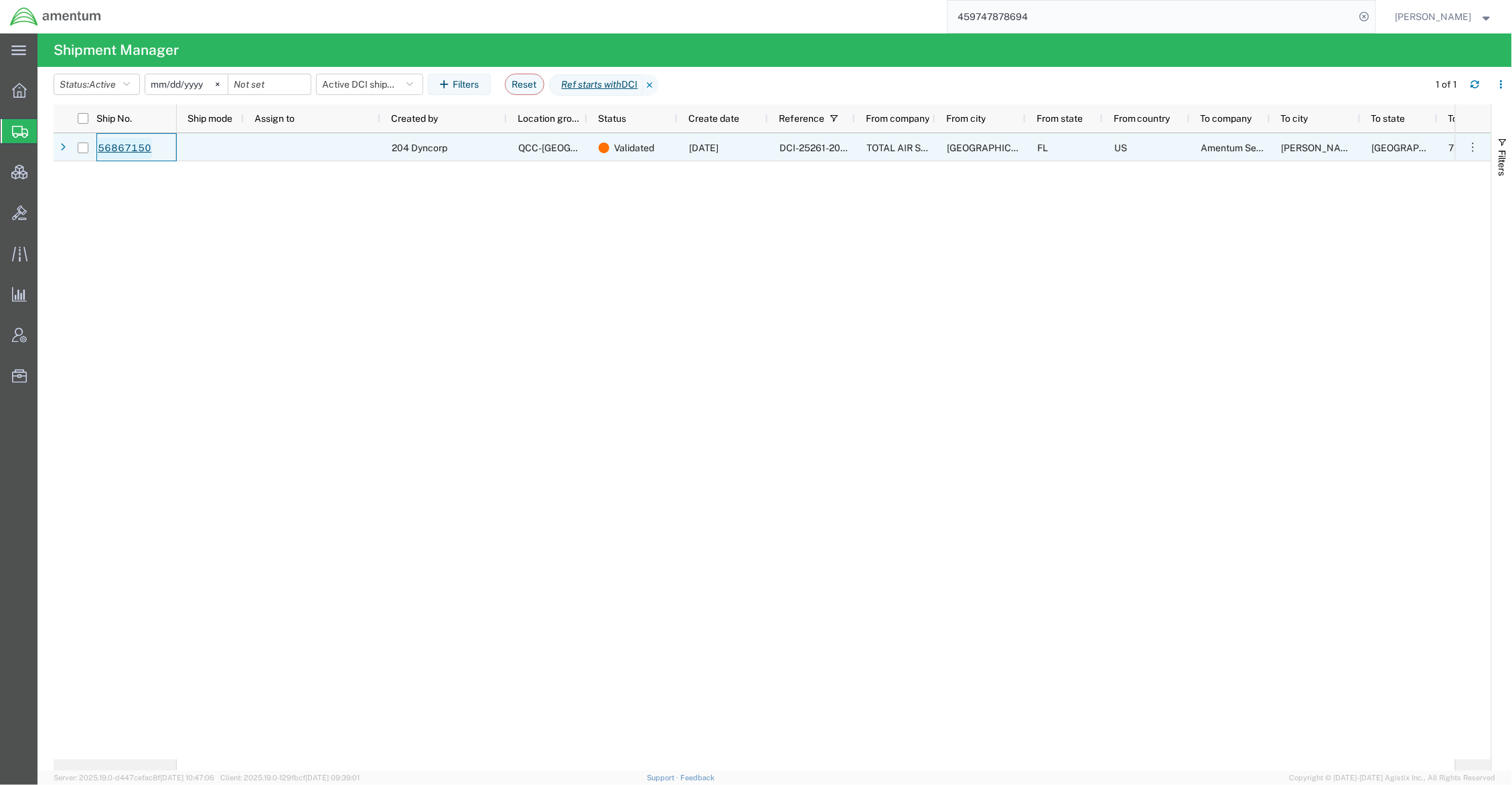
click at [134, 145] on link "56867150" at bounding box center [125, 148] width 55 height 21
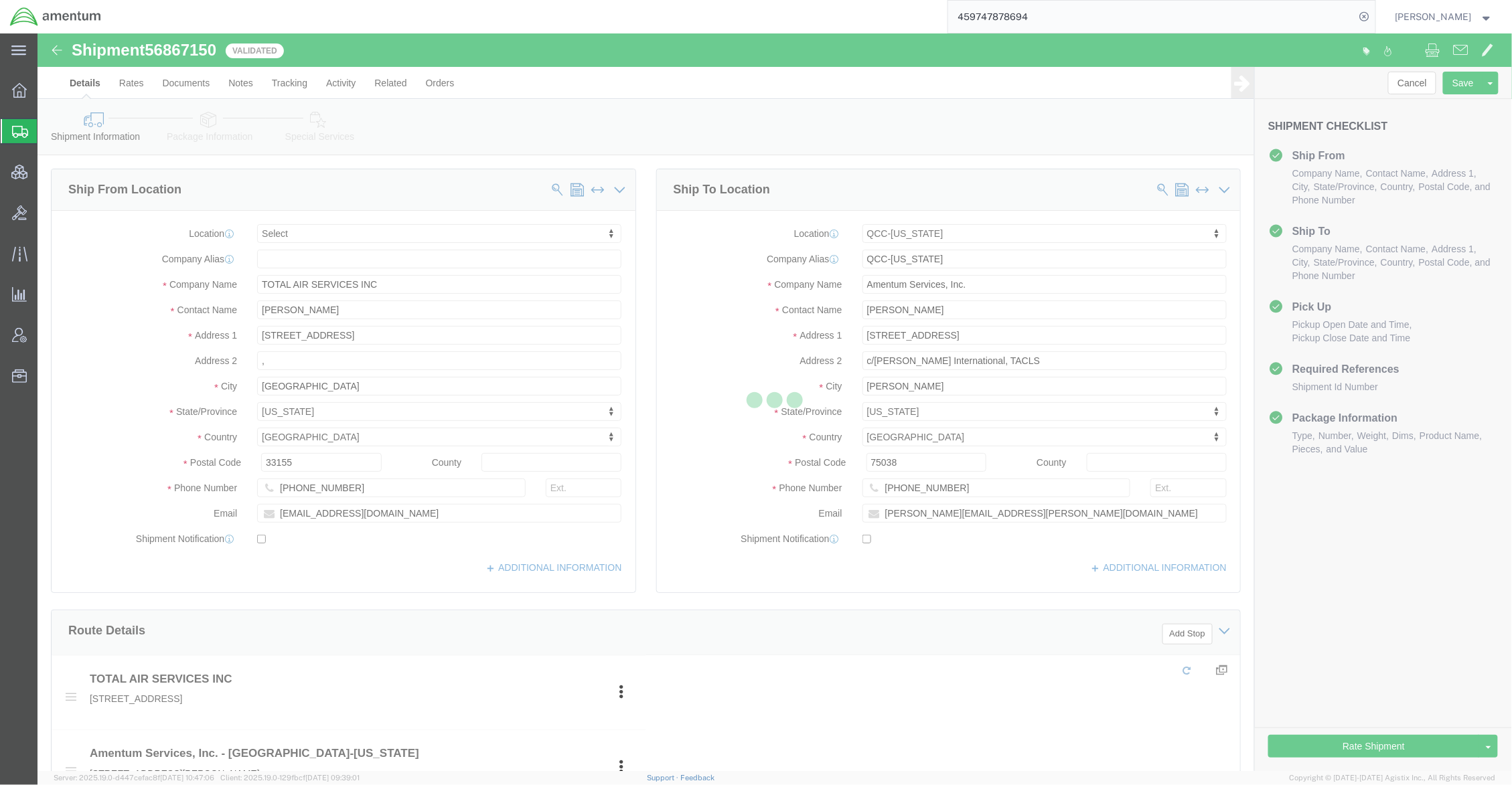
select select
select select "42668"
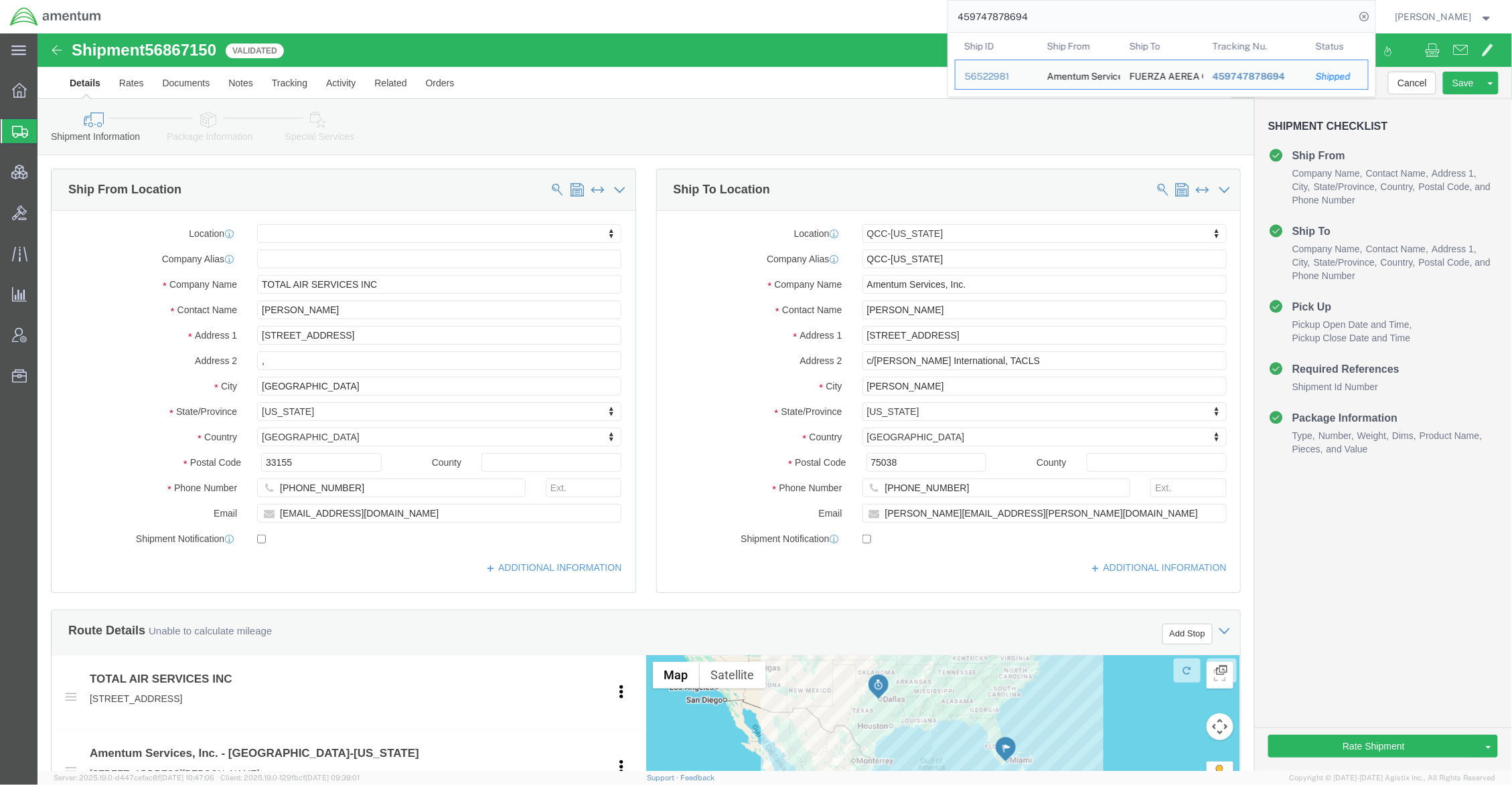
drag, startPoint x: 1071, startPoint y: 22, endPoint x: 680, endPoint y: -18, distance: 393.0
click at [680, 0] on html "main_menu Created with Sketch. Collapse Menu Overview Shipments Shipment Manage…" at bounding box center [756, 392] width 1512 height 785
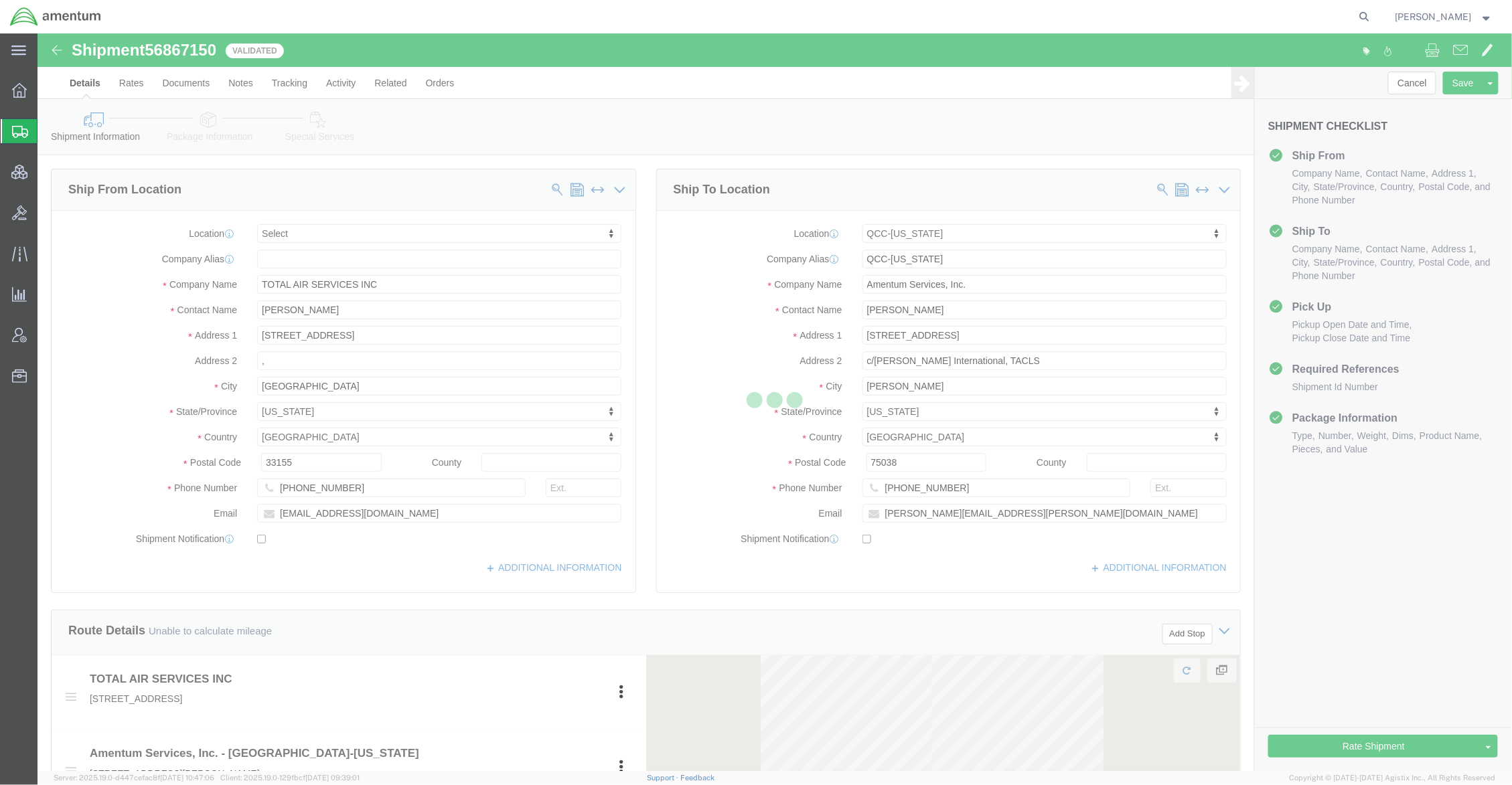
select select
select select "42668"
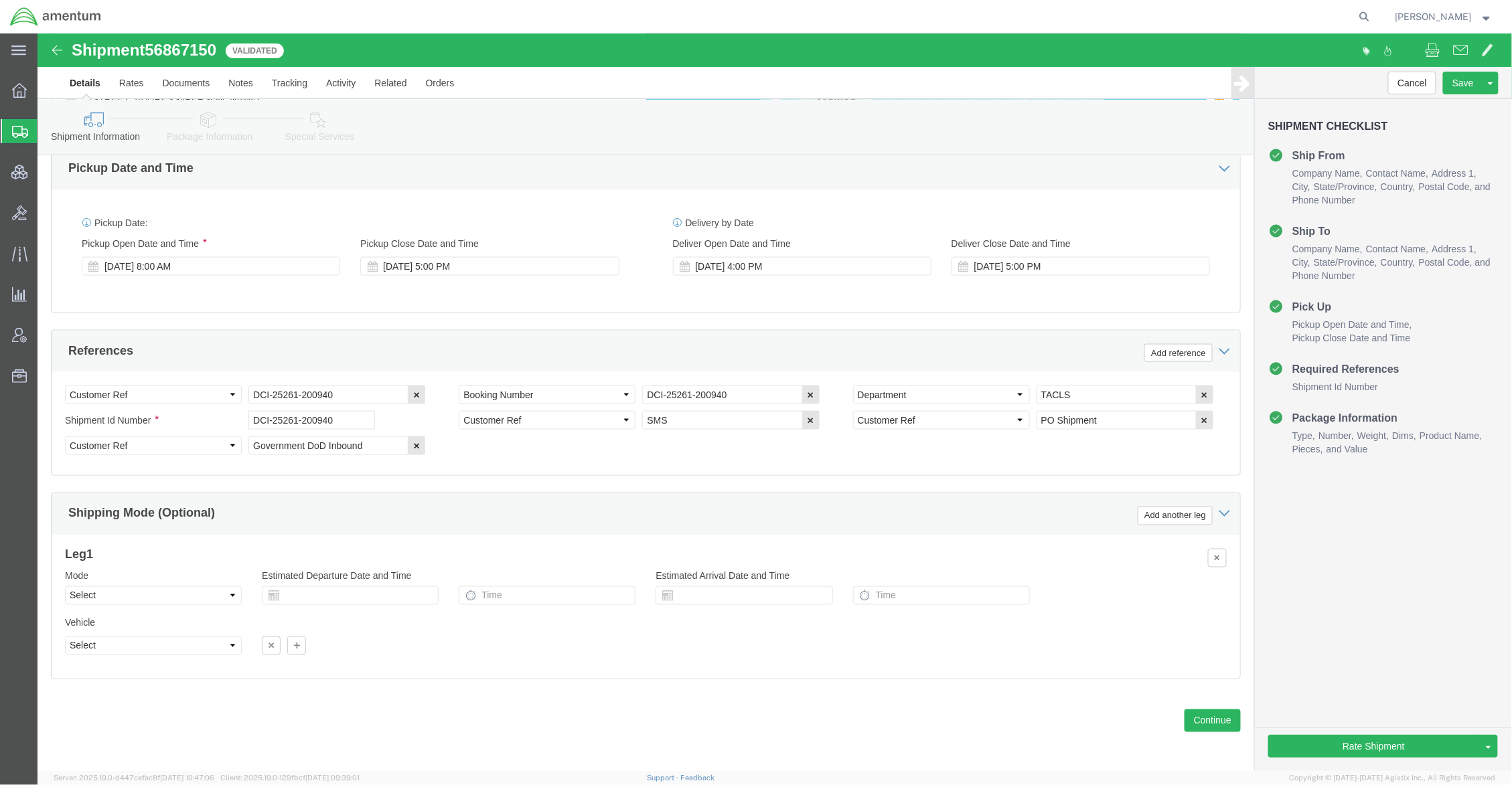
scroll to position [681, 0]
click icon
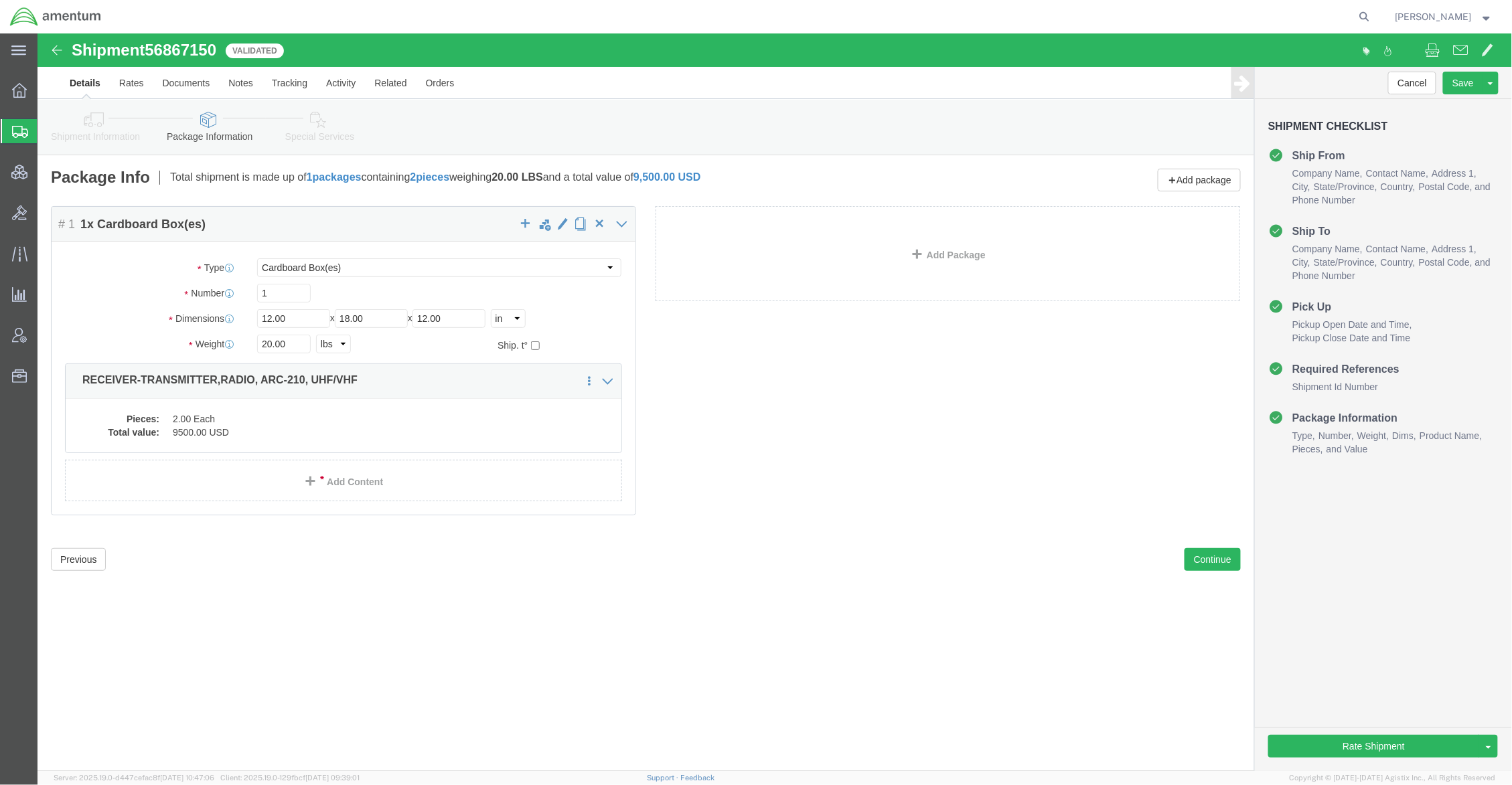
click link "Shipment Information"
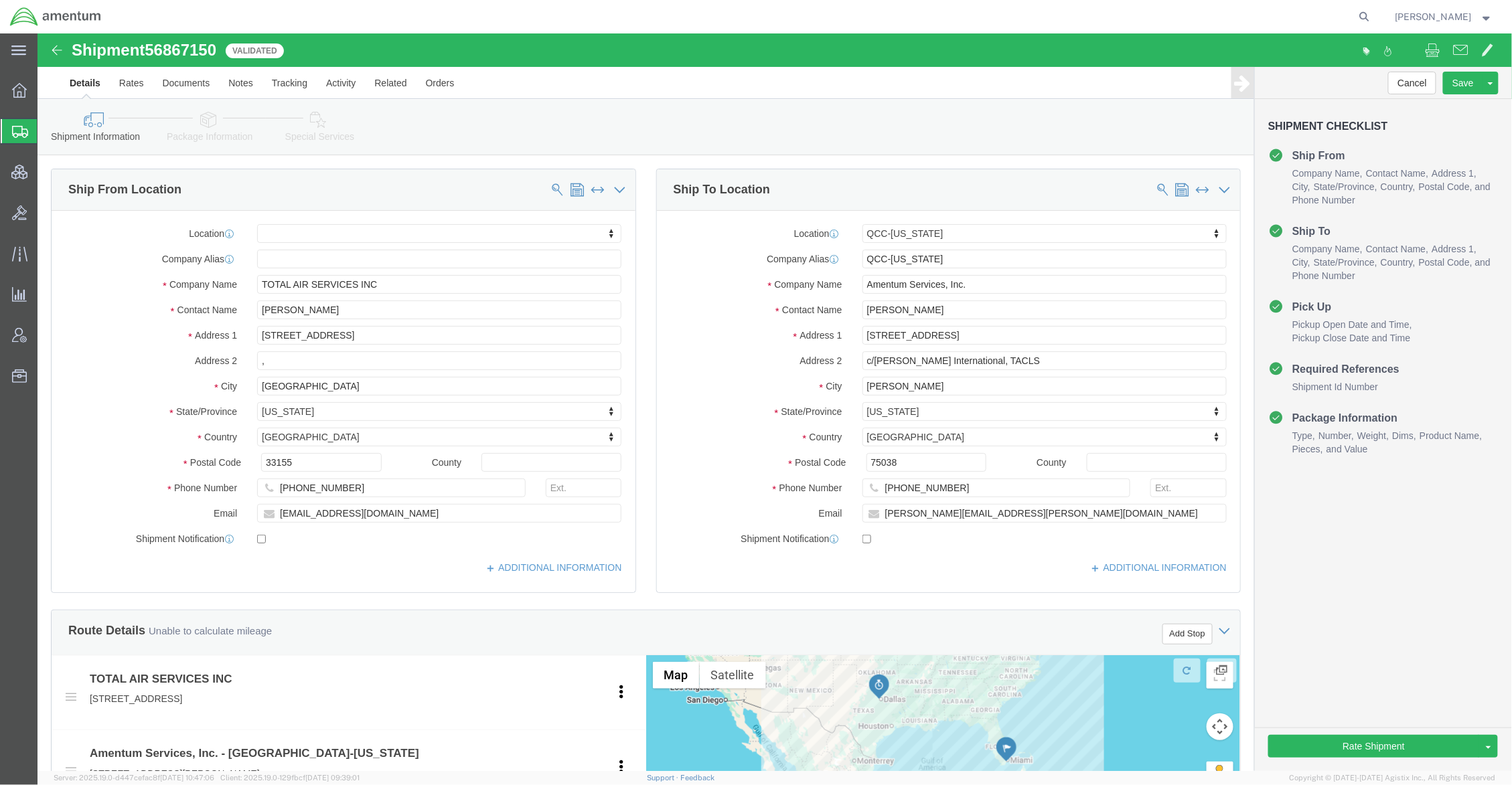
drag, startPoint x: 194, startPoint y: 93, endPoint x: 181, endPoint y: 98, distance: 13.9
click icon
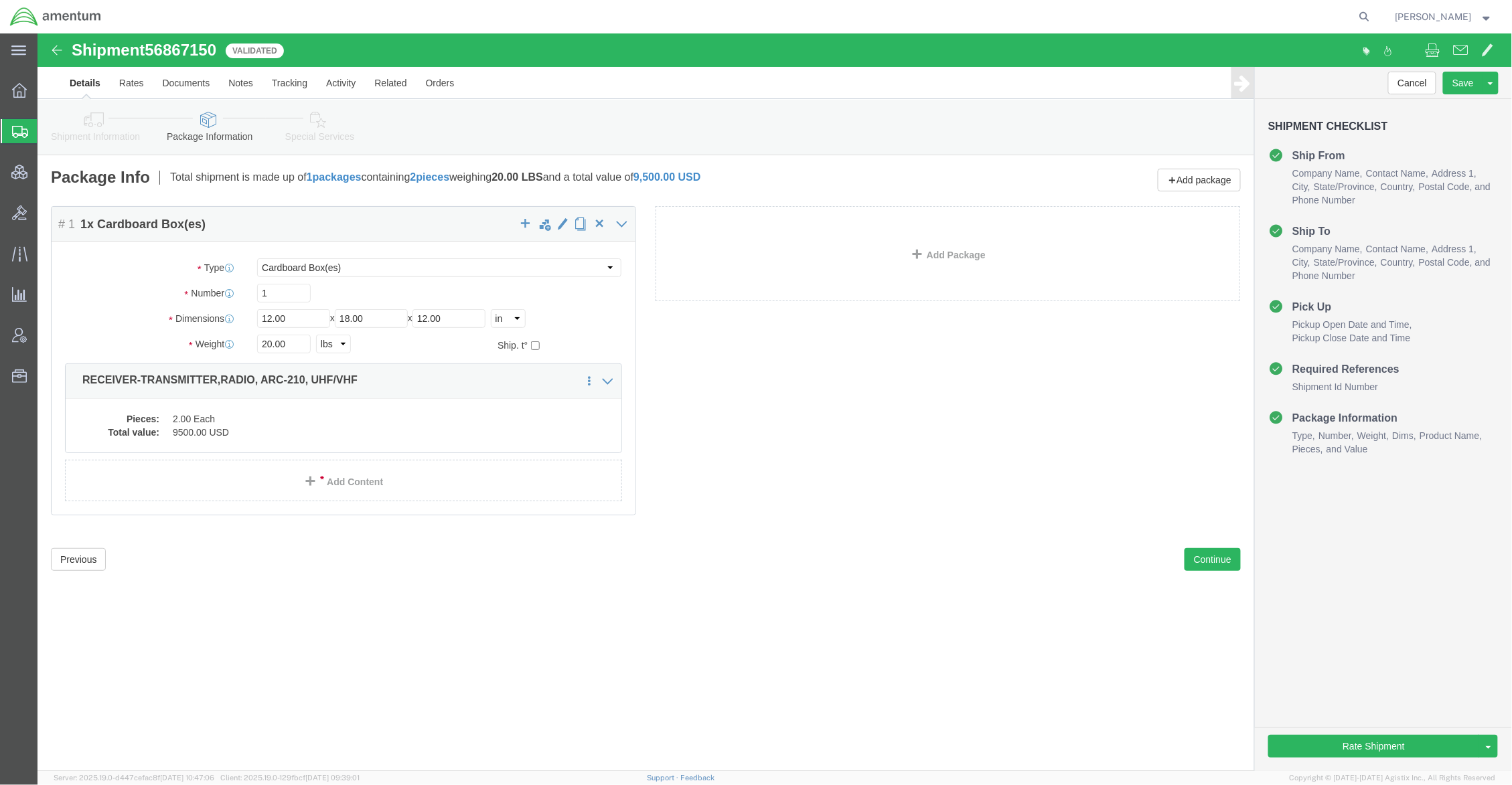
click icon
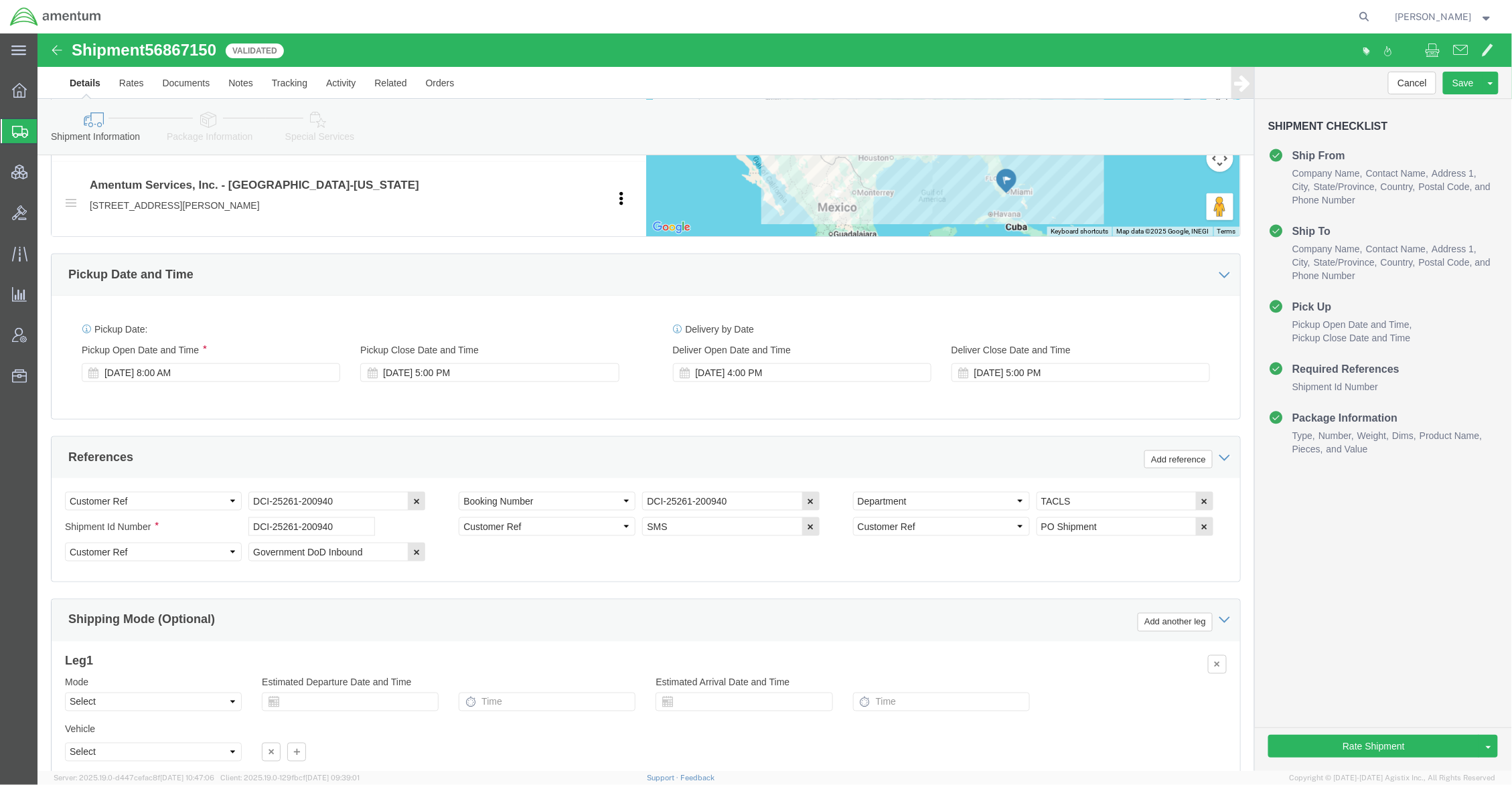
scroll to position [681, 0]
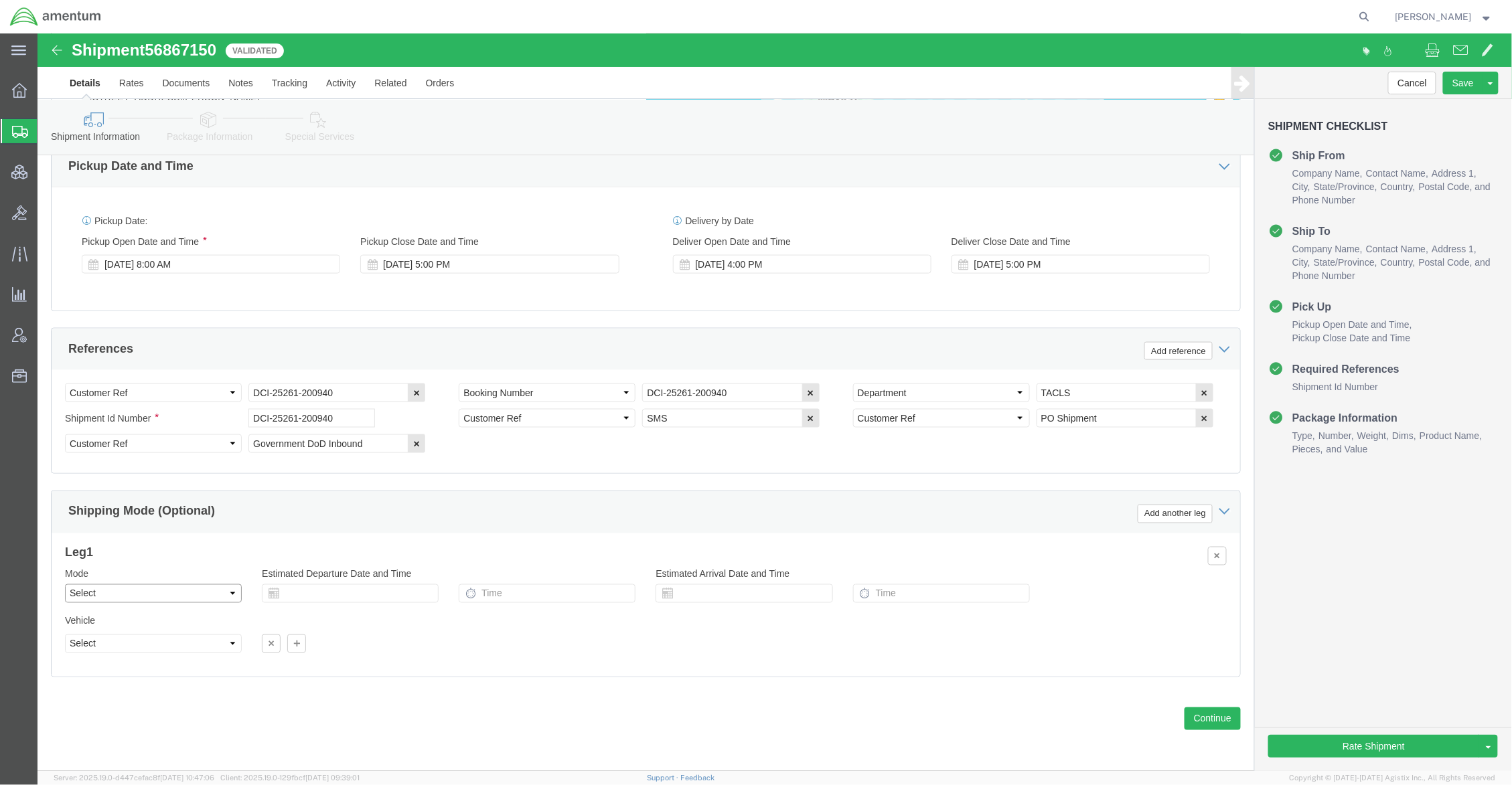
click select "Select Air Less than Truckload Multi-Leg Ocean Freight Rail Small Parcel Truckl…"
select select "SMAL"
click select "Select Air Less than Truckload Multi-Leg Ocean Freight Rail Small Parcel Truckl…"
click icon
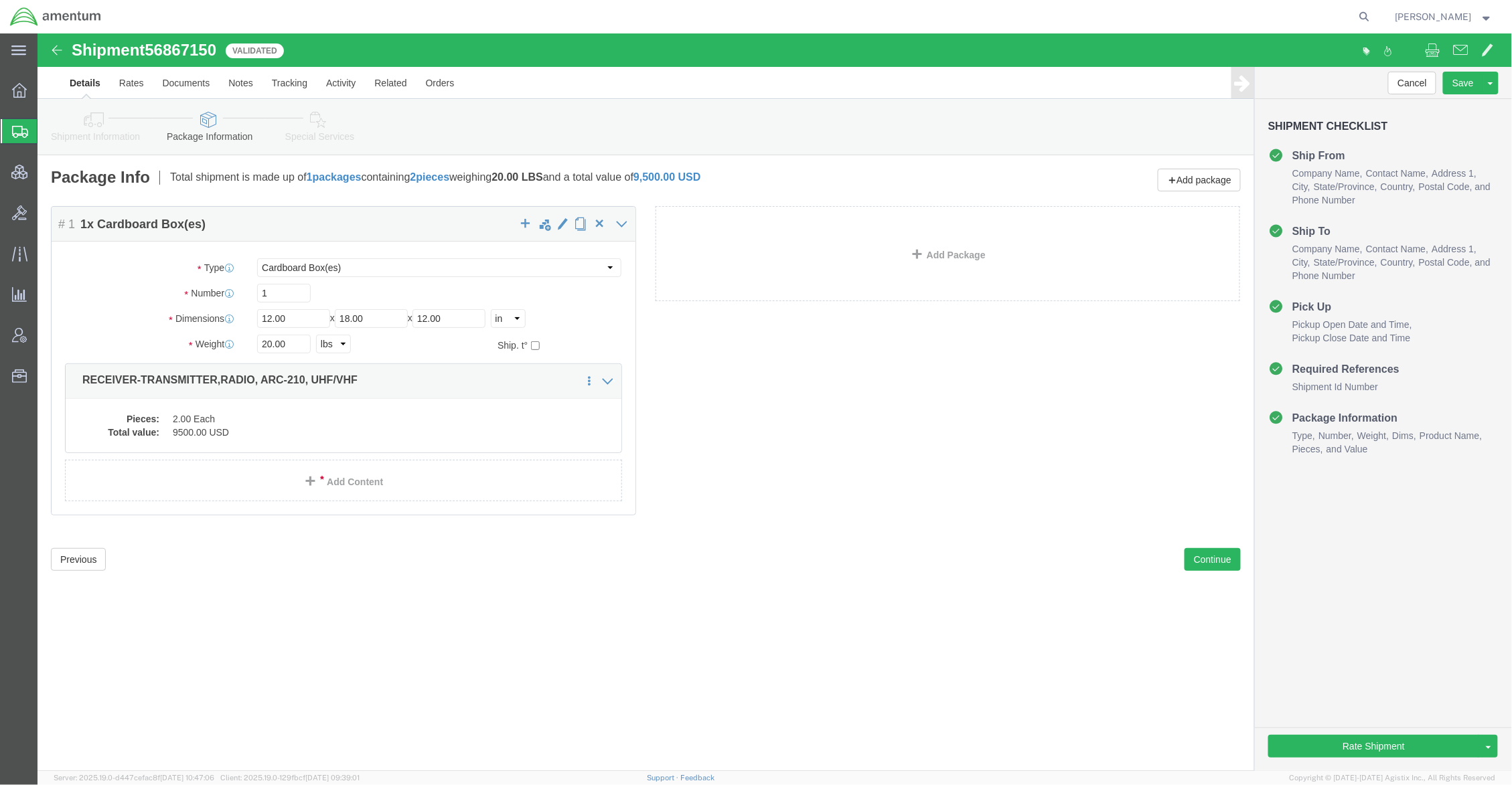
click div "Rate Shipment Send To Bid Rate And Send To Bid"
click button "Rate Shipment"
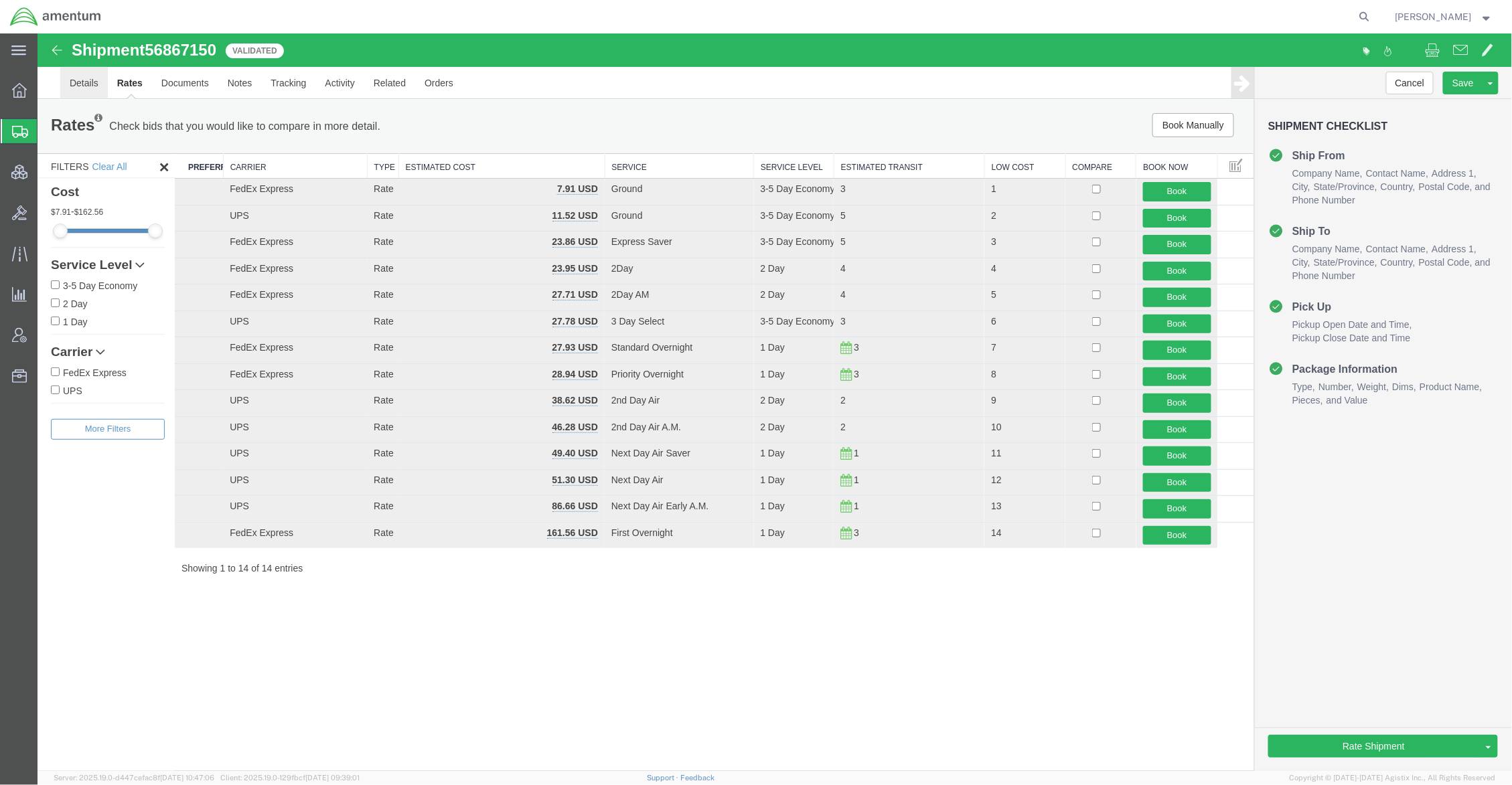
click at [94, 83] on link "Details" at bounding box center [83, 82] width 47 height 32
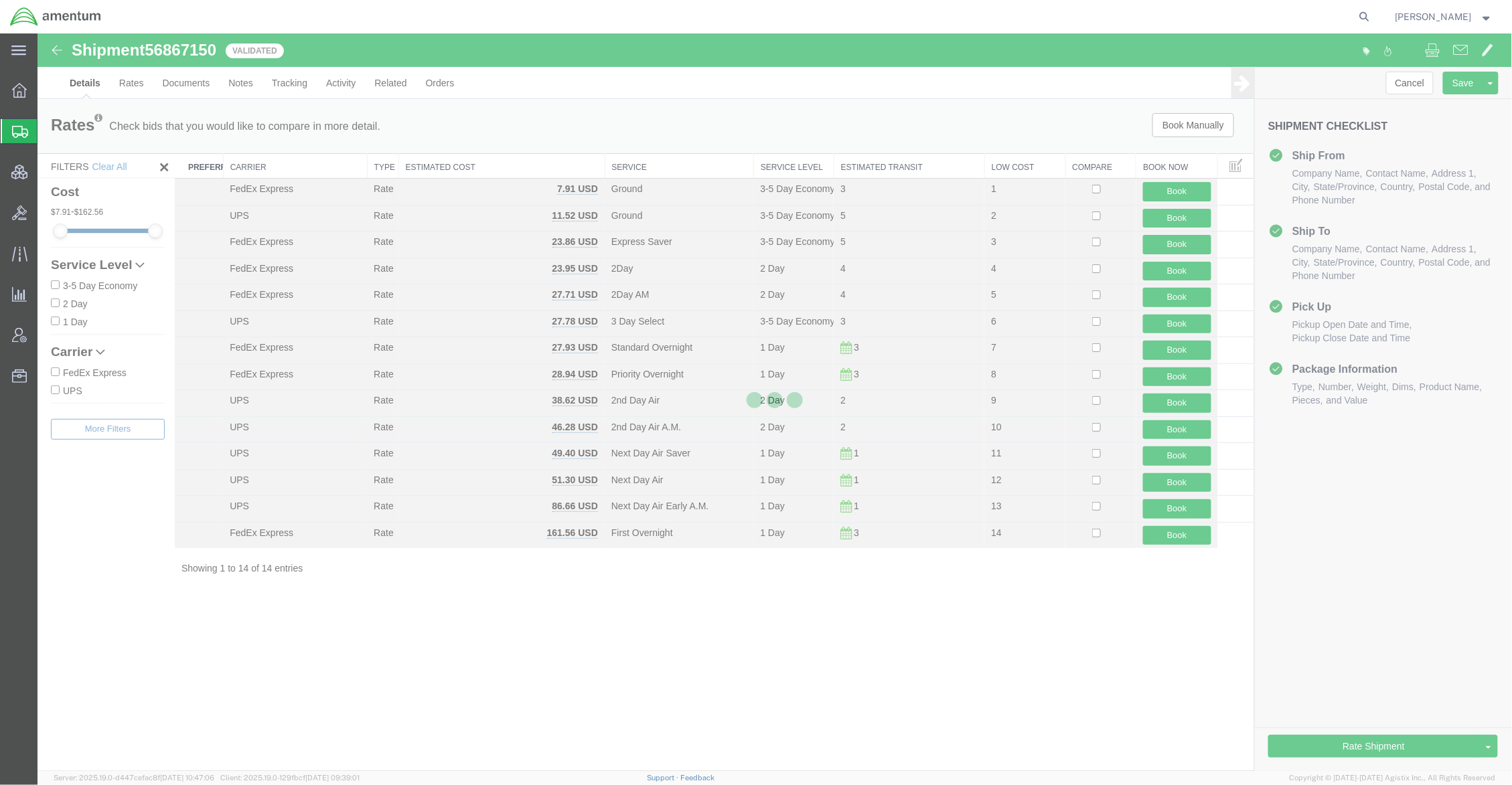
select select "42668"
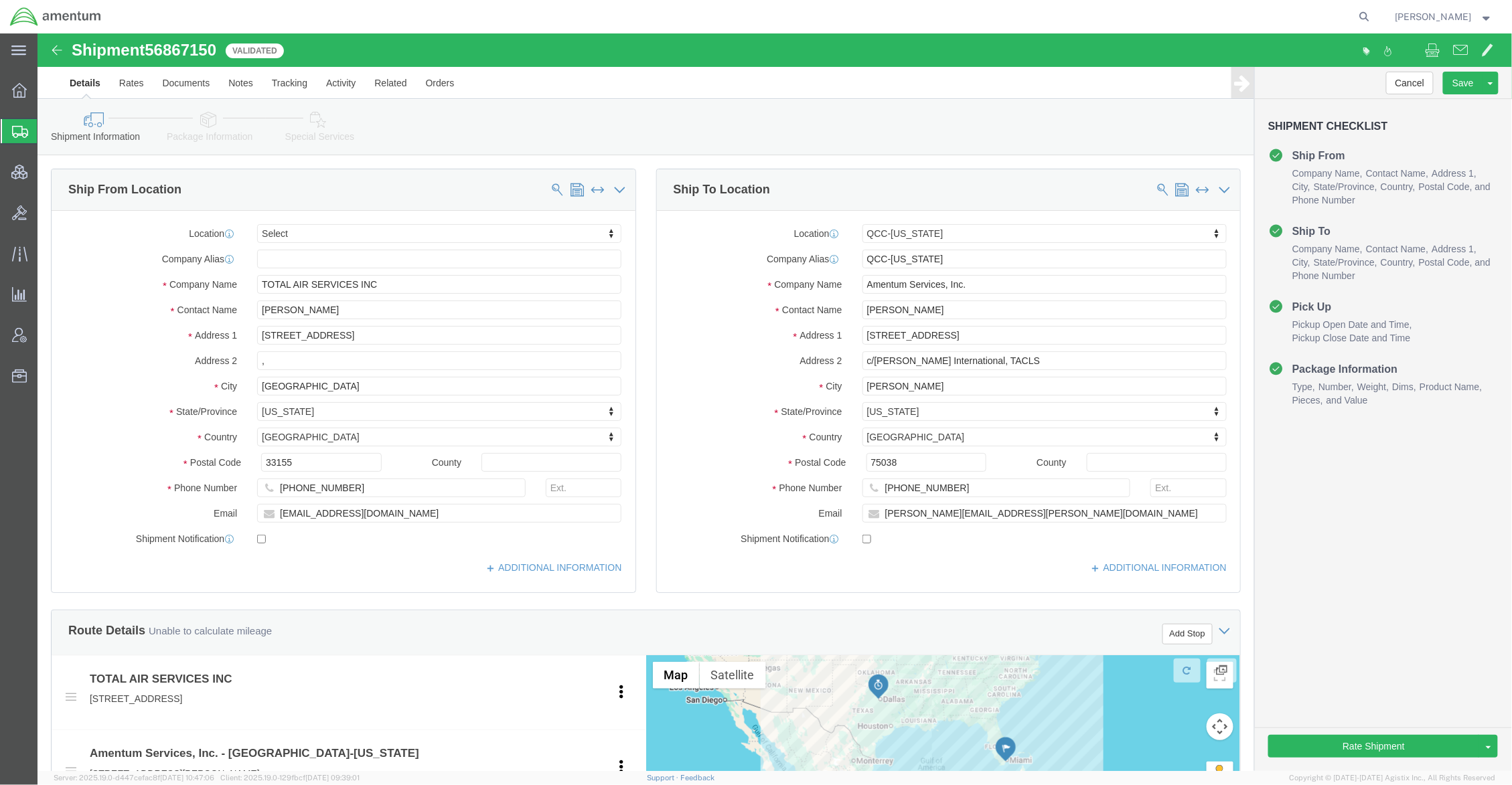
click link "Package Information"
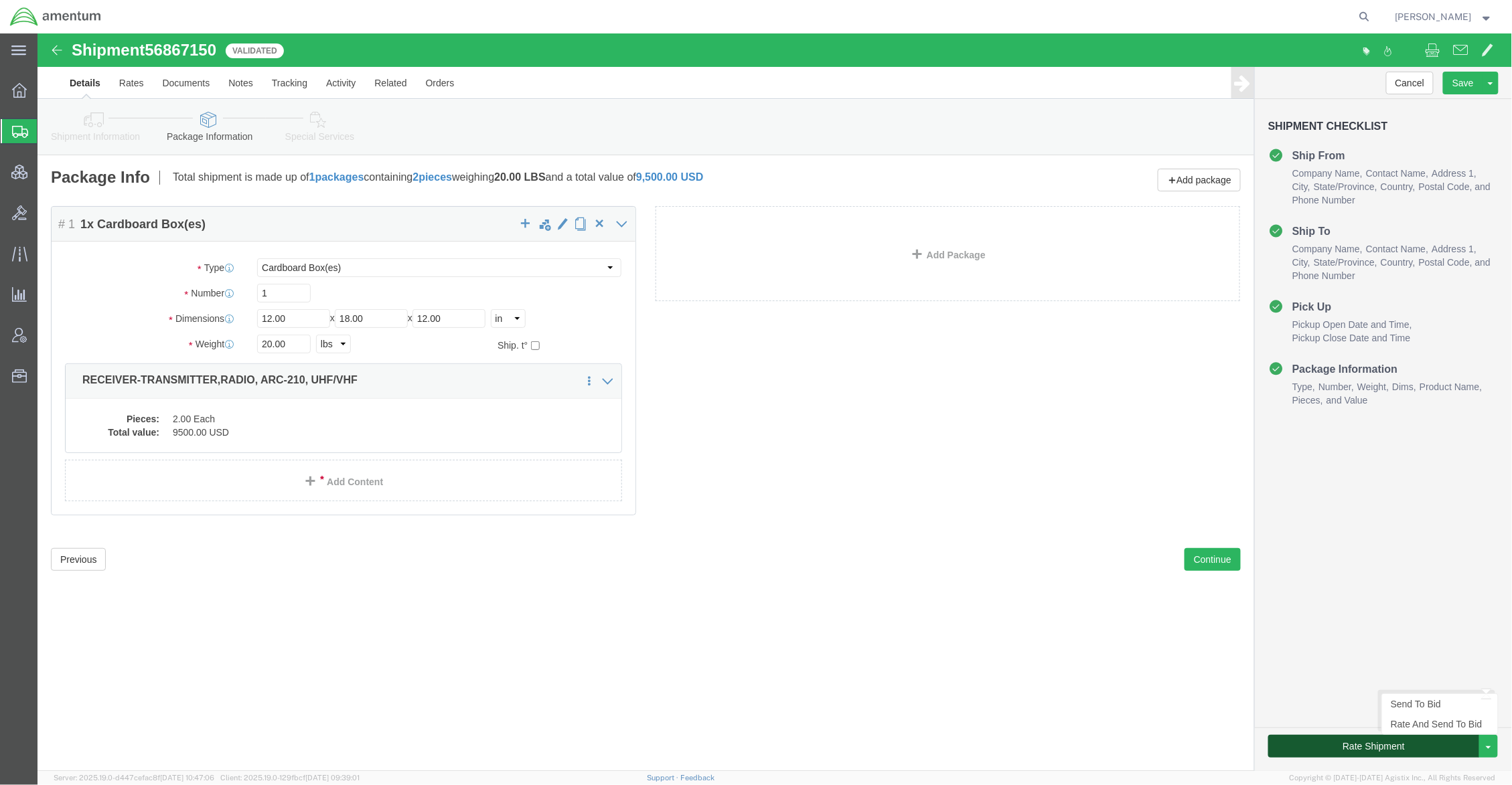
click button "Rate Shipment"
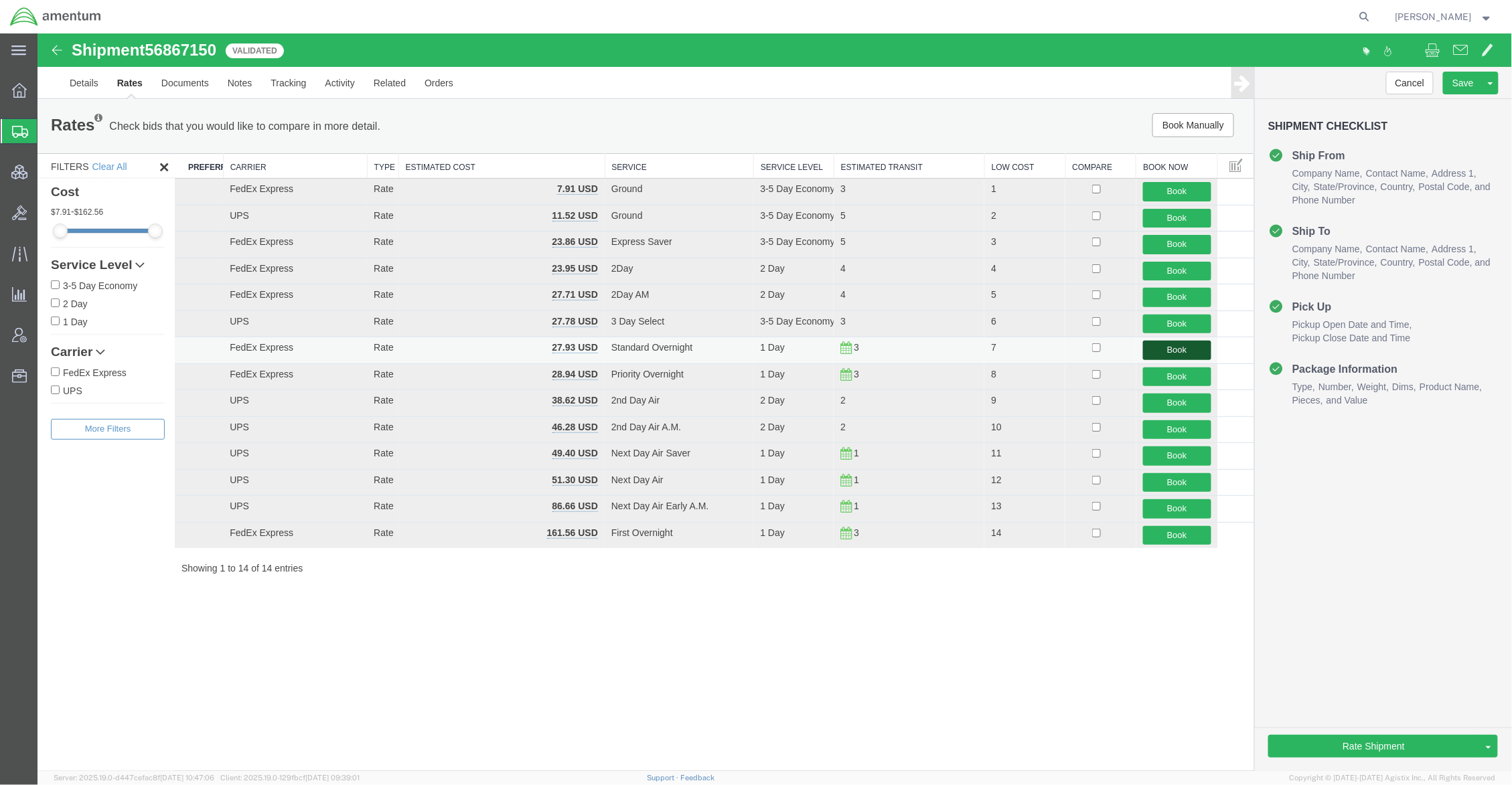
click at [1168, 354] on button "Book" at bounding box center [1177, 350] width 69 height 19
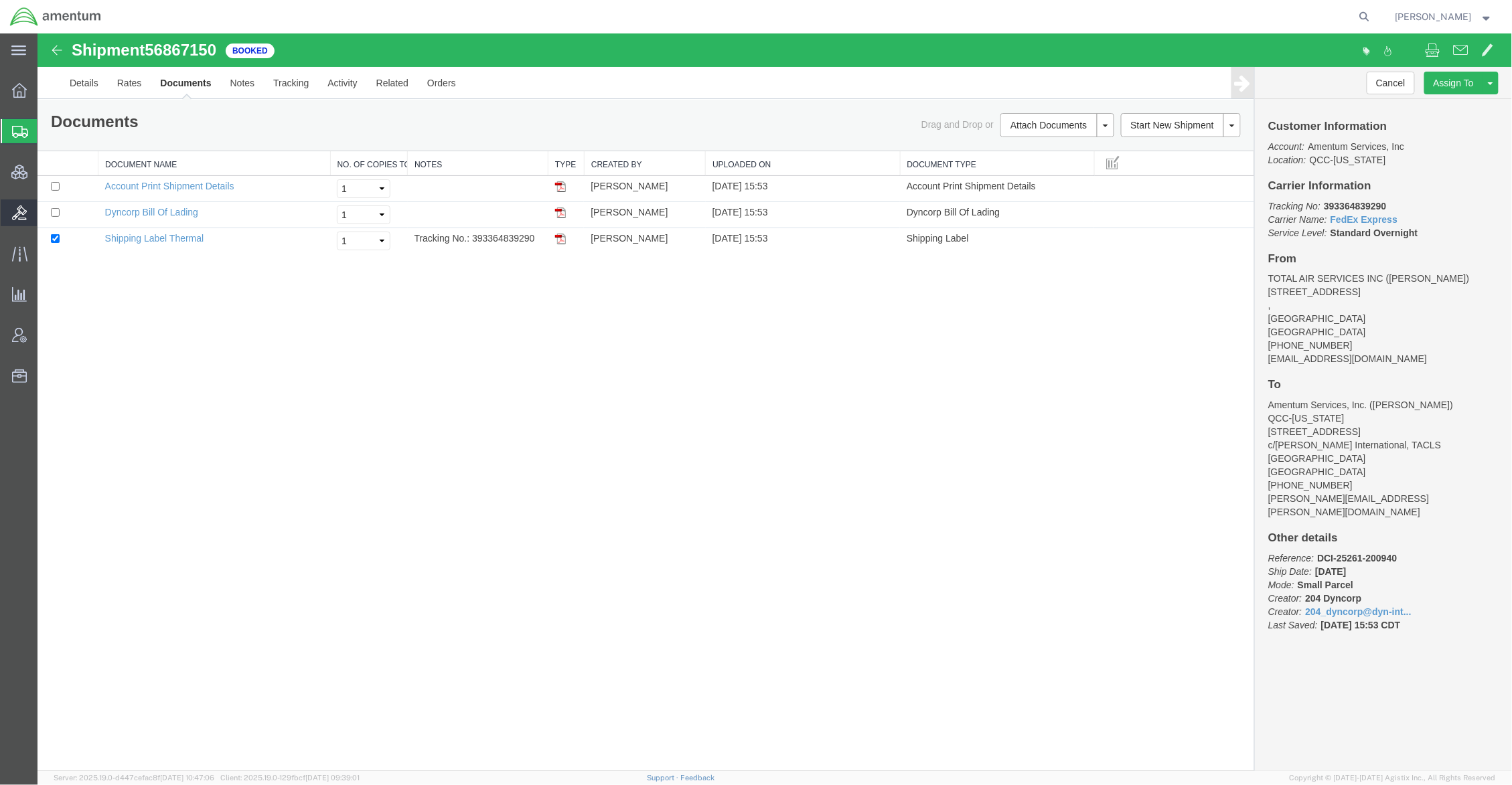
click at [46, 212] on span "Bids" at bounding box center [42, 213] width 10 height 27
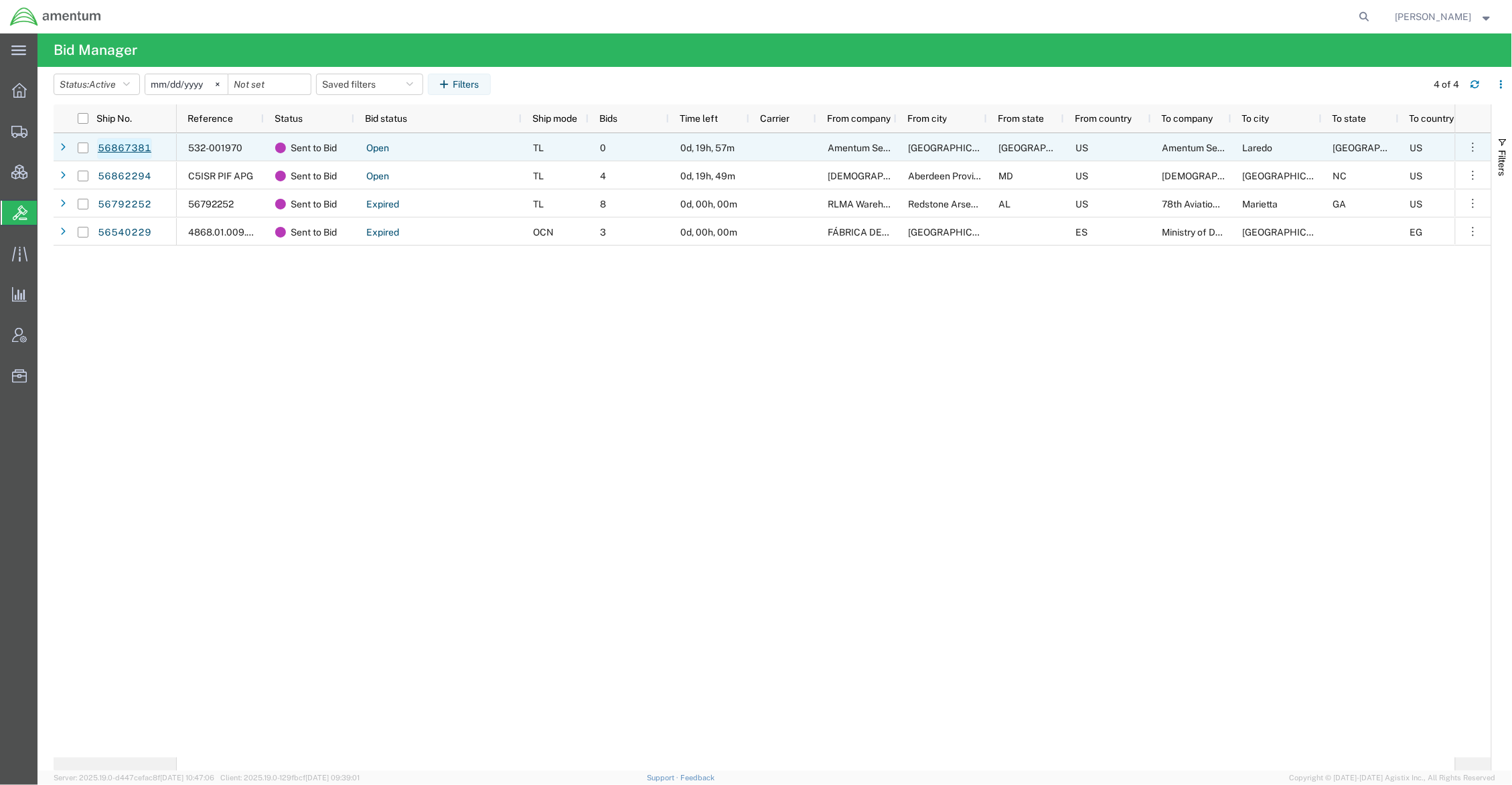
click at [131, 140] on link "56867381" at bounding box center [125, 148] width 55 height 21
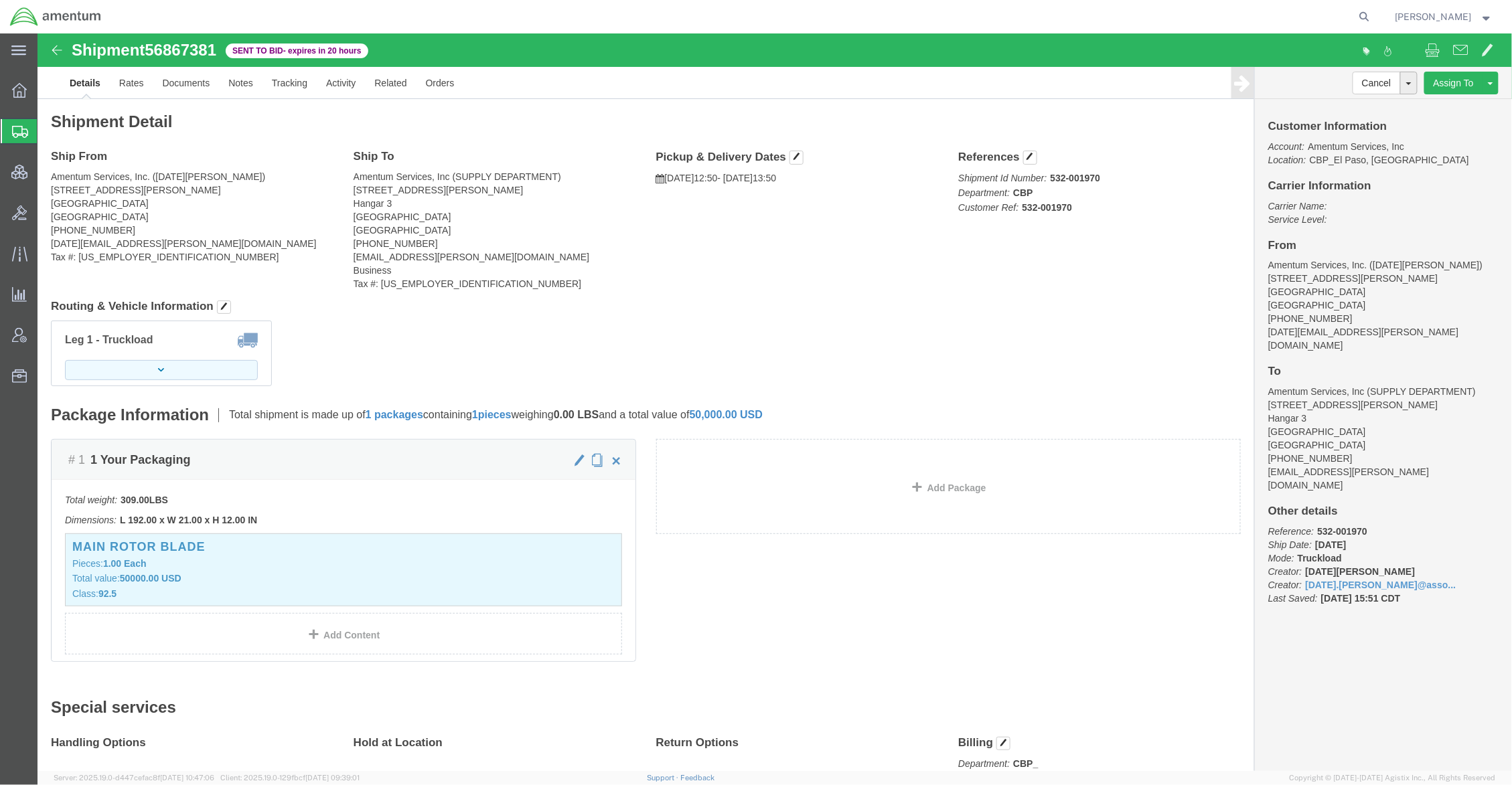
click button "button"
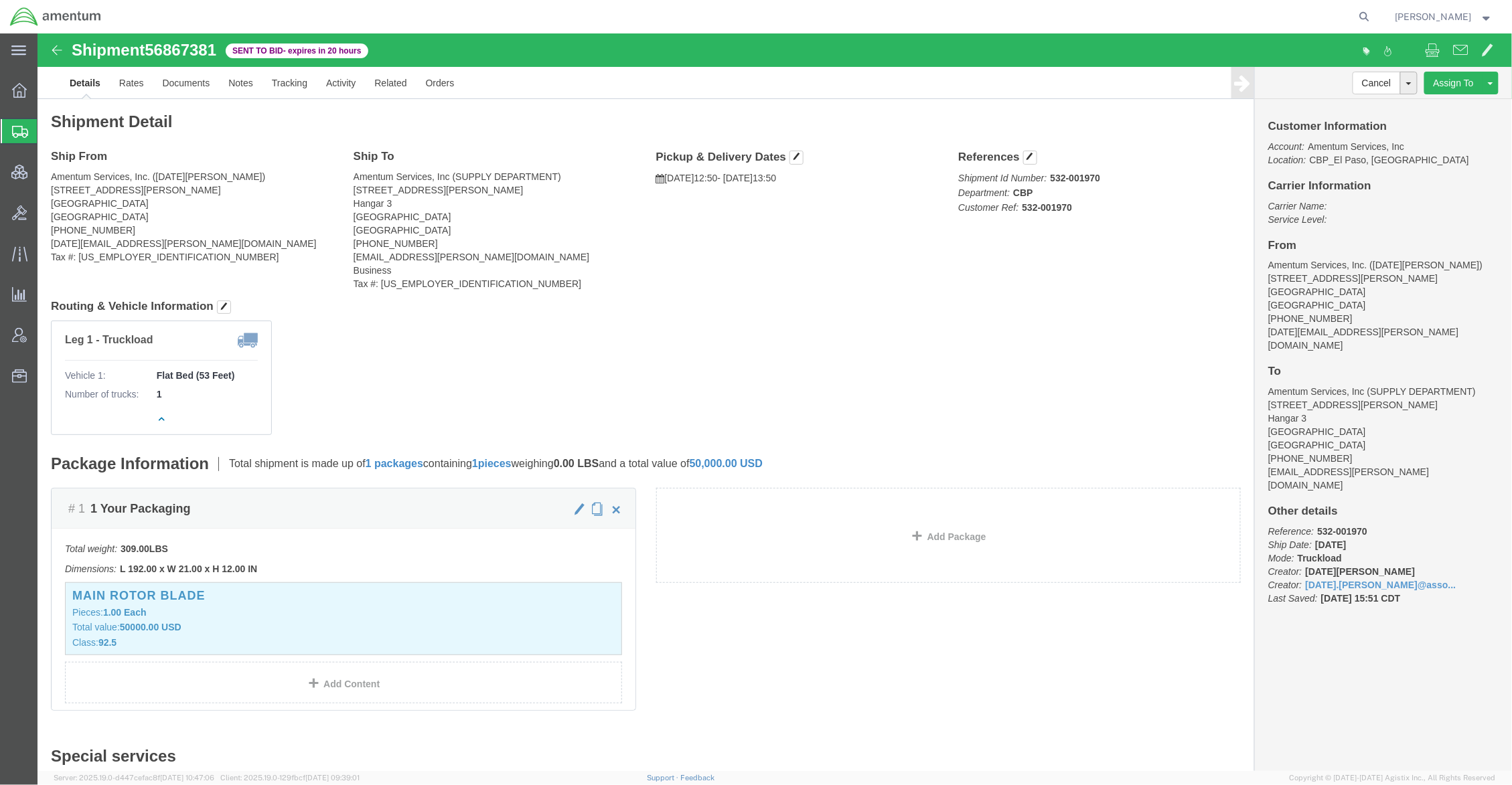
click at [47, 131] on span "Shipments" at bounding box center [43, 131] width 11 height 27
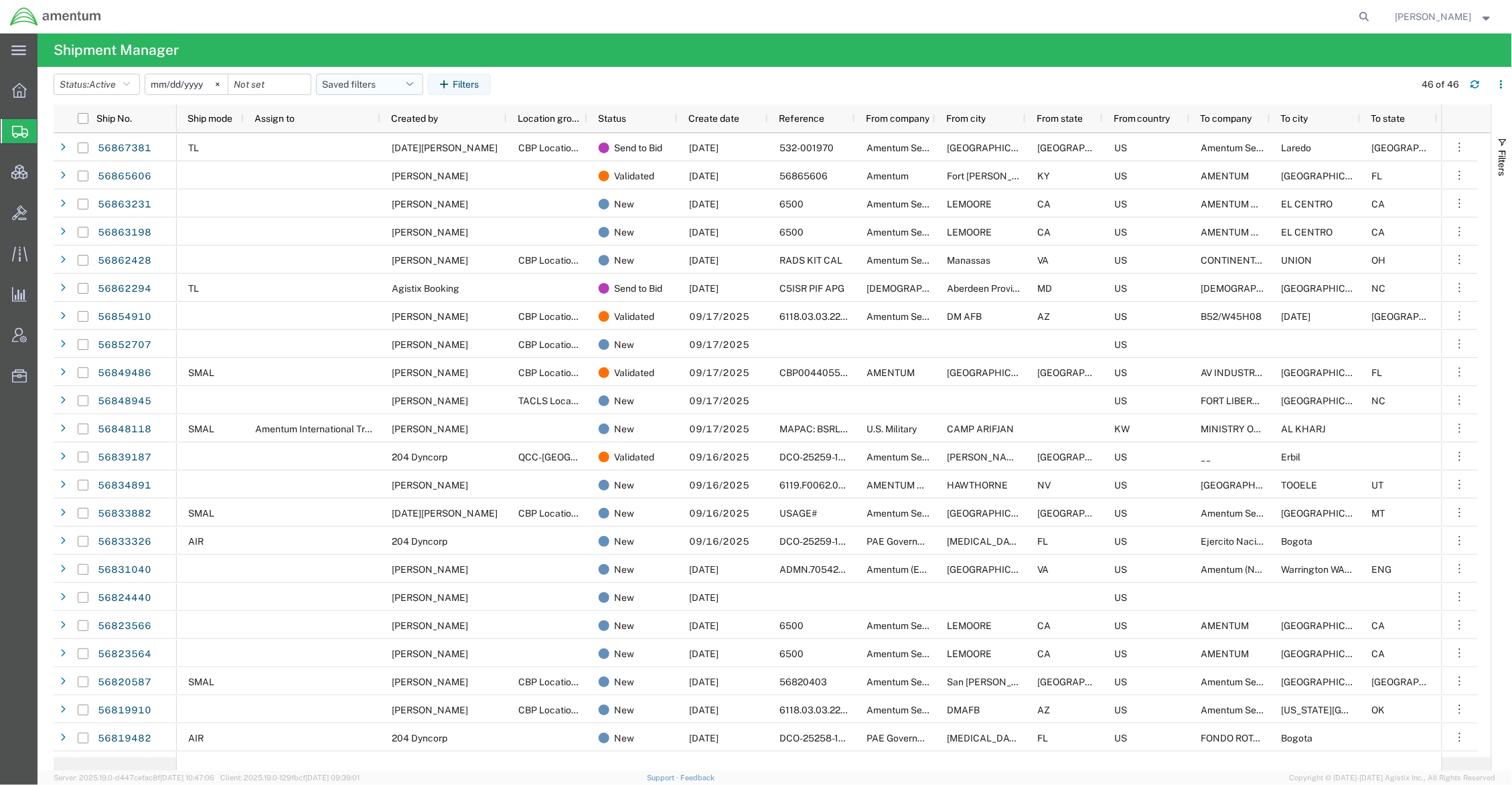
click at [363, 86] on button "Saved filters" at bounding box center [370, 84] width 107 height 21
click at [374, 165] on span "Active DCI shipments" at bounding box center [406, 168] width 176 height 25
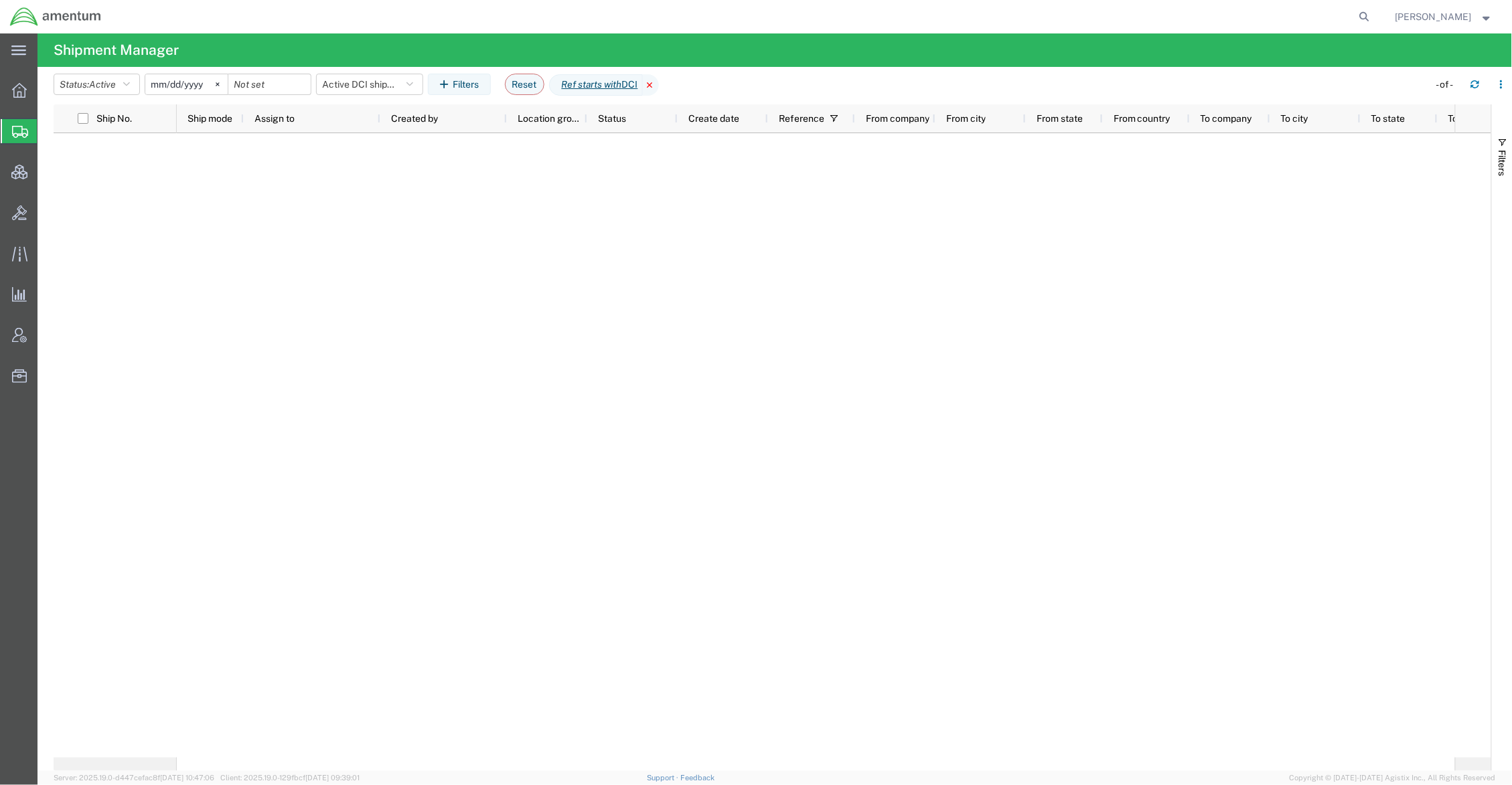
click at [659, 84] on icon at bounding box center [650, 84] width 16 height 21
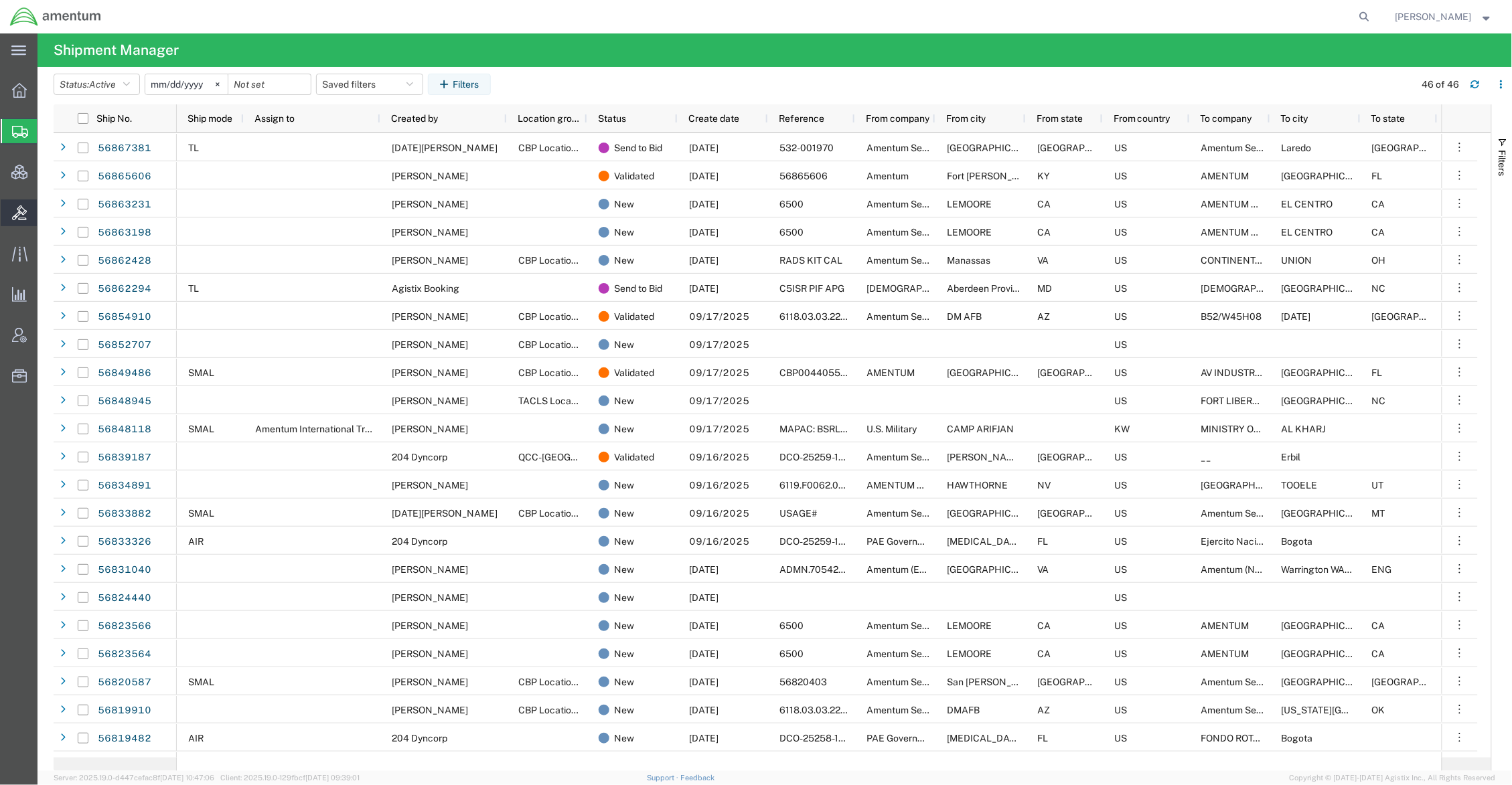
click at [46, 210] on span "Bids" at bounding box center [42, 213] width 10 height 27
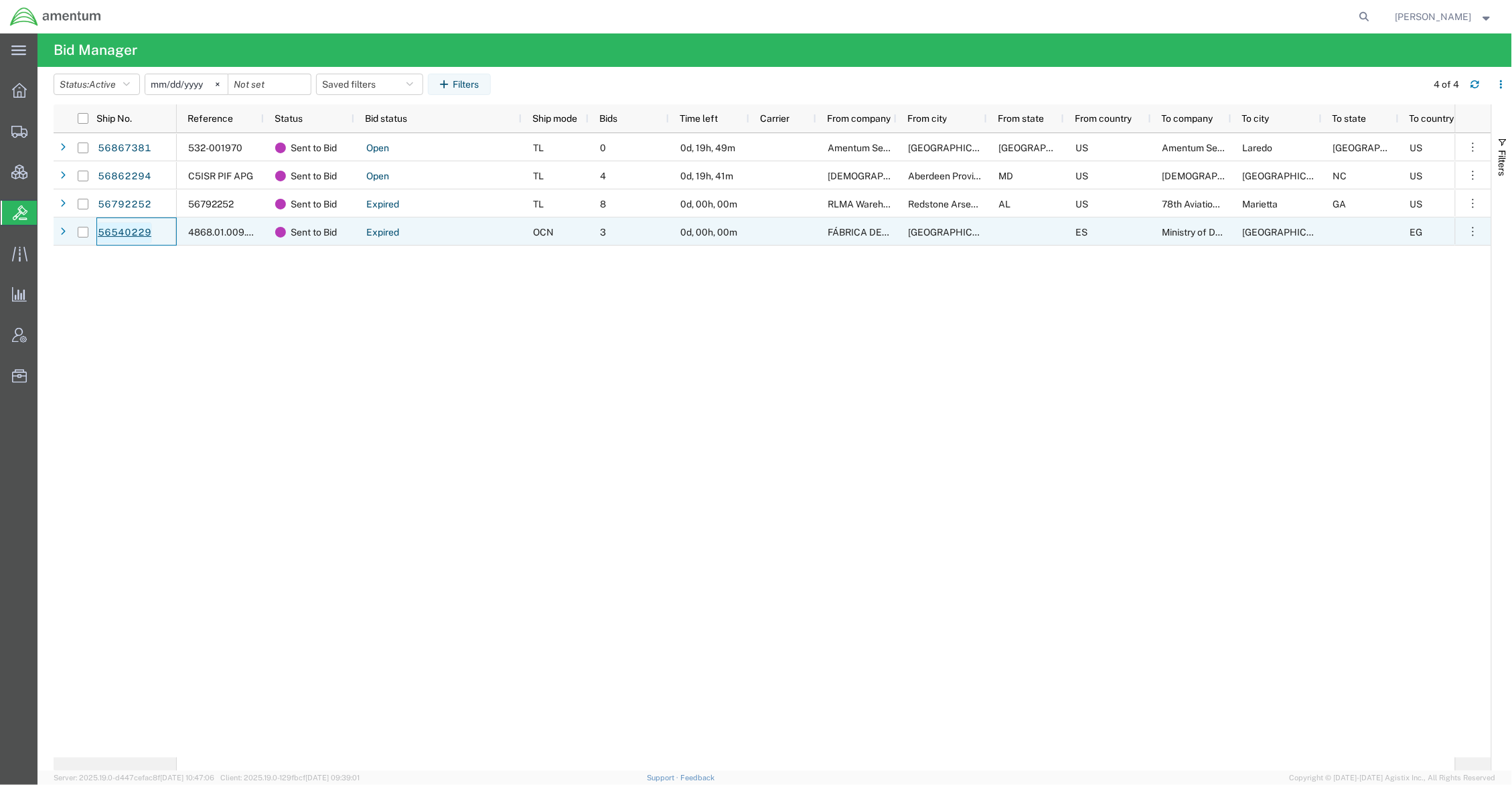
click at [140, 232] on link "56540229" at bounding box center [125, 232] width 55 height 21
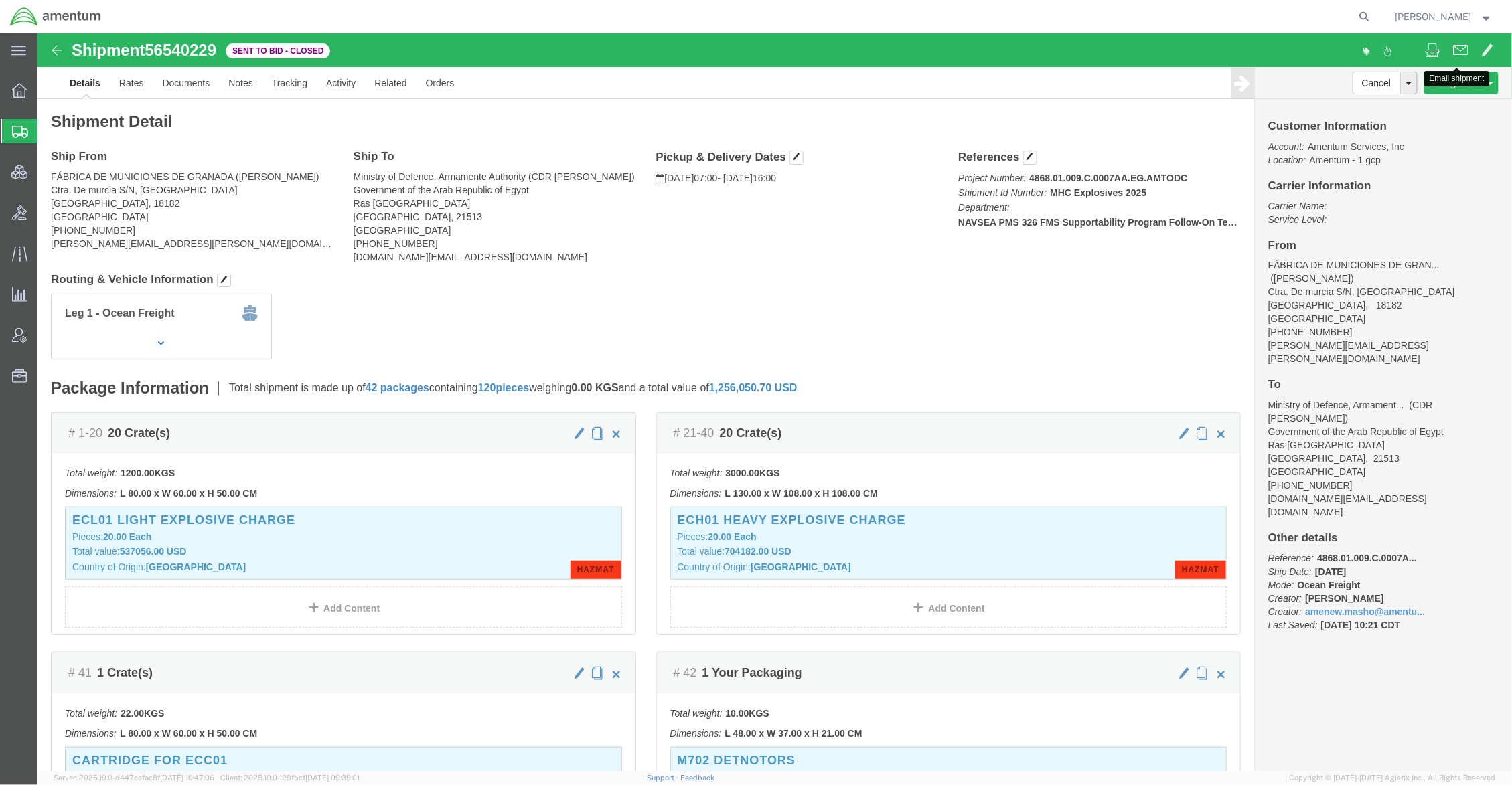
click span
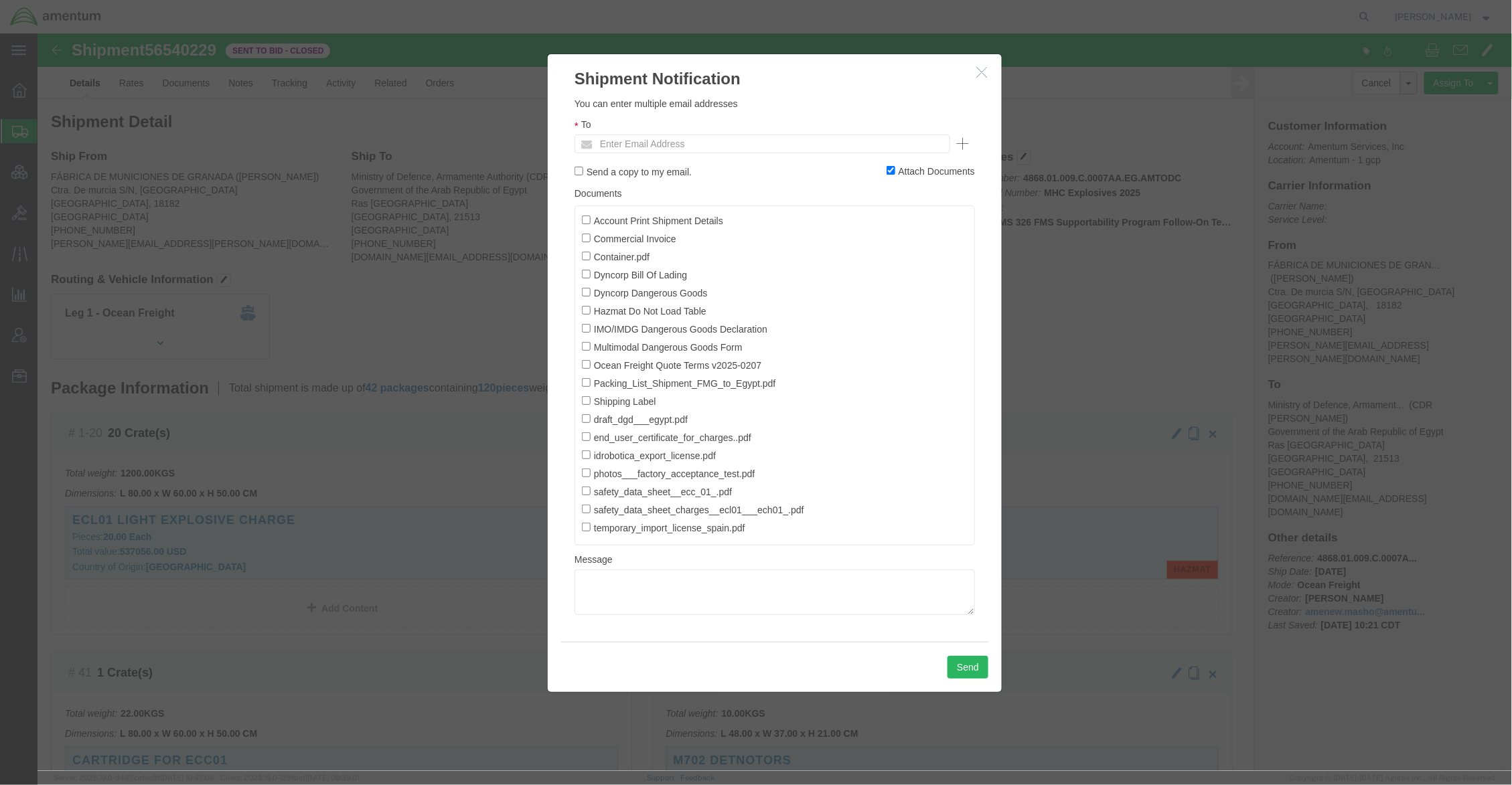
click label "Account Print Shipment Details"
click input "Account Print Shipment Details"
checkbox input "true"
click icon "button"
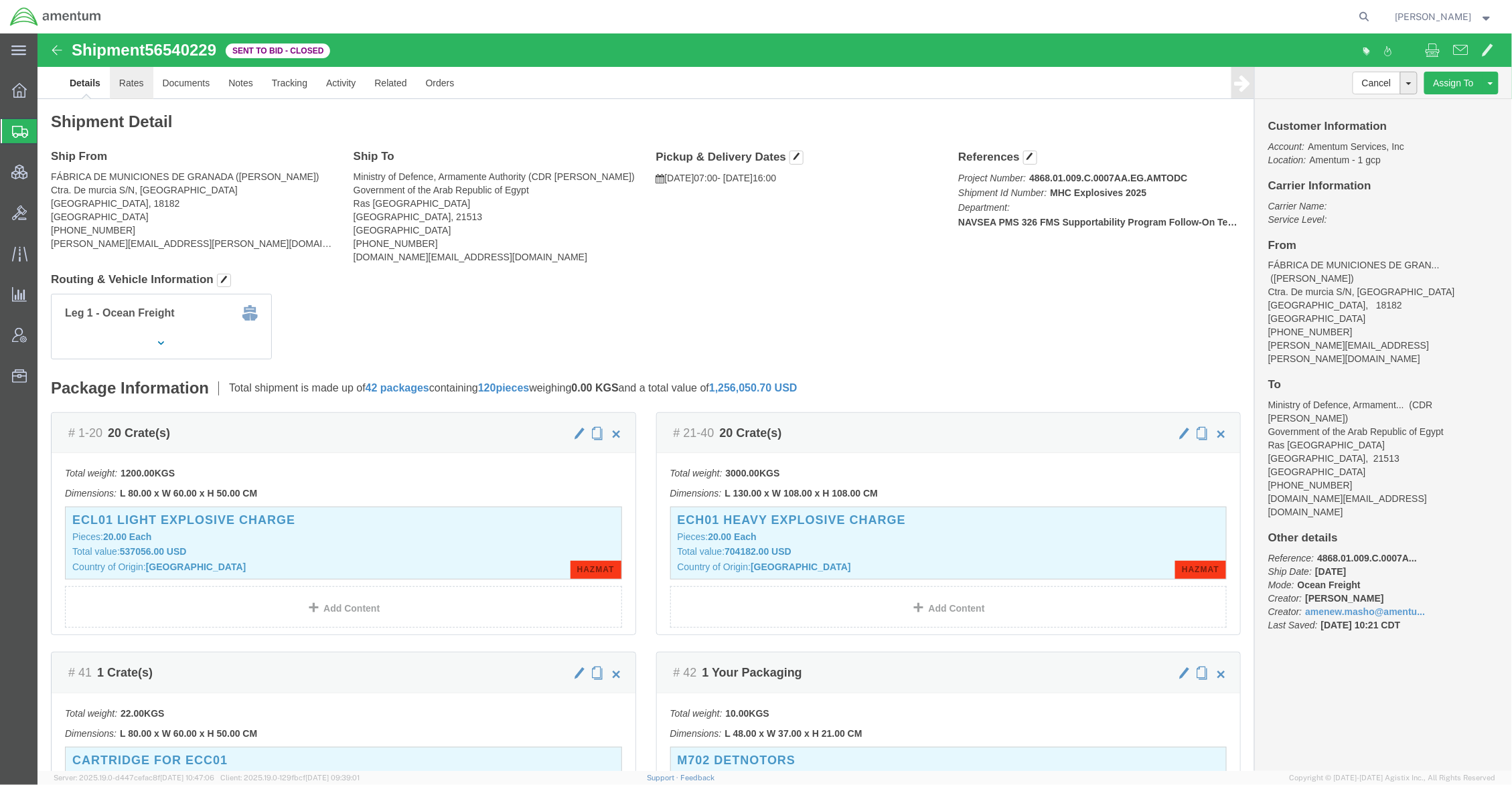
click link "Rates"
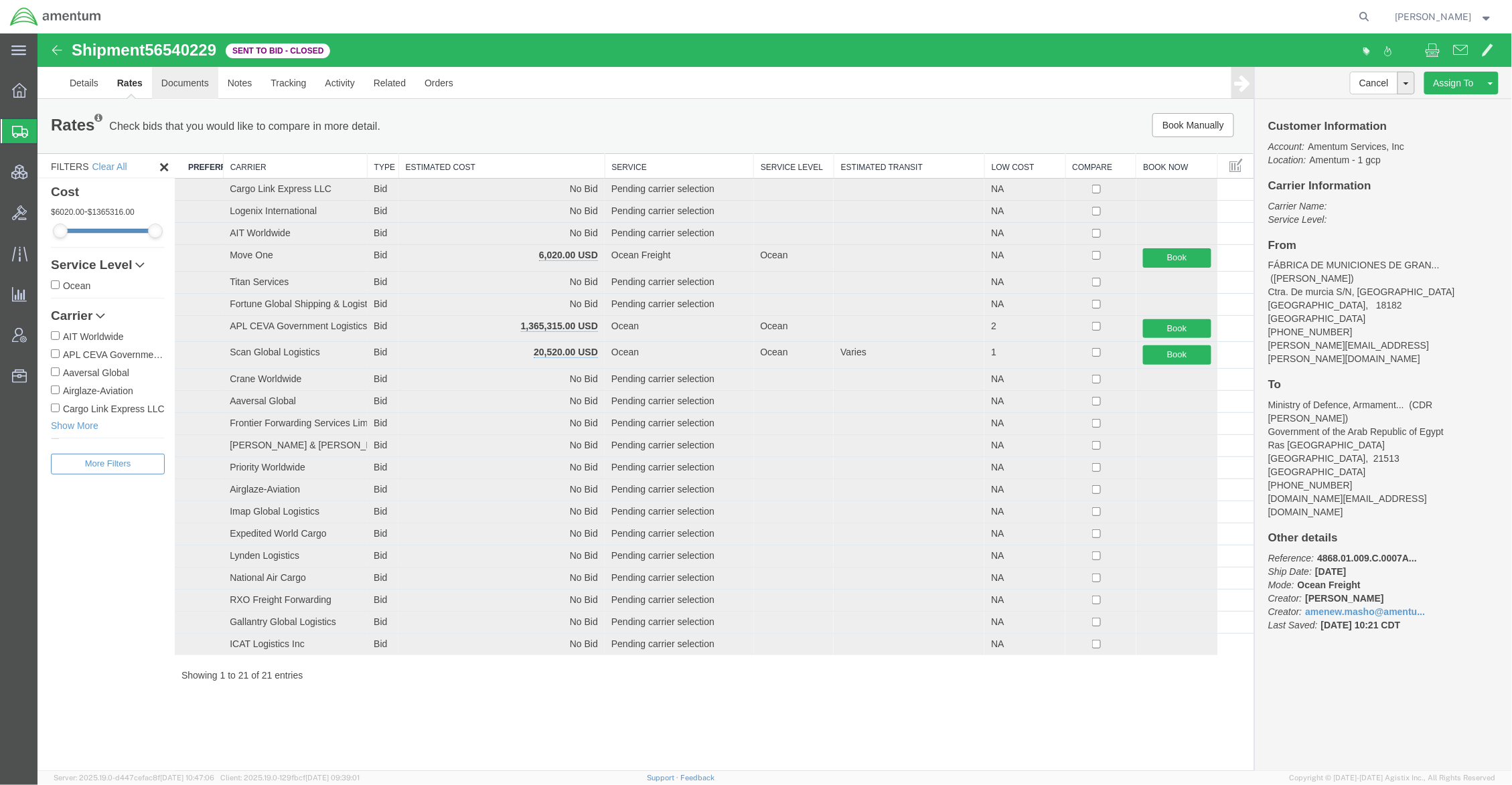
click at [188, 88] on link "Documents" at bounding box center [184, 82] width 67 height 32
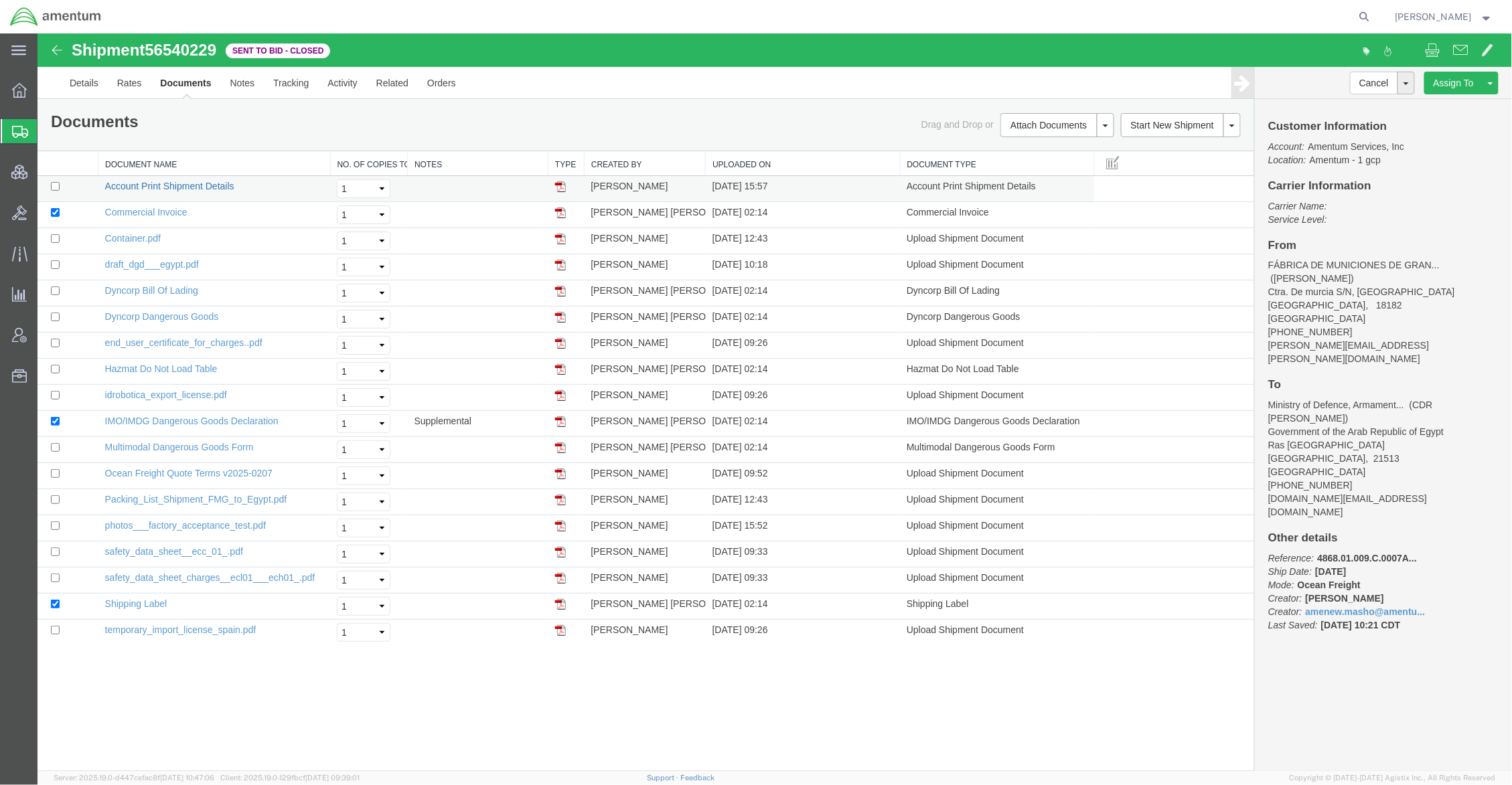
click at [156, 185] on link "Account Print Shipment Details" at bounding box center [169, 186] width 129 height 11
click at [1467, 51] on span at bounding box center [1460, 49] width 14 height 16
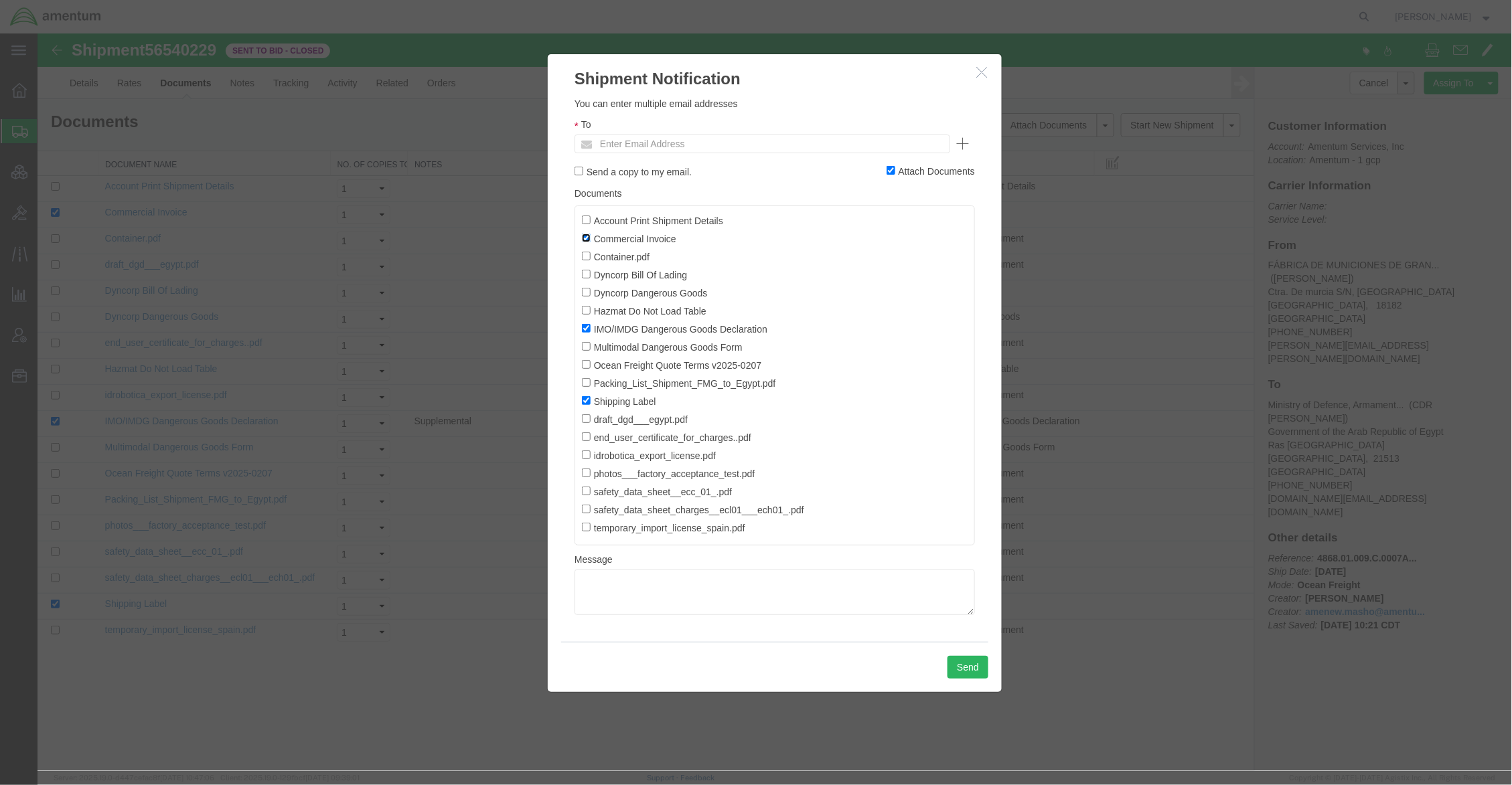
click at [584, 241] on input "Commercial Invoice" at bounding box center [585, 237] width 9 height 9
checkbox input "false"
click at [586, 330] on input "IMO/IMDG Dangerous Goods Declaration" at bounding box center [585, 328] width 9 height 9
checkbox input "false"
click at [583, 399] on input "Shipping Label" at bounding box center [585, 400] width 9 height 9
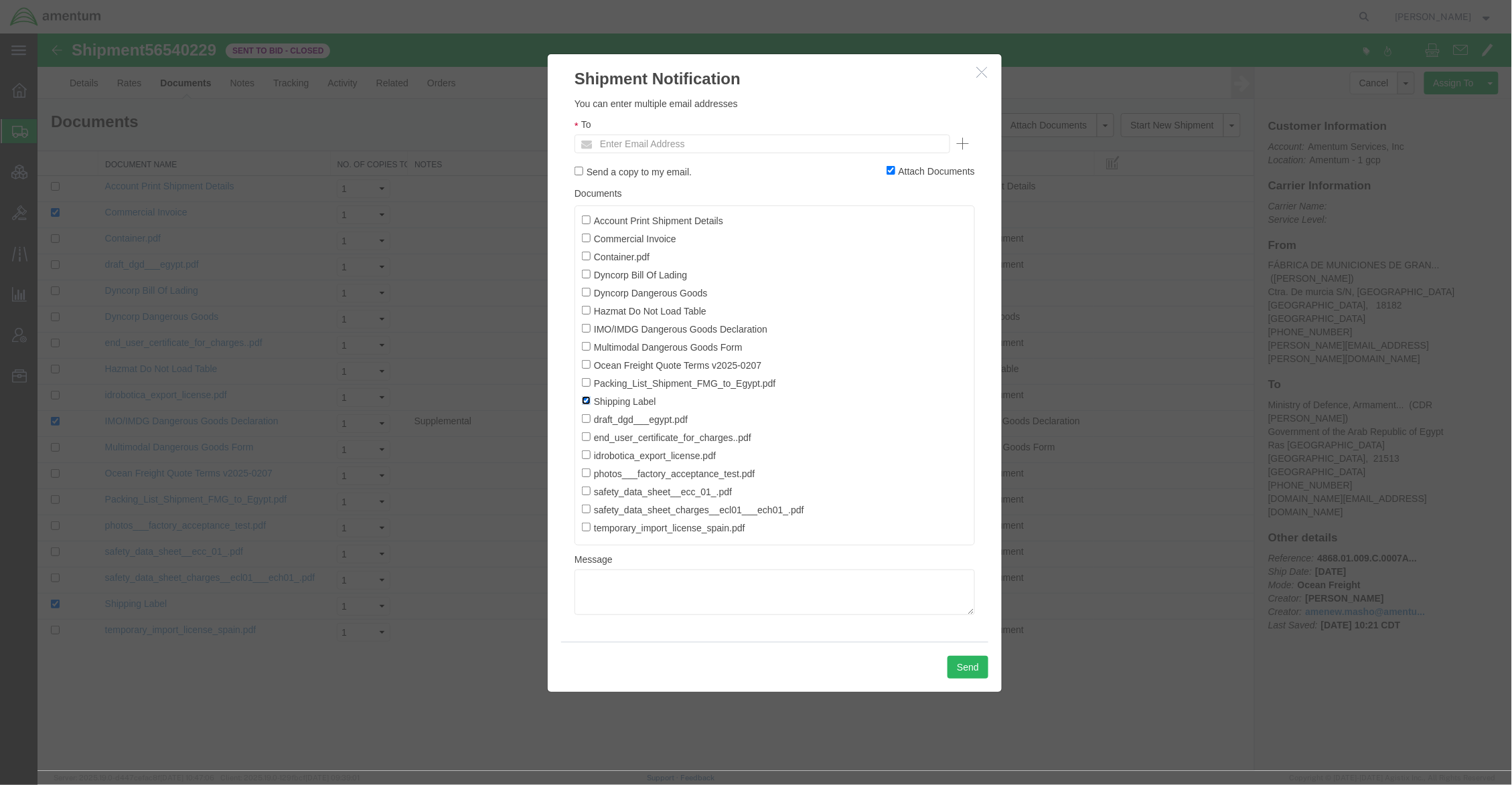
checkbox input "false"
click at [586, 224] on input "Account Print Shipment Details" at bounding box center [585, 219] width 9 height 9
checkbox input "true"
click at [645, 148] on input "text" at bounding box center [671, 143] width 156 height 17
paste input "amenew.masho@amentum.com"
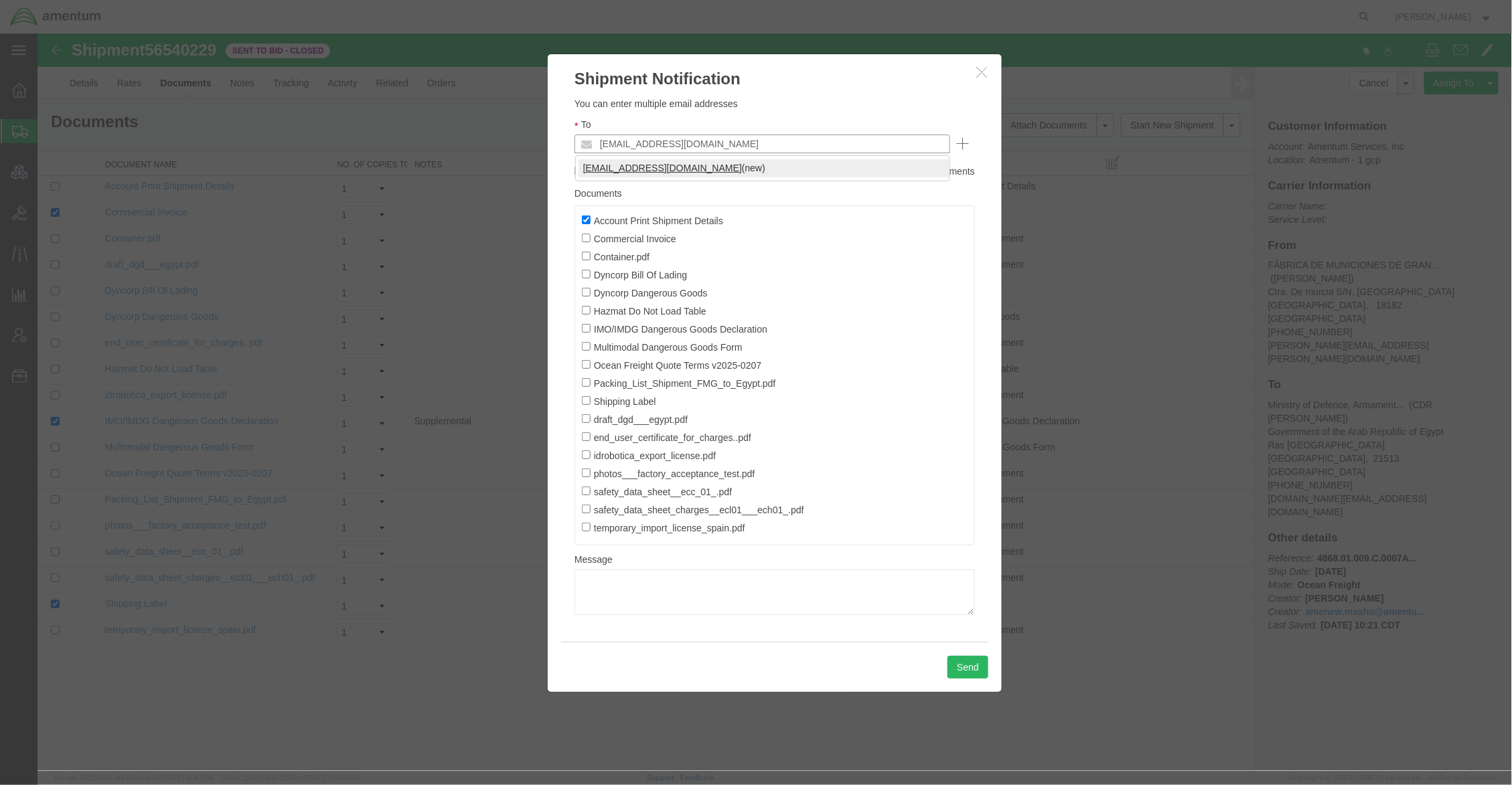
type input "amenew.masho@amentum.com"
click at [970, 666] on button "Send" at bounding box center [968, 666] width 41 height 23
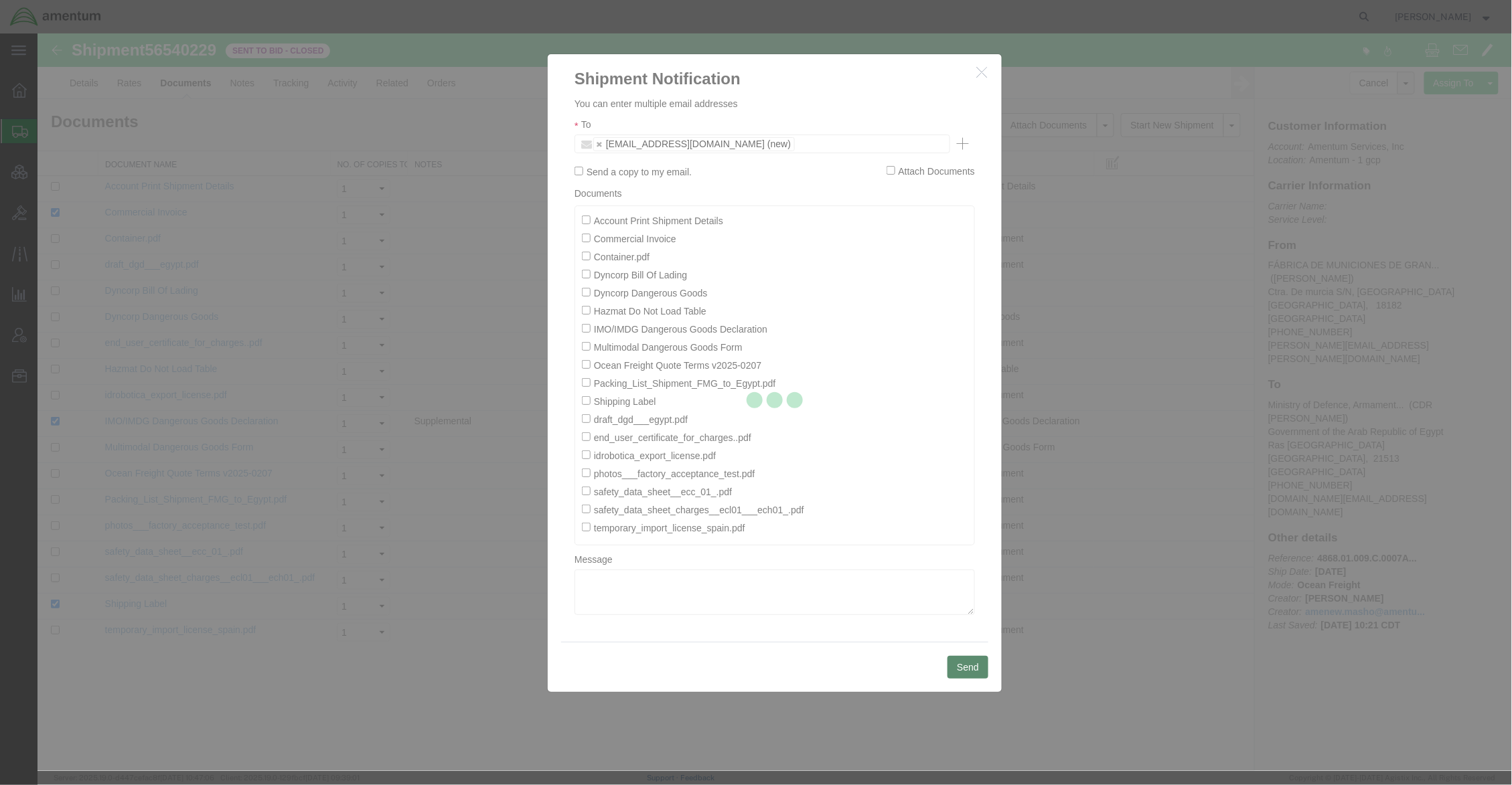
checkbox input "false"
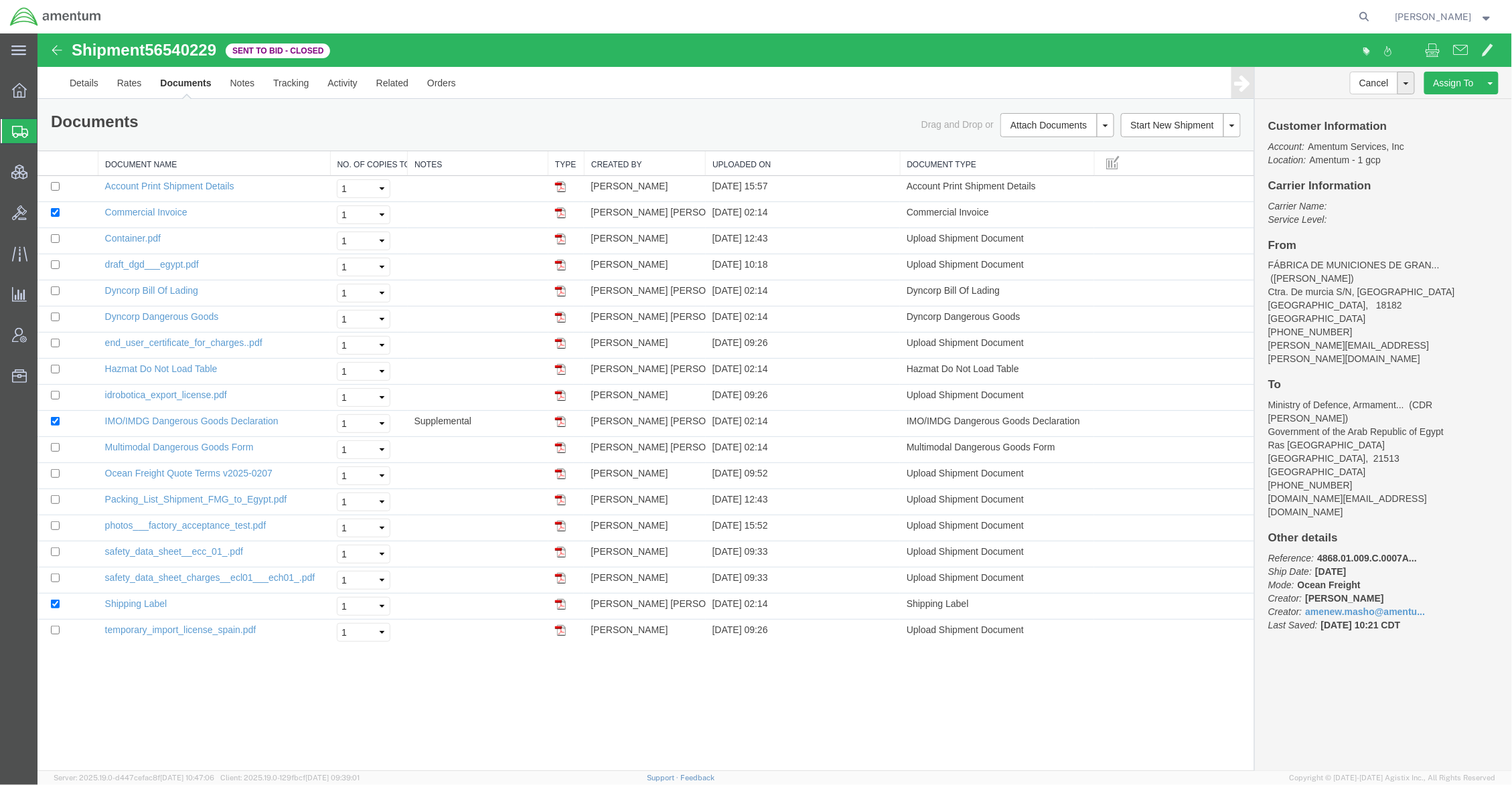
drag, startPoint x: 105, startPoint y: 132, endPoint x: 1, endPoint y: 9, distance: 161.1
click at [47, 132] on span "Shipments" at bounding box center [43, 131] width 11 height 27
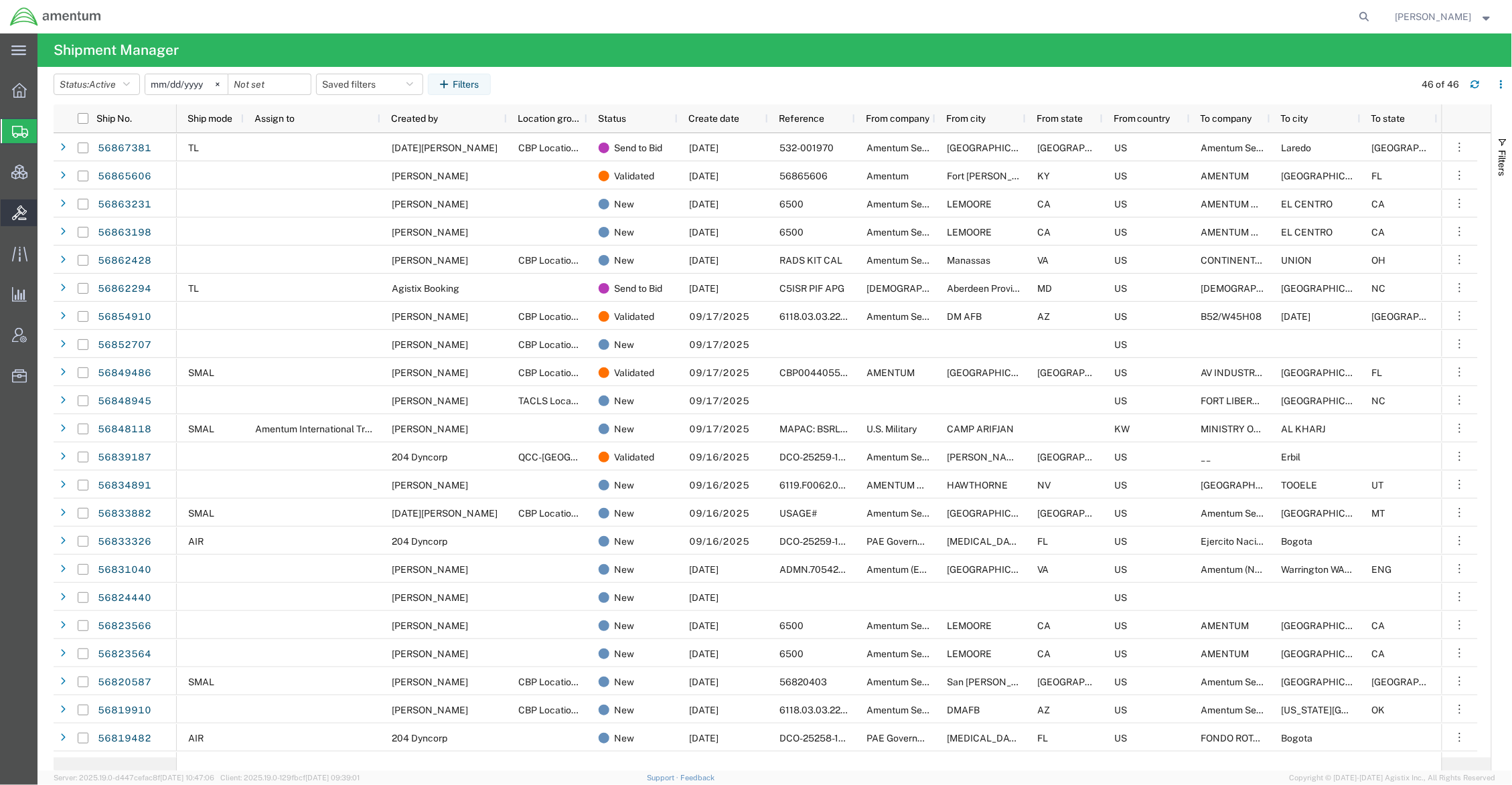
click at [46, 215] on span "Bids" at bounding box center [42, 213] width 10 height 27
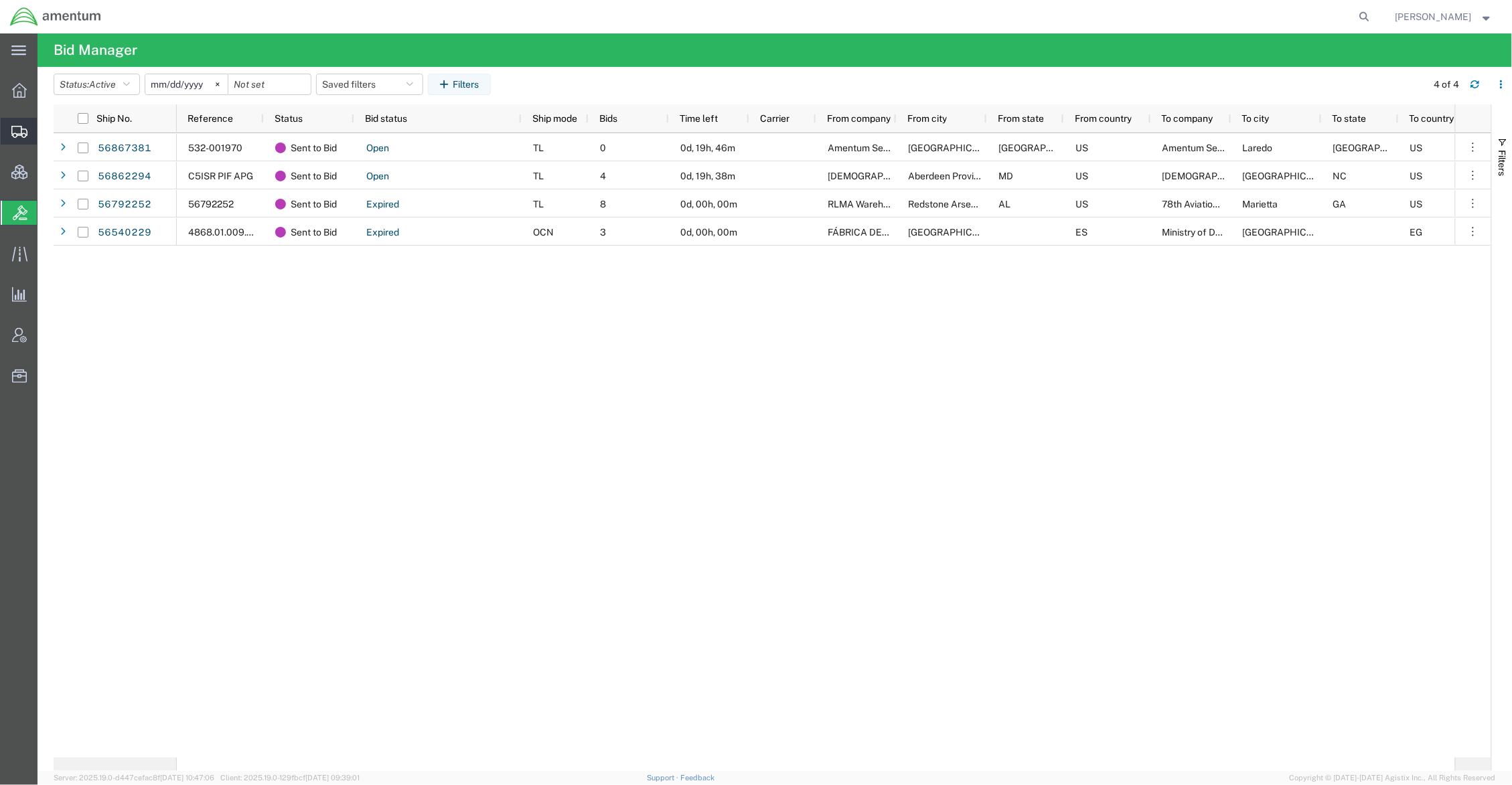
click at [46, 137] on span "Shipments" at bounding box center [42, 131] width 10 height 27
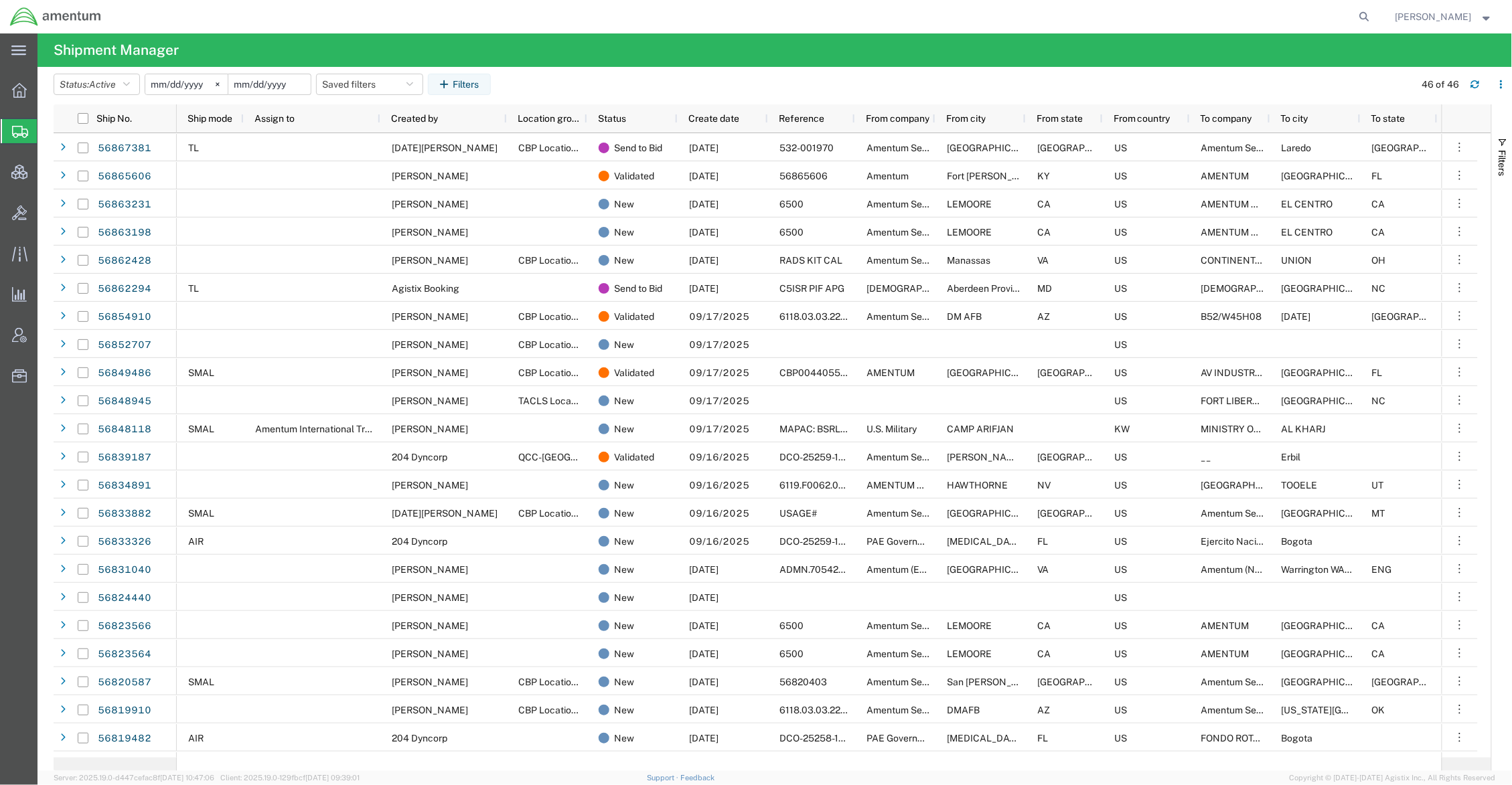
click at [274, 84] on input "date" at bounding box center [269, 84] width 82 height 20
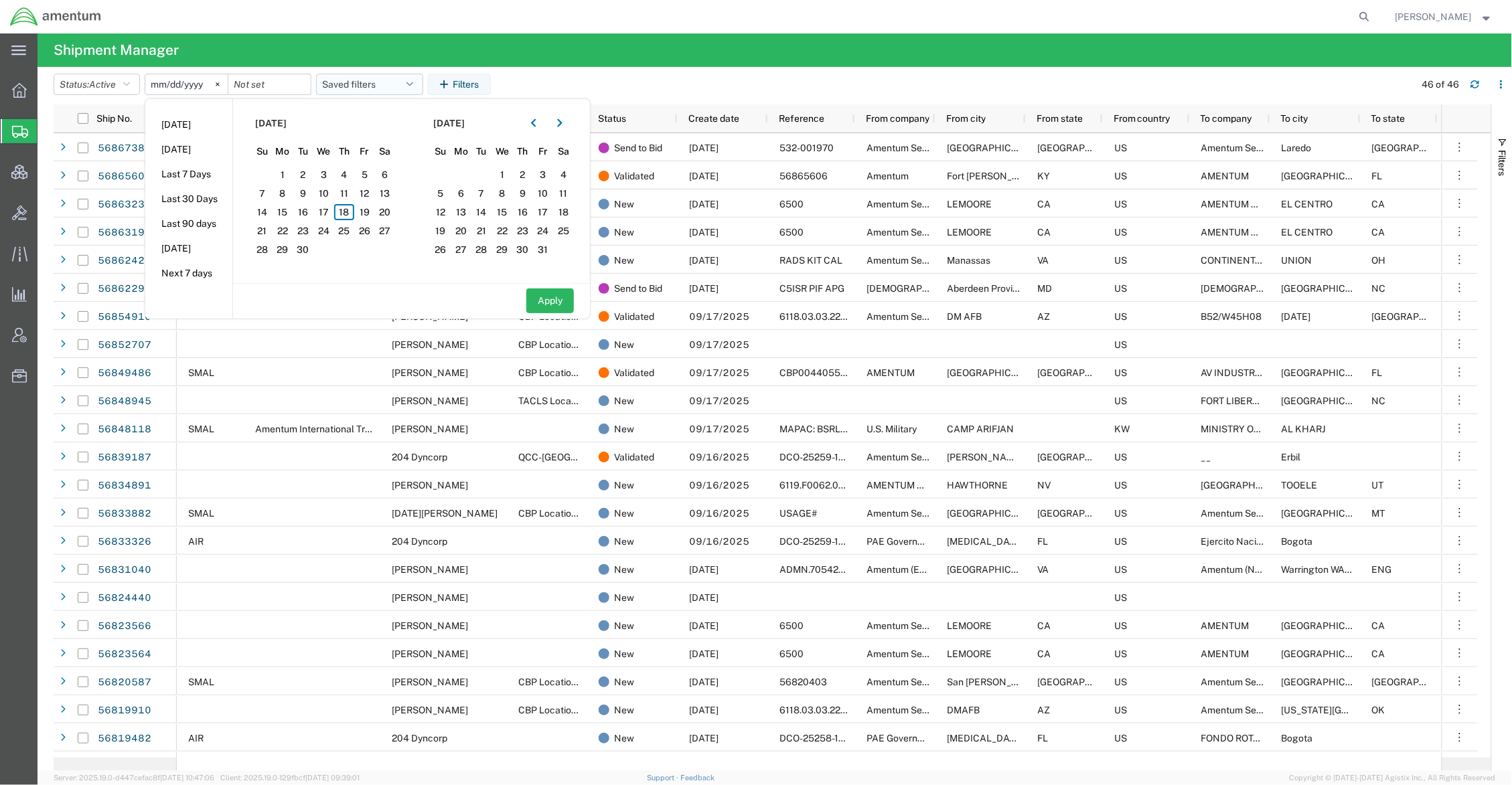
click at [382, 76] on button "Saved filters" at bounding box center [370, 84] width 107 height 21
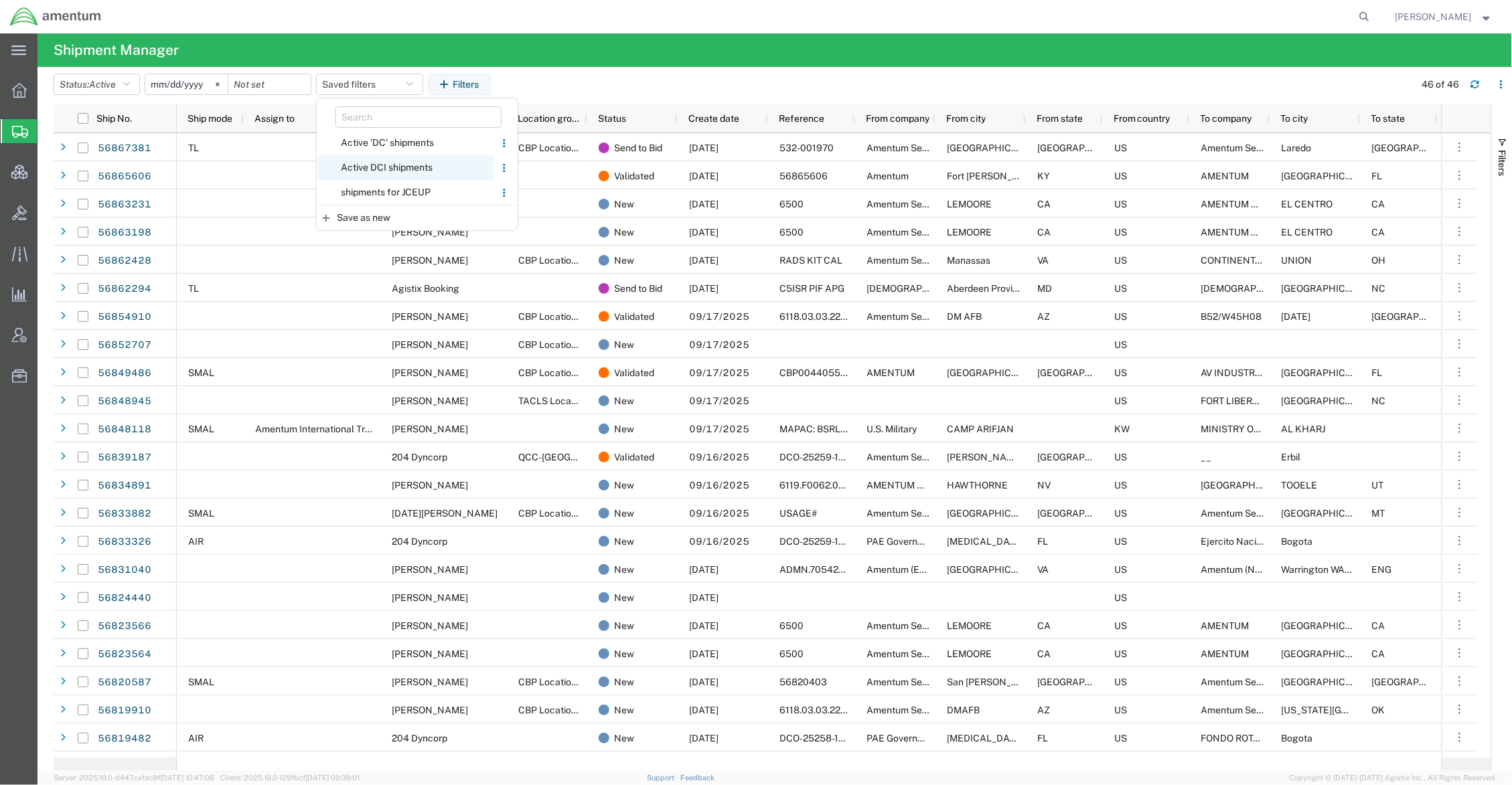
click at [394, 165] on span "Active DCI shipments" at bounding box center [406, 168] width 176 height 25
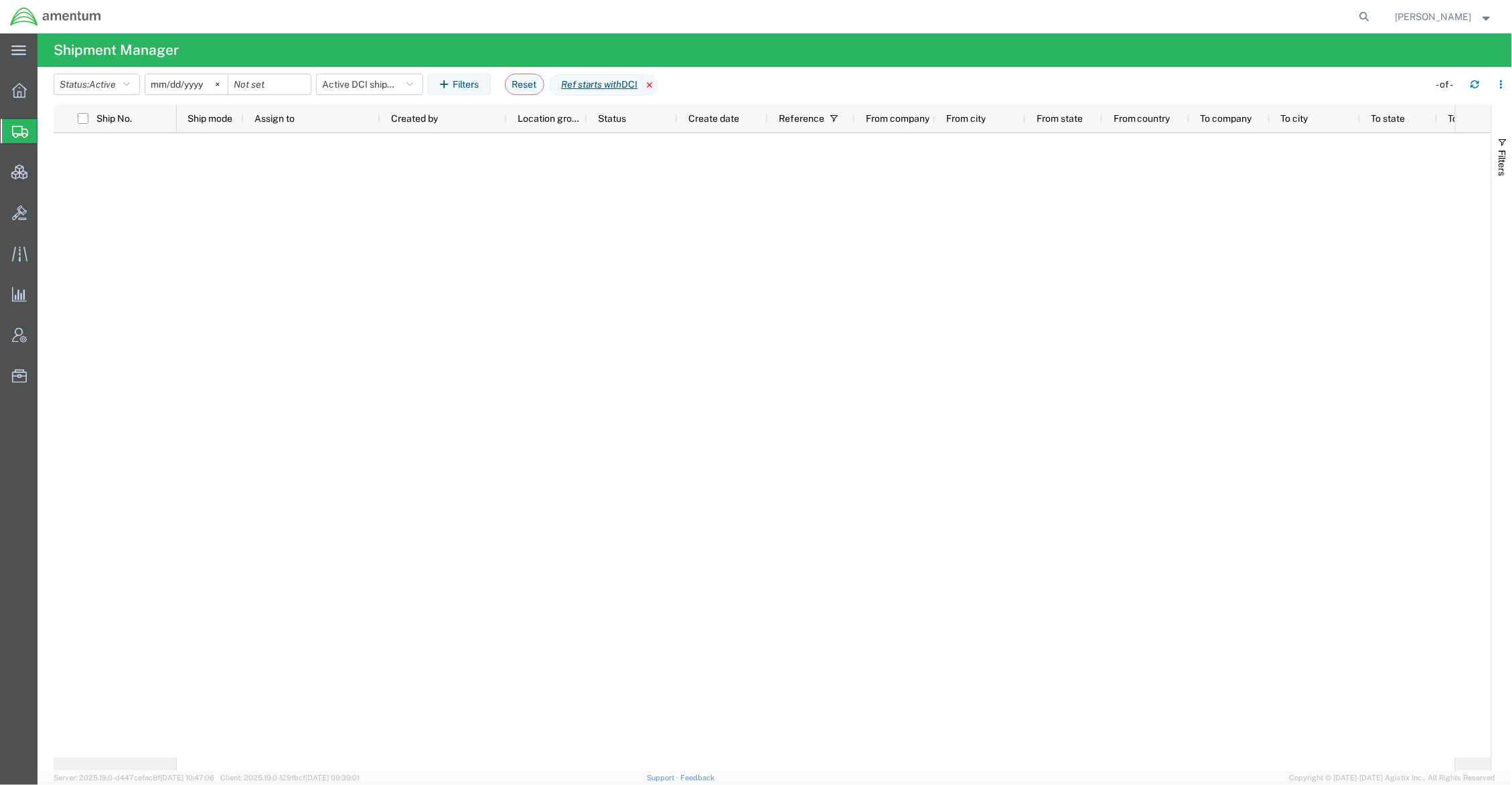
click at [658, 82] on icon at bounding box center [650, 84] width 16 height 21
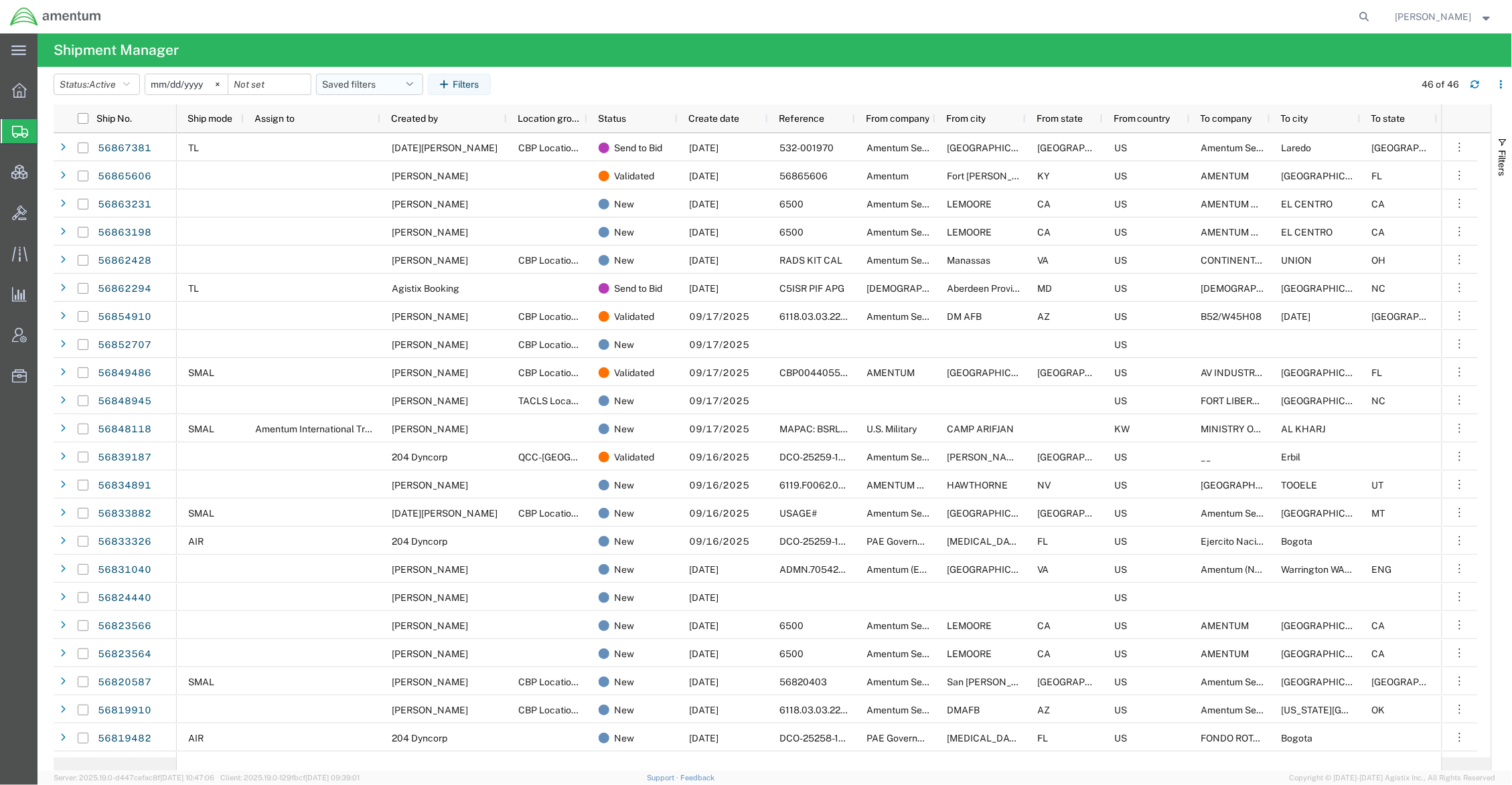
click at [374, 88] on button "Saved filters" at bounding box center [370, 84] width 107 height 21
click at [389, 165] on span "Active DCI shipments" at bounding box center [406, 168] width 176 height 25
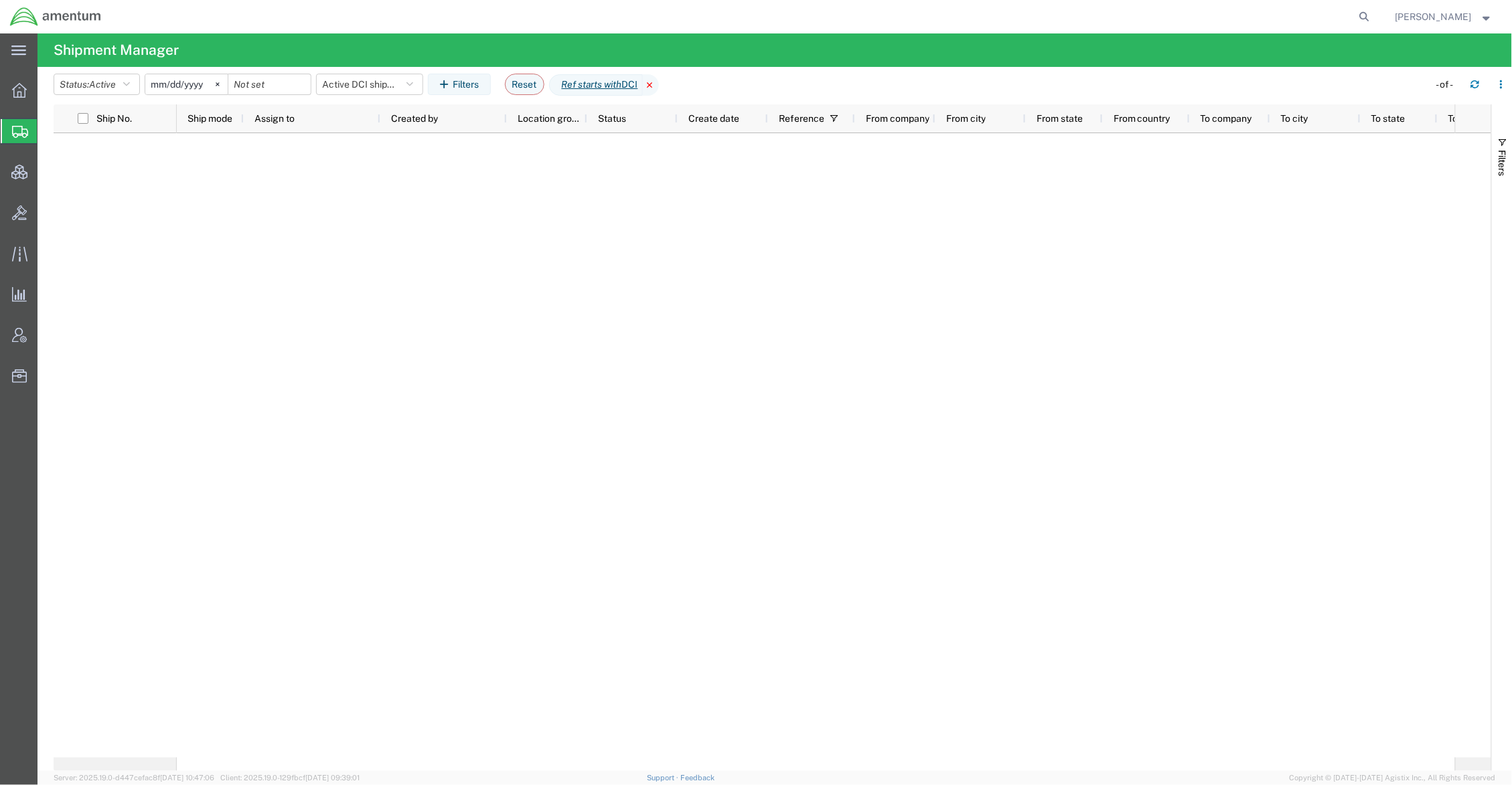
click at [659, 81] on icon at bounding box center [650, 84] width 16 height 21
